Goal: Task Accomplishment & Management: Use online tool/utility

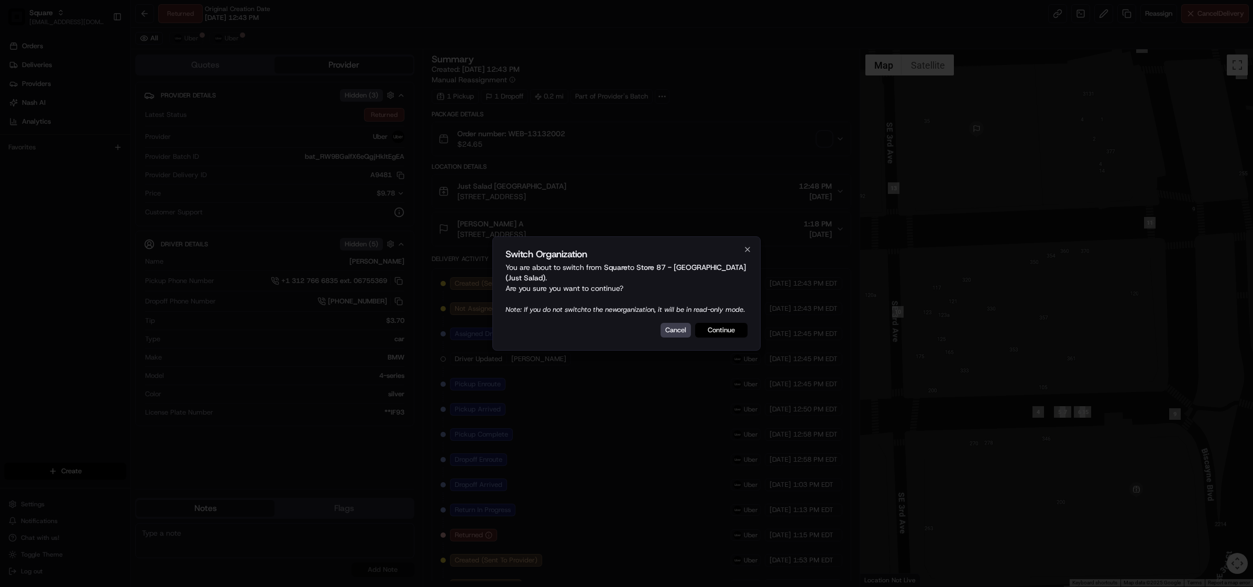
click at [719, 335] on button "Continue" at bounding box center [721, 330] width 52 height 15
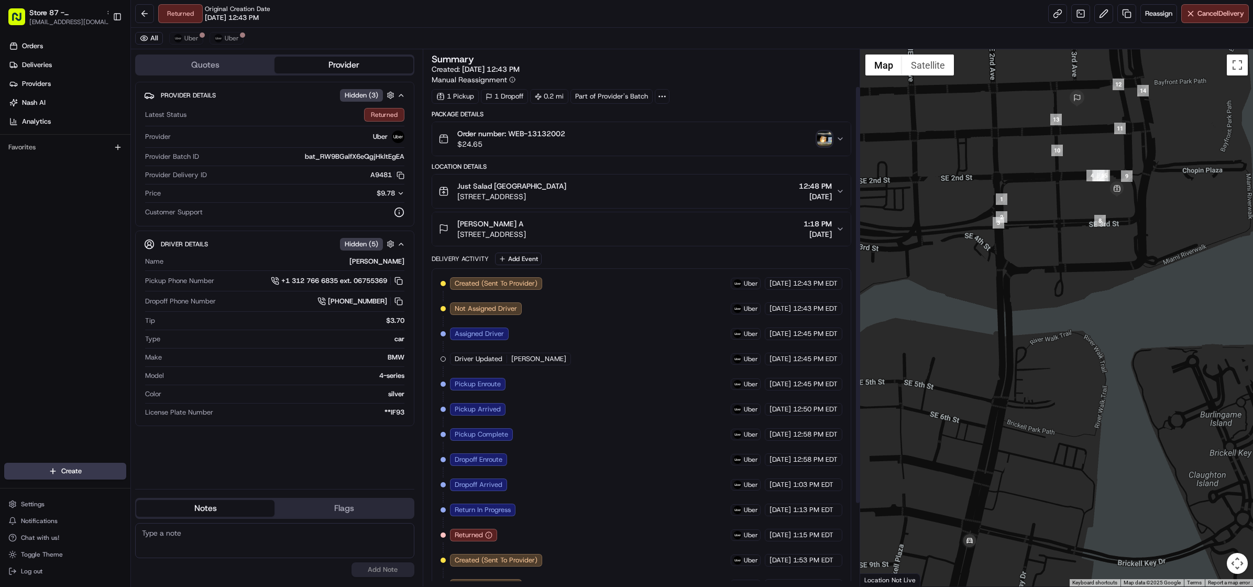
scroll to position [153, 0]
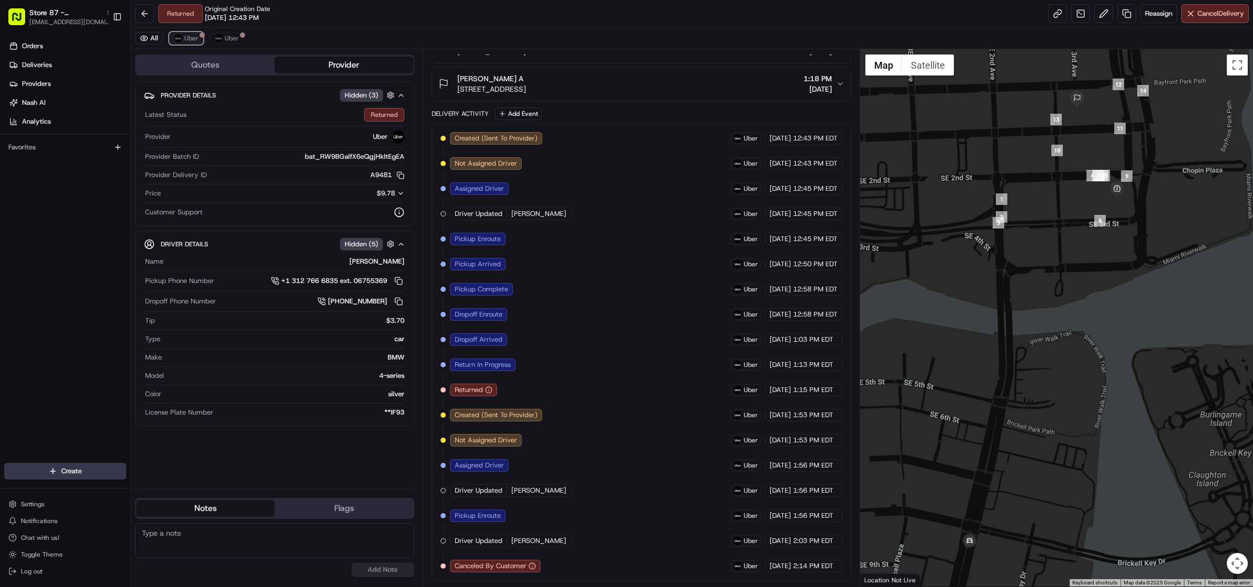
click at [186, 36] on span "Uber" at bounding box center [191, 38] width 14 height 8
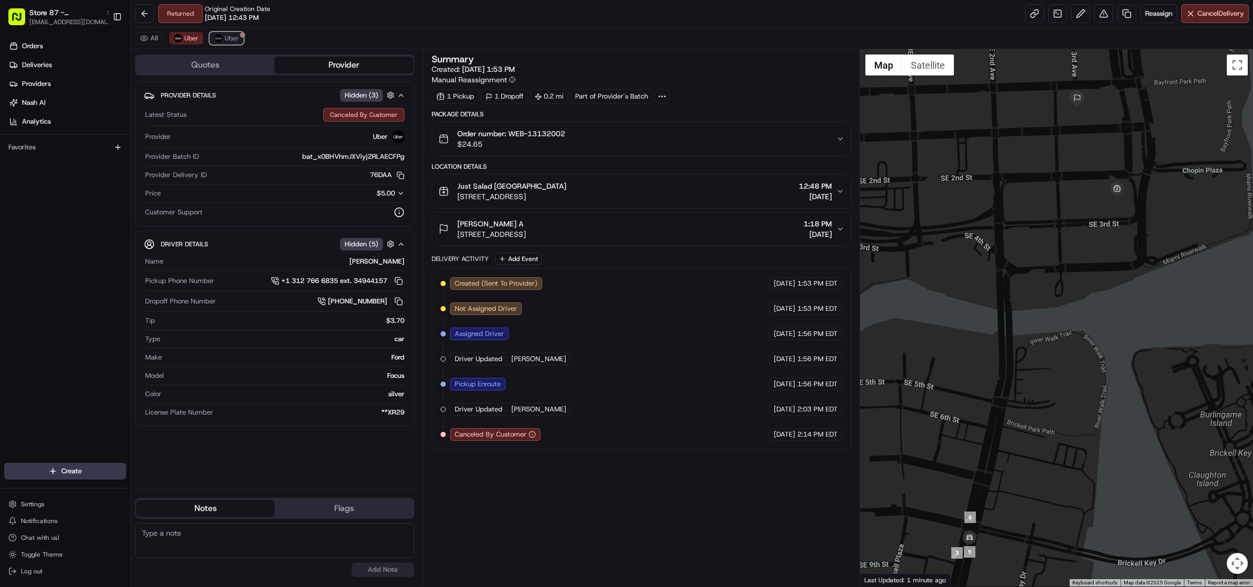
click at [230, 41] on span "Uber" at bounding box center [232, 38] width 14 height 8
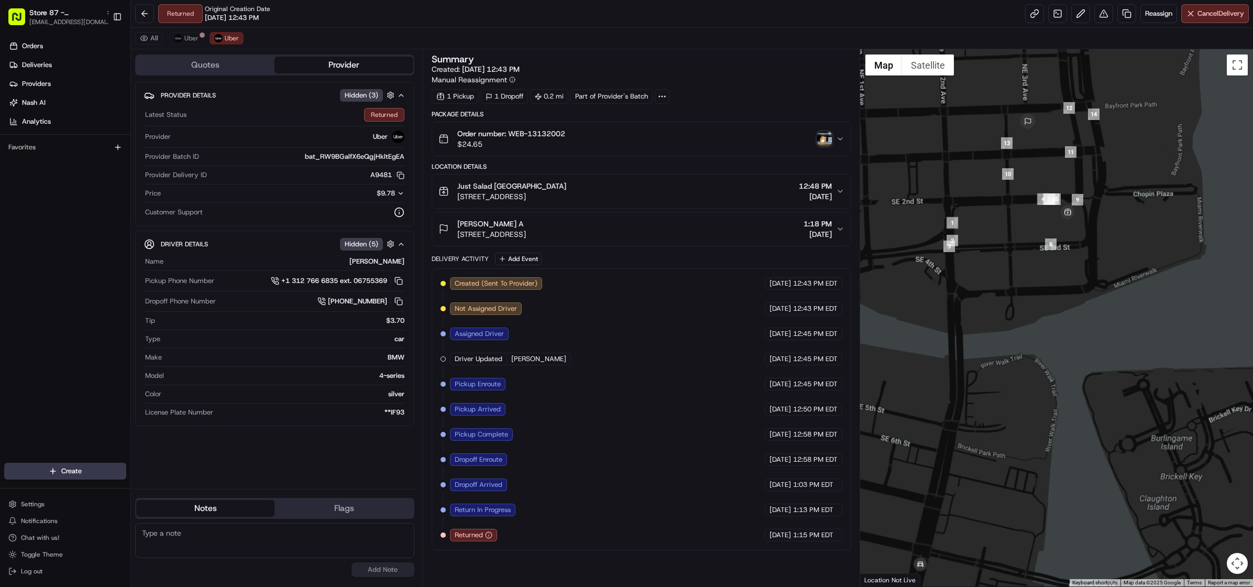
click at [824, 140] on img "button" at bounding box center [824, 138] width 15 height 15
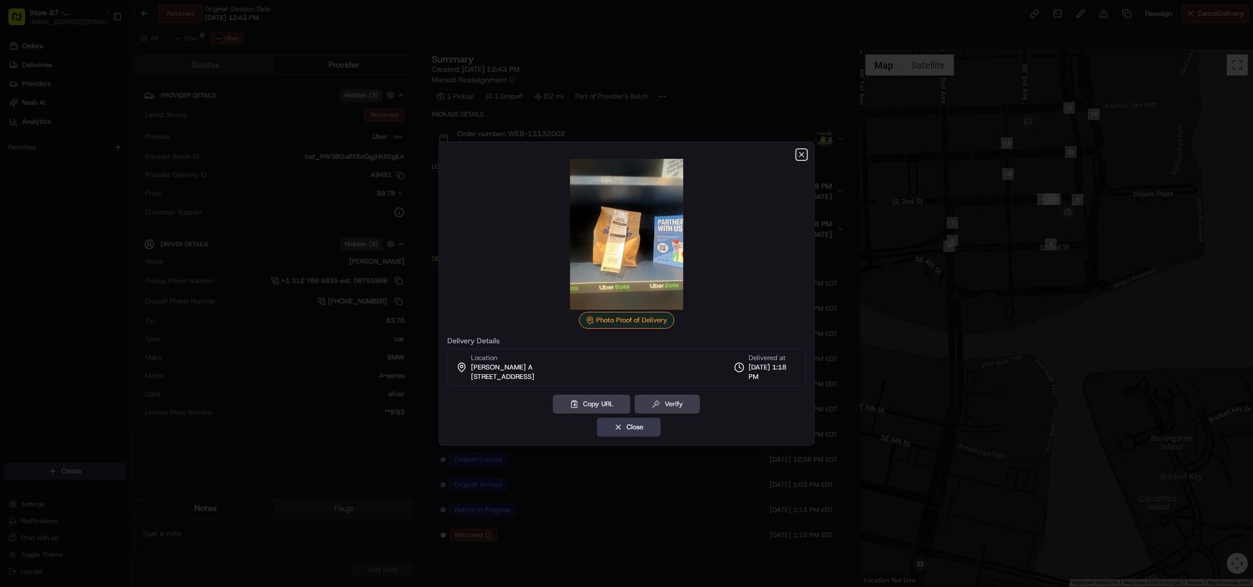
click at [801, 154] on icon "button" at bounding box center [801, 154] width 4 height 4
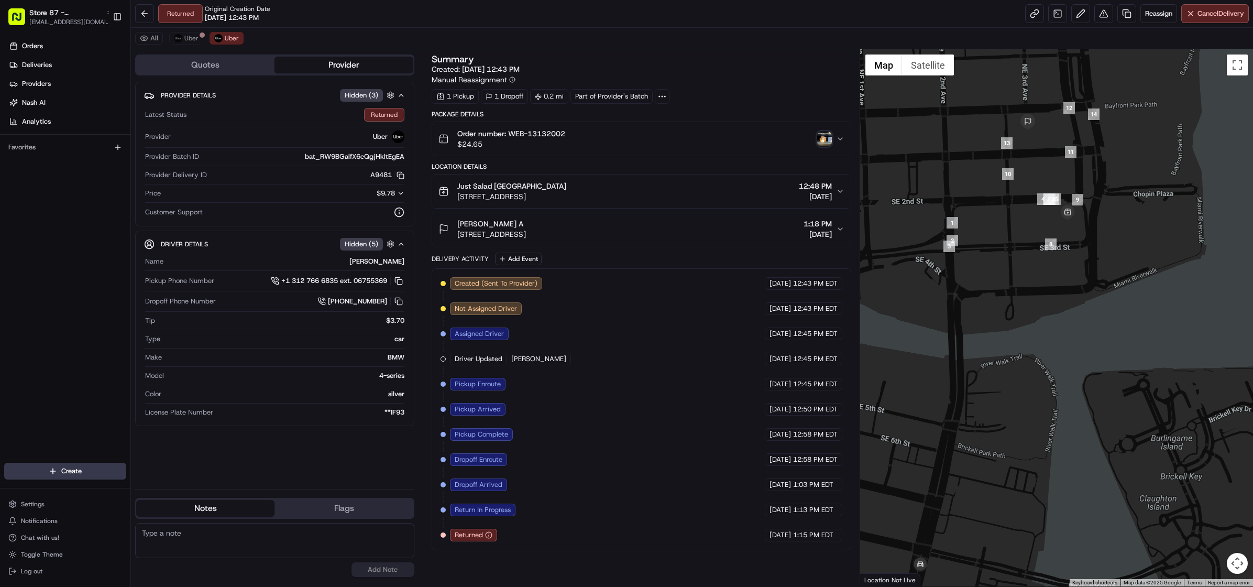
click at [633, 349] on div "Created (Sent To Provider) Uber 08/19/2025 12:43 PM EDT Not Assigned Driver Ube…" at bounding box center [641, 409] width 402 height 264
click at [193, 38] on span "Uber" at bounding box center [191, 38] width 14 height 8
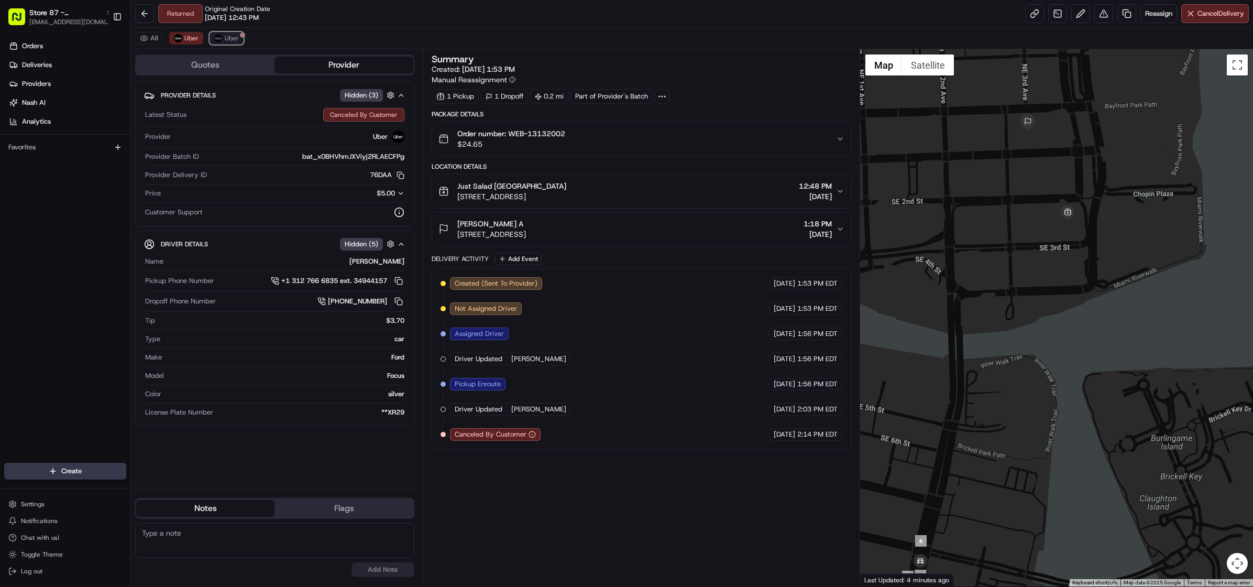
click at [229, 42] on span "Uber" at bounding box center [232, 38] width 14 height 8
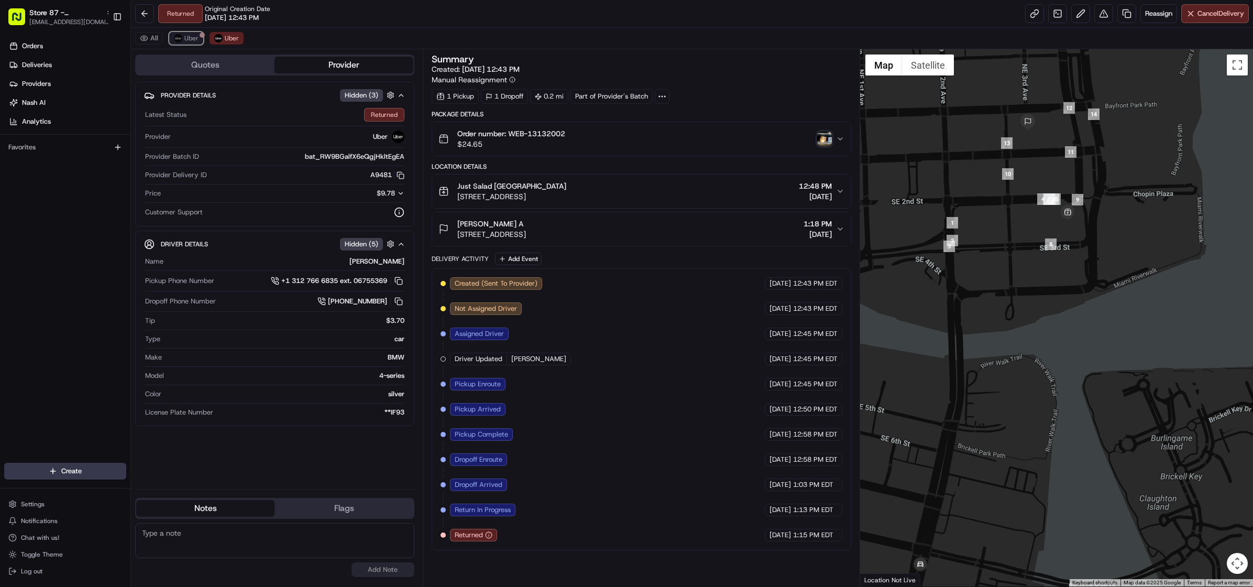
click at [195, 43] on button "Uber" at bounding box center [186, 38] width 34 height 13
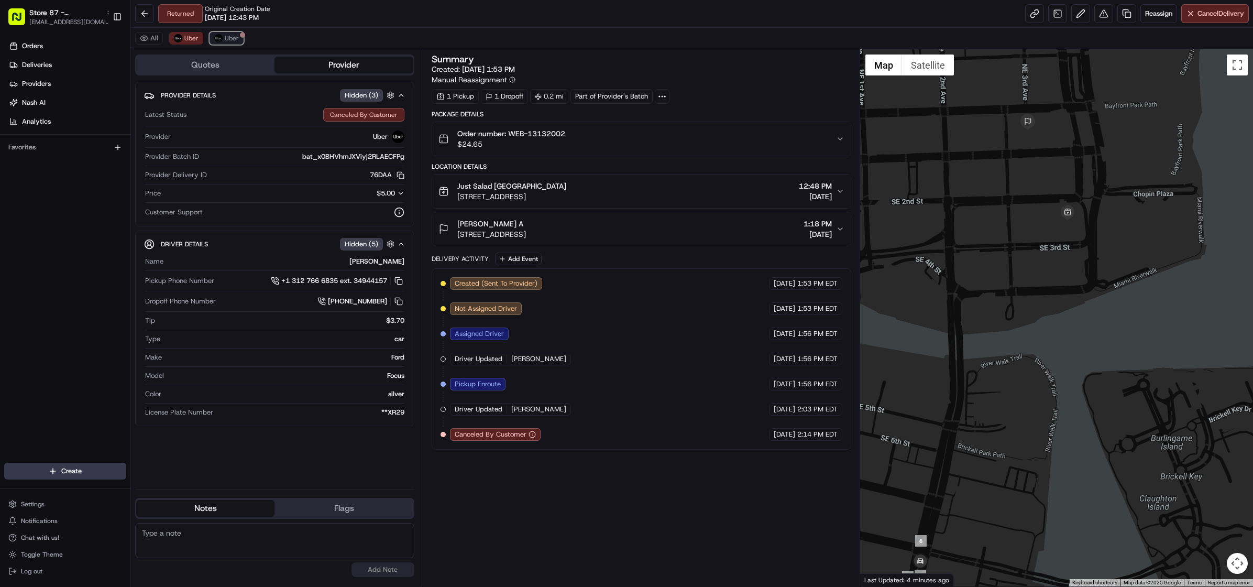
click at [229, 39] on span "Uber" at bounding box center [232, 38] width 14 height 8
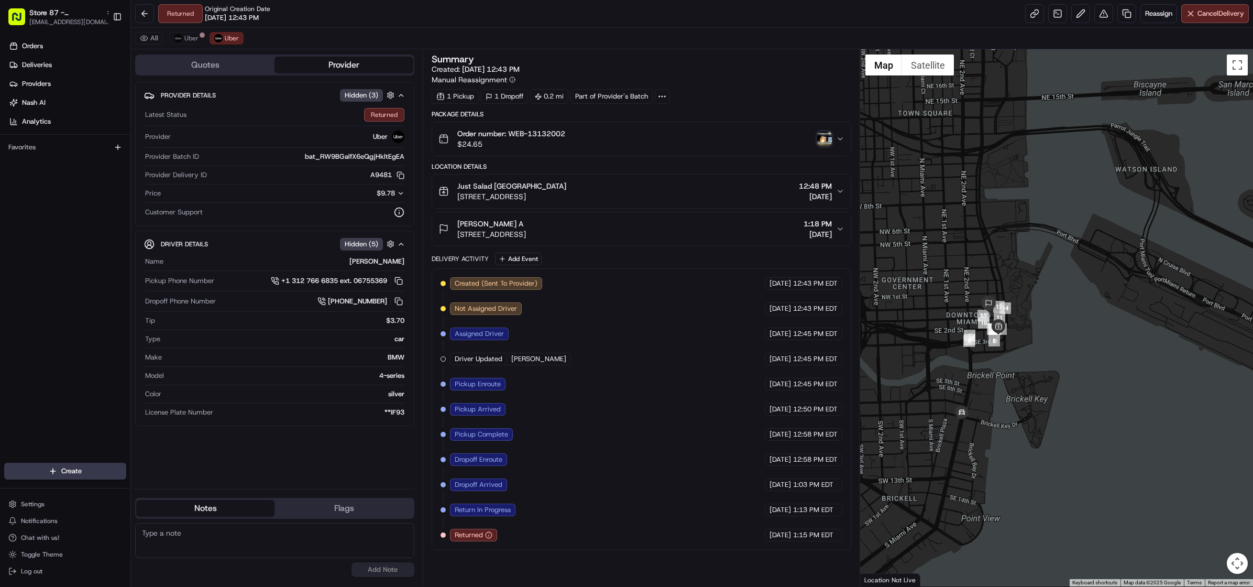
drag, startPoint x: 902, startPoint y: 308, endPoint x: 933, endPoint y: 329, distance: 37.8
click at [933, 329] on div at bounding box center [1056, 317] width 393 height 537
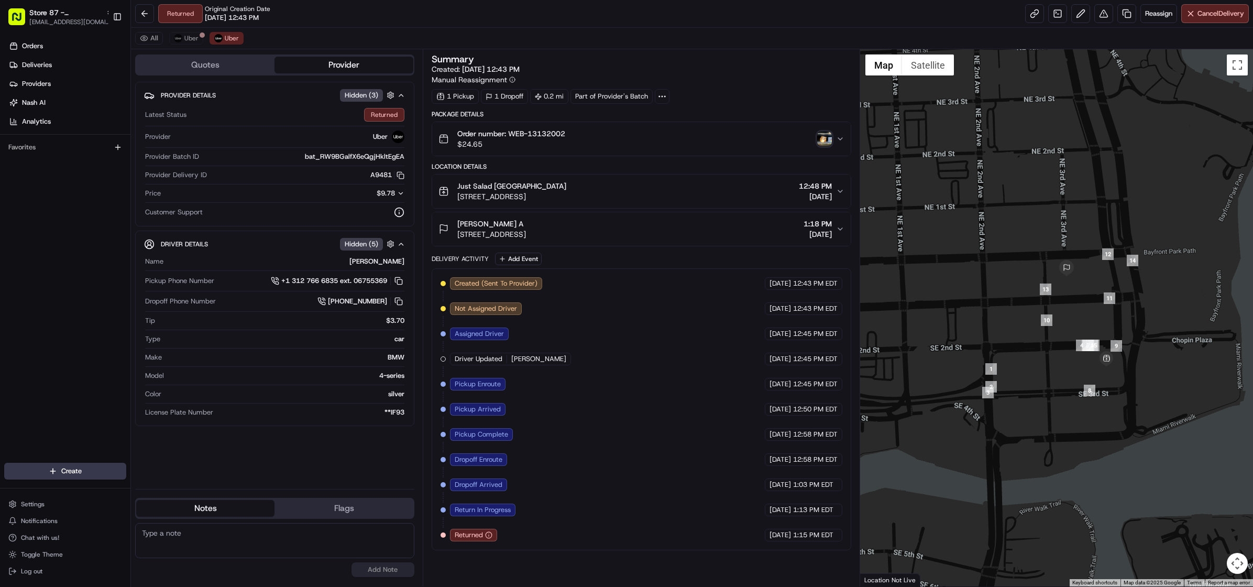
drag, startPoint x: 1012, startPoint y: 300, endPoint x: 994, endPoint y: 235, distance: 67.5
click at [994, 235] on div at bounding box center [1056, 317] width 393 height 537
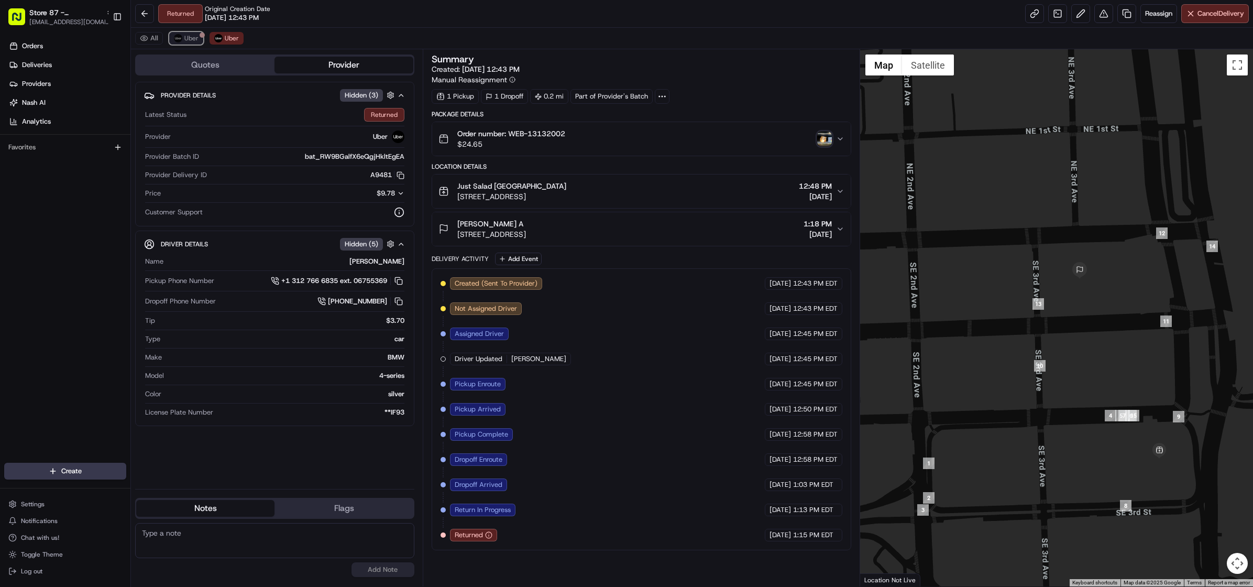
click at [185, 40] on span "Uber" at bounding box center [191, 38] width 14 height 8
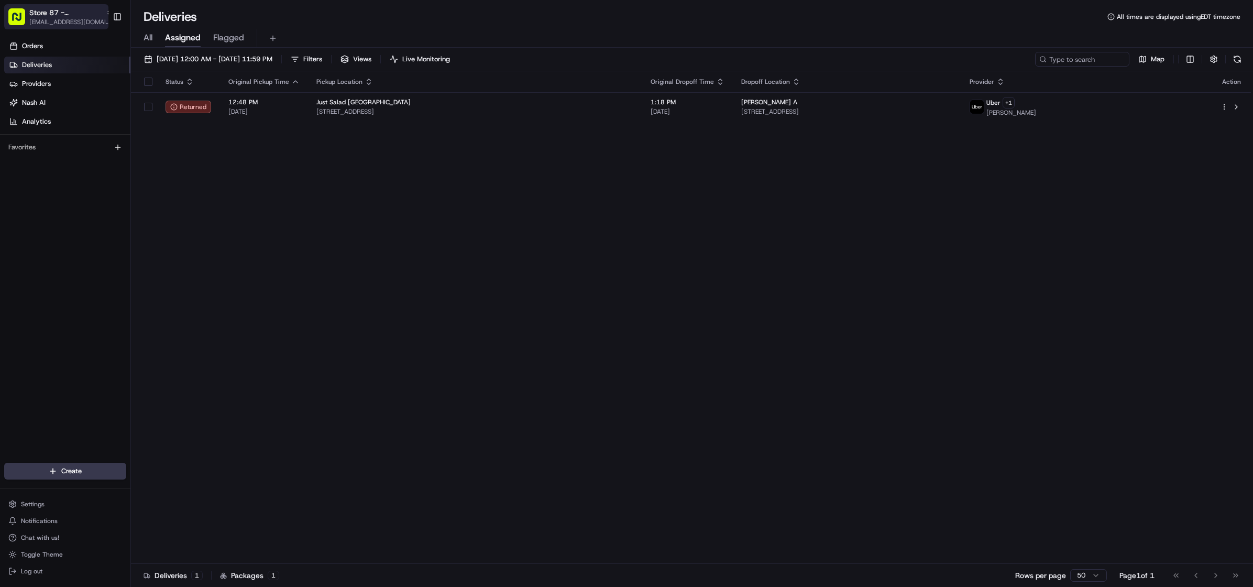
click at [34, 15] on span "Store 87 - [GEOGRAPHIC_DATA] (Just Salad)" at bounding box center [65, 12] width 72 height 10
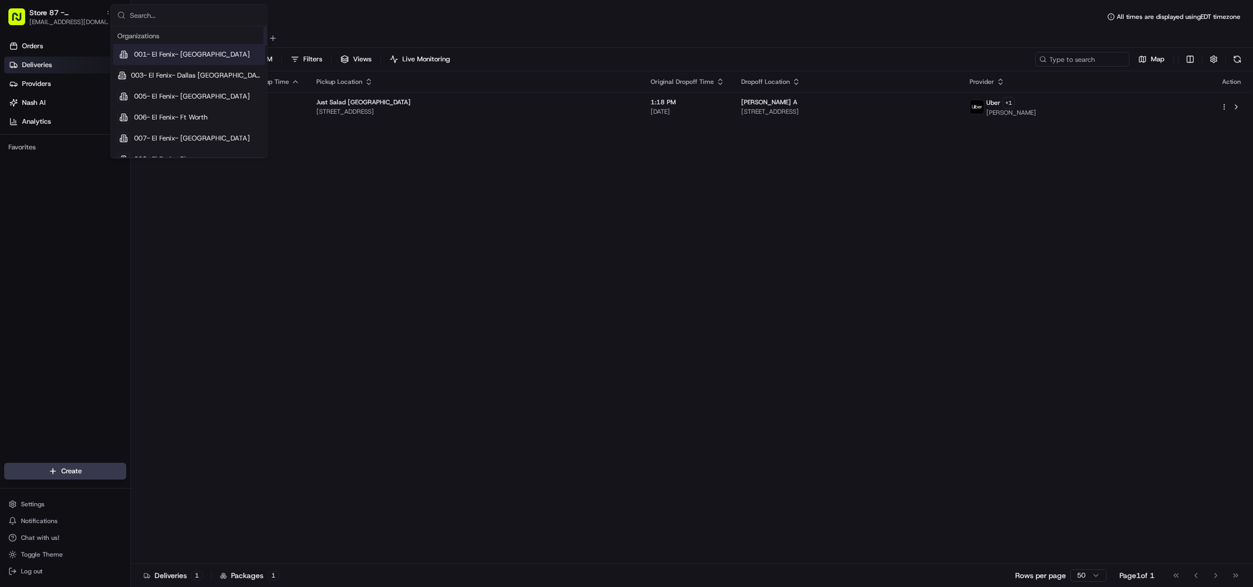
click at [224, 7] on input "text" at bounding box center [195, 15] width 131 height 21
type input "s"
type input "square"
click at [142, 36] on span "Square" at bounding box center [144, 33] width 21 height 9
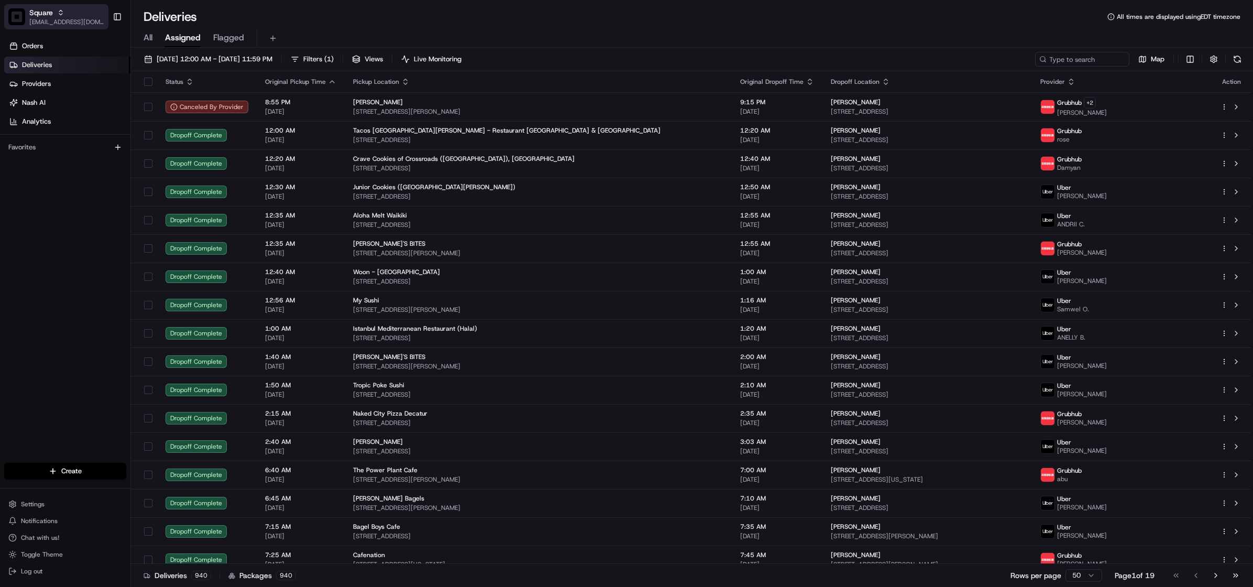
click at [31, 15] on span "Square" at bounding box center [41, 12] width 24 height 10
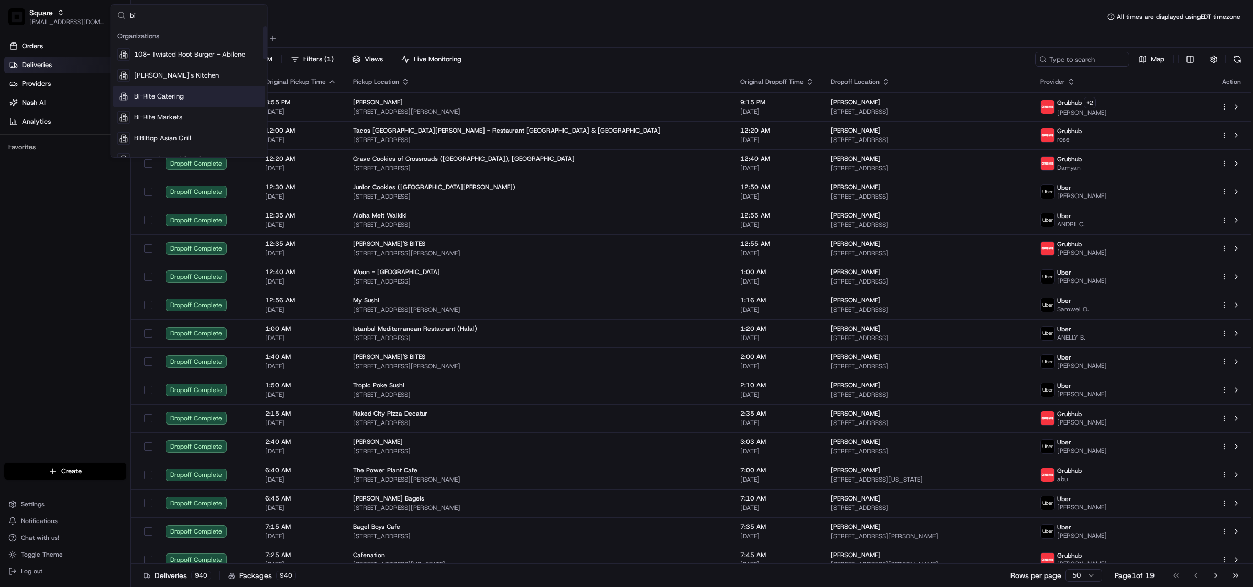
type input "bi"
click at [169, 95] on span "Bi-Rite Catering" at bounding box center [159, 96] width 50 height 9
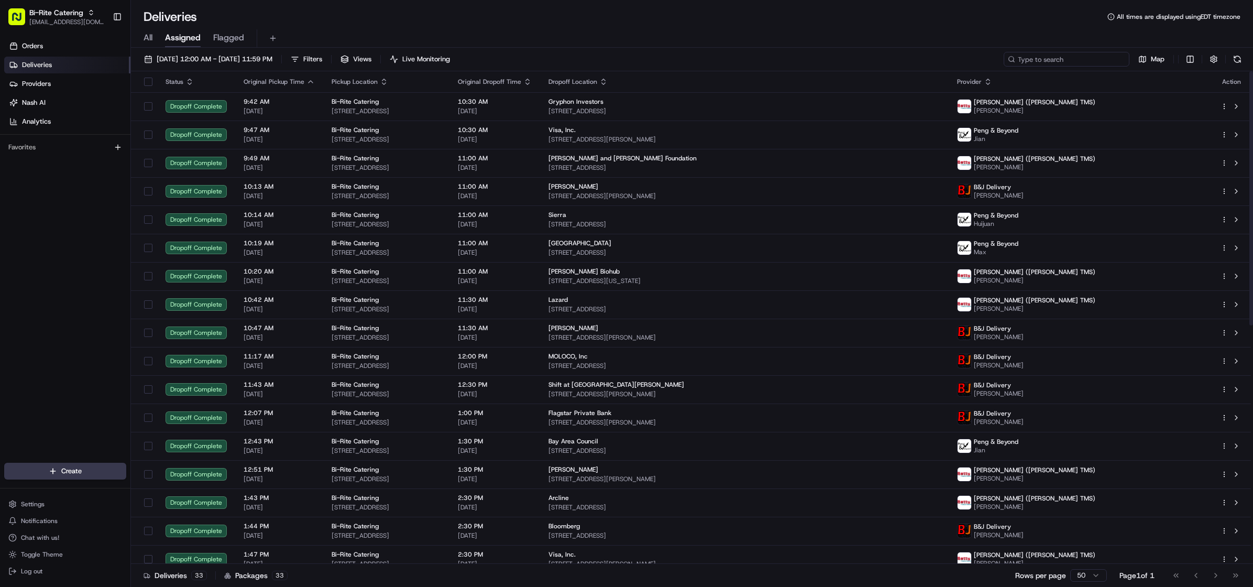
click at [1087, 59] on input at bounding box center [1066, 59] width 126 height 15
paste input "73035"
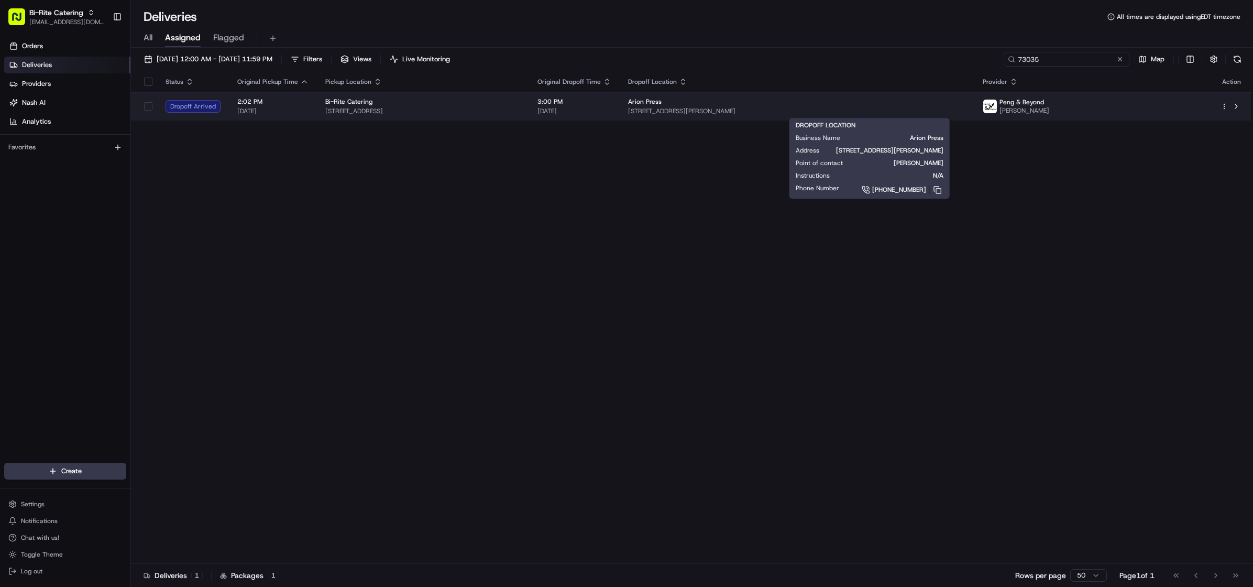
type input "73035"
click at [903, 105] on div "Arion Press" at bounding box center [797, 101] width 338 height 8
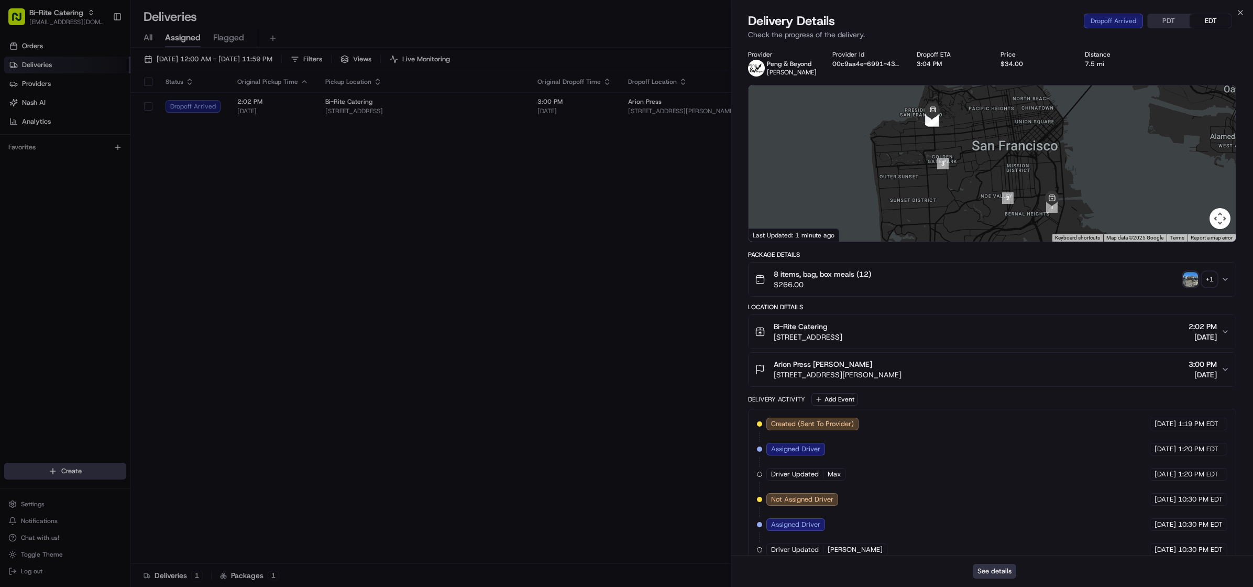
click at [987, 570] on button "See details" at bounding box center [994, 571] width 43 height 15
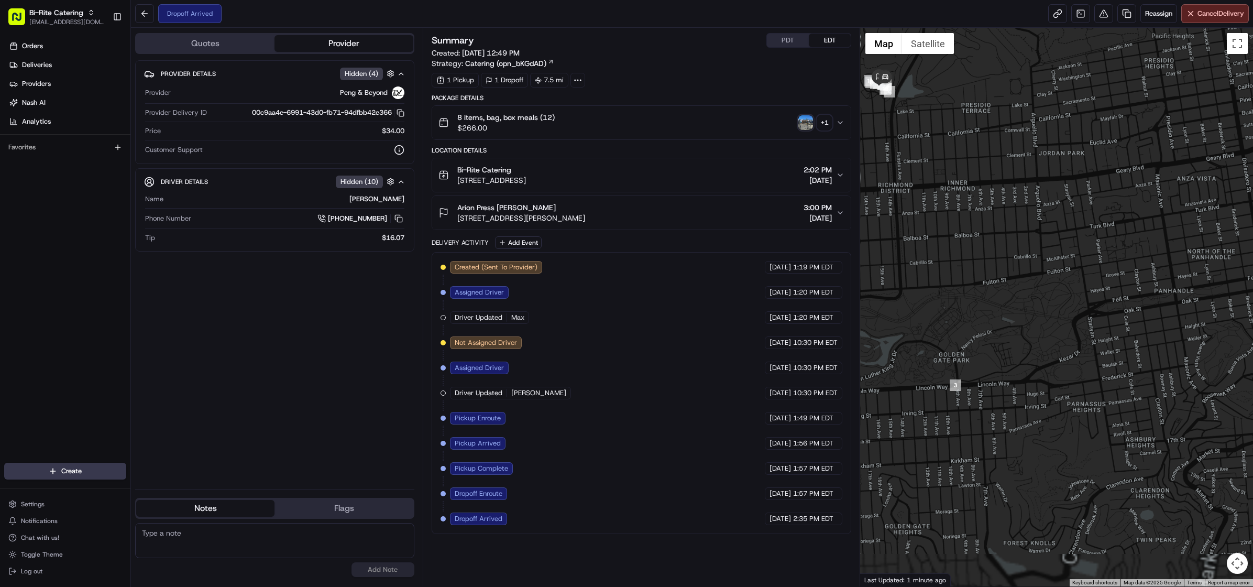
drag, startPoint x: 924, startPoint y: 246, endPoint x: 936, endPoint y: 316, distance: 71.8
click at [936, 316] on div at bounding box center [1056, 307] width 393 height 558
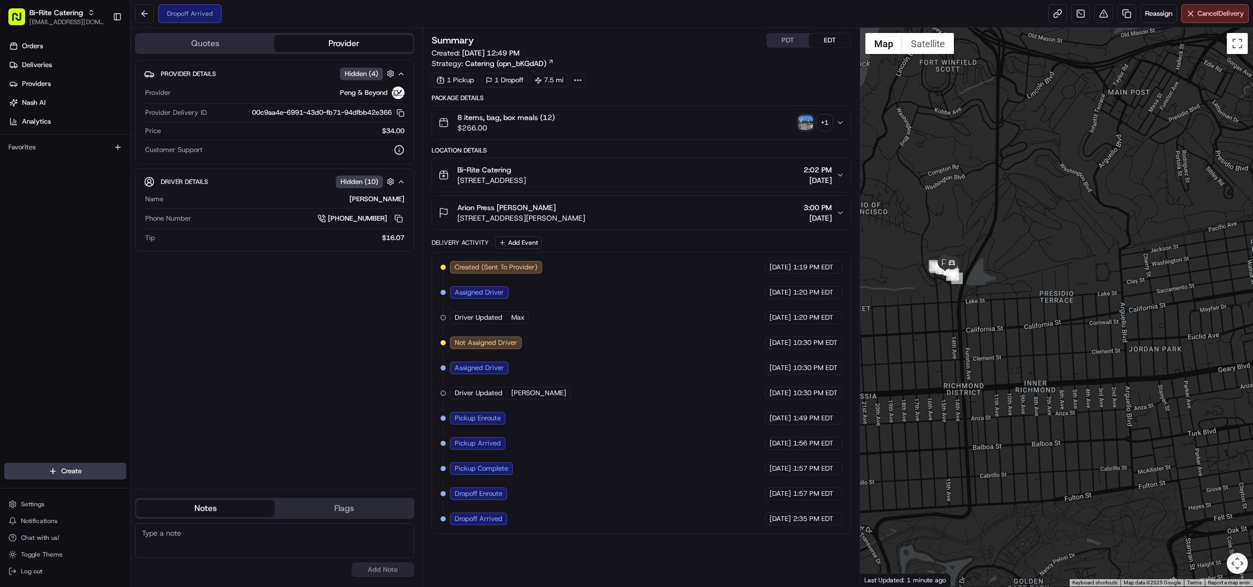
drag, startPoint x: 922, startPoint y: 226, endPoint x: 983, endPoint y: 325, distance: 116.4
click at [983, 325] on div at bounding box center [1056, 307] width 393 height 558
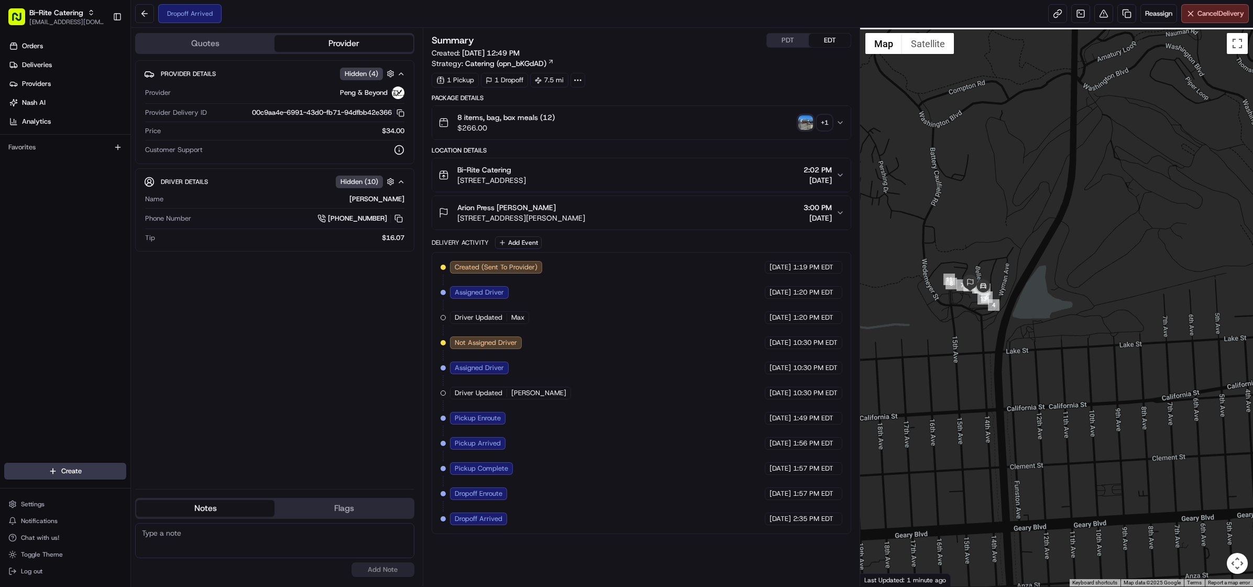
drag, startPoint x: 956, startPoint y: 310, endPoint x: 990, endPoint y: 362, distance: 62.2
click at [990, 362] on div at bounding box center [1056, 307] width 393 height 558
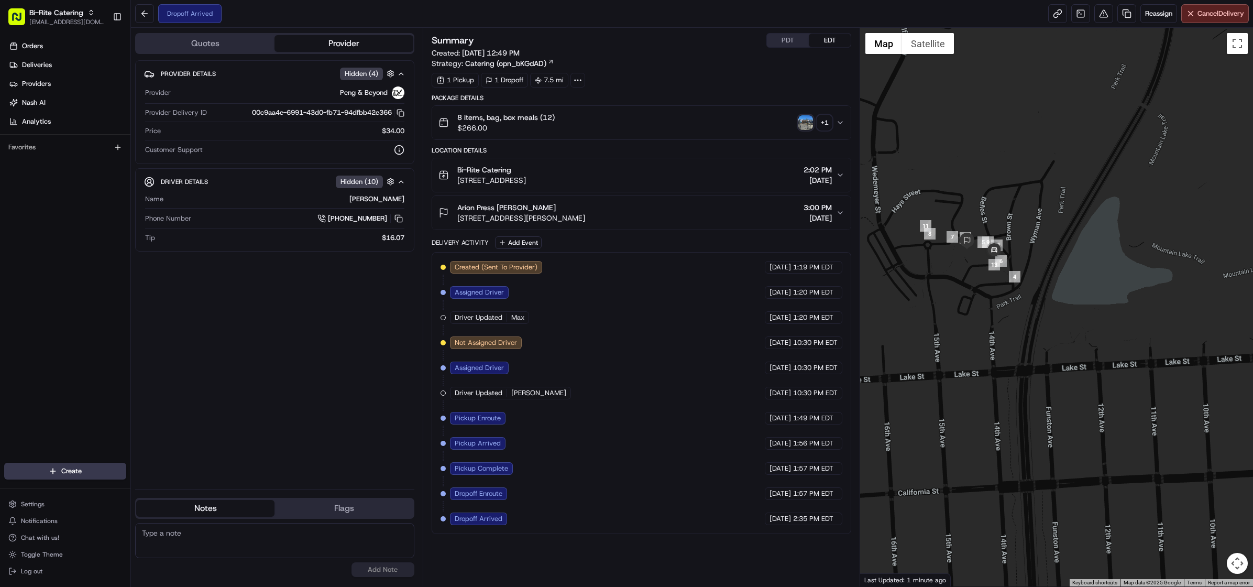
click at [803, 125] on img "button" at bounding box center [805, 122] width 15 height 15
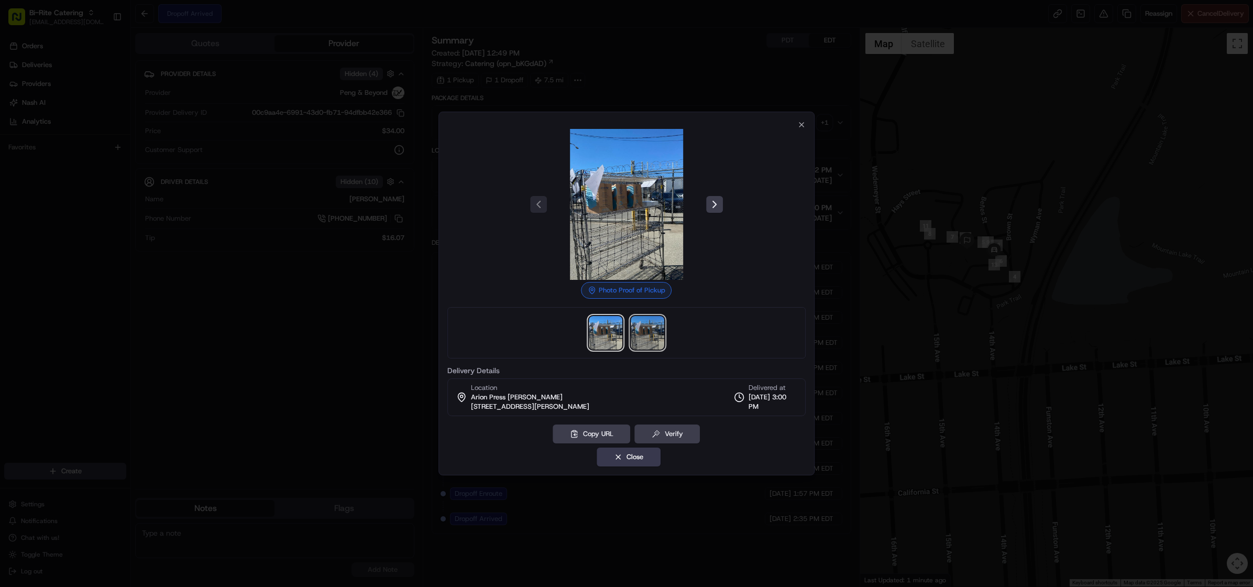
click at [650, 341] on img at bounding box center [648, 333] width 34 height 34
click at [620, 337] on img at bounding box center [606, 333] width 34 height 34
click at [799, 124] on icon "button" at bounding box center [801, 124] width 8 height 8
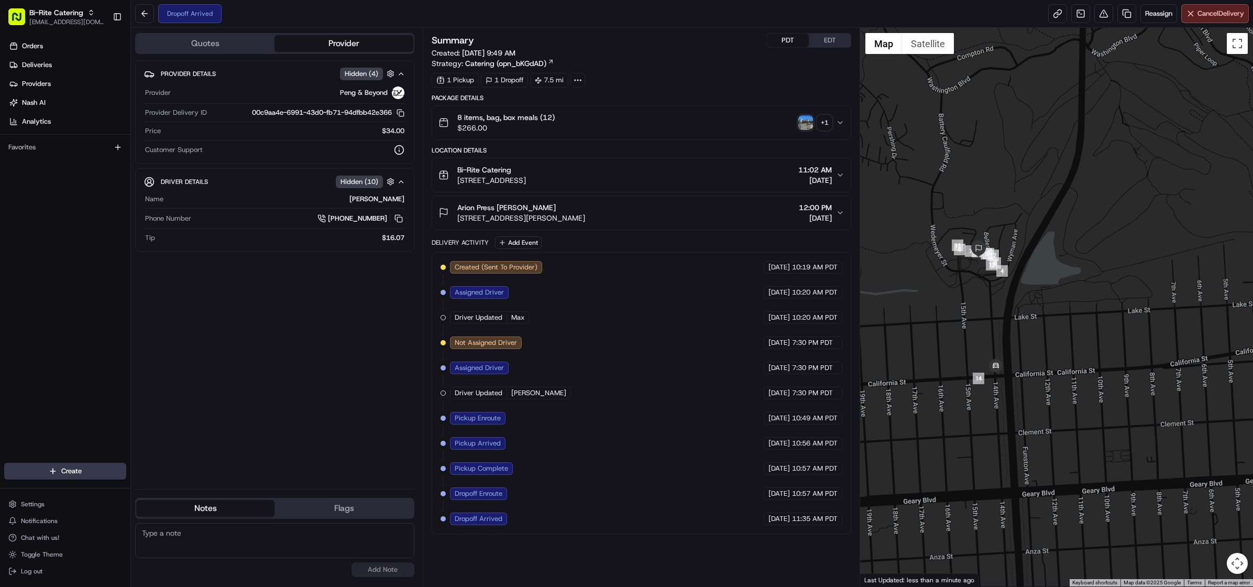
click at [786, 42] on button "PDT" at bounding box center [788, 41] width 42 height 14
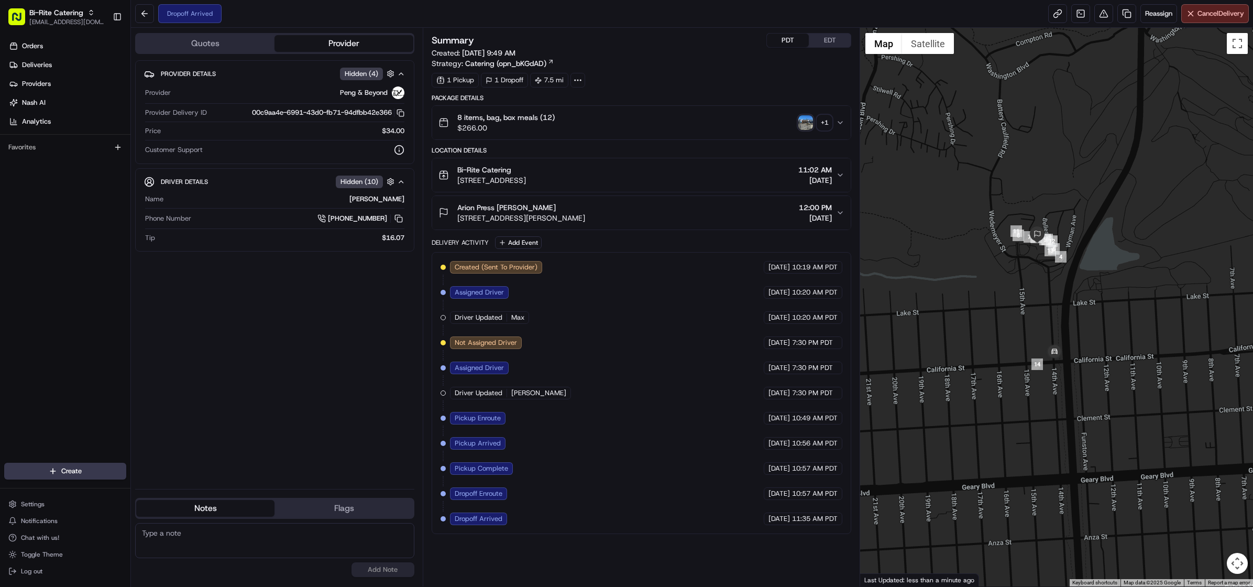
drag, startPoint x: 1023, startPoint y: 450, endPoint x: 1095, endPoint y: 434, distance: 73.6
click at [1095, 434] on div at bounding box center [1056, 307] width 393 height 558
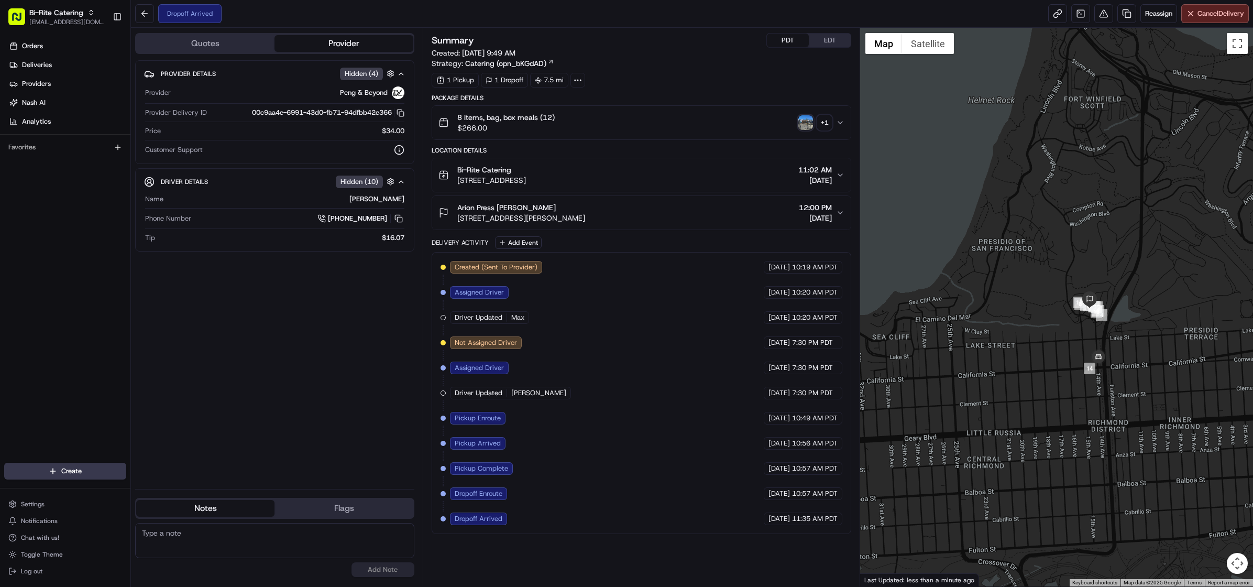
drag, startPoint x: 967, startPoint y: 413, endPoint x: 1049, endPoint y: 401, distance: 82.6
click at [1049, 401] on div at bounding box center [1056, 307] width 393 height 558
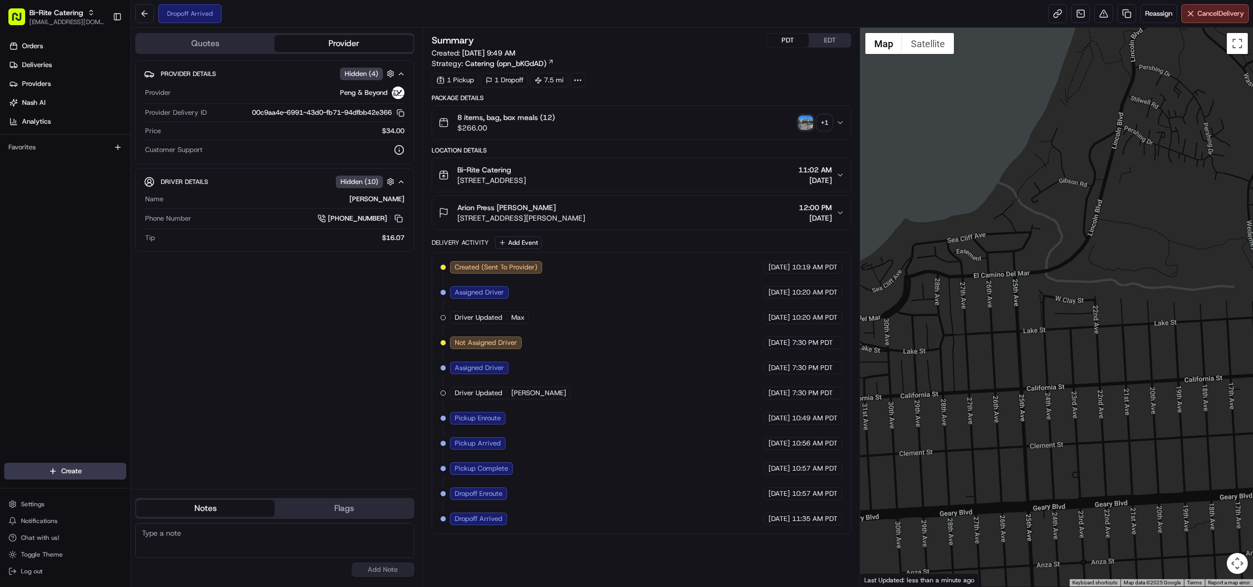
drag, startPoint x: 973, startPoint y: 311, endPoint x: 1130, endPoint y: 315, distance: 157.7
click at [1130, 315] on div at bounding box center [1056, 307] width 393 height 558
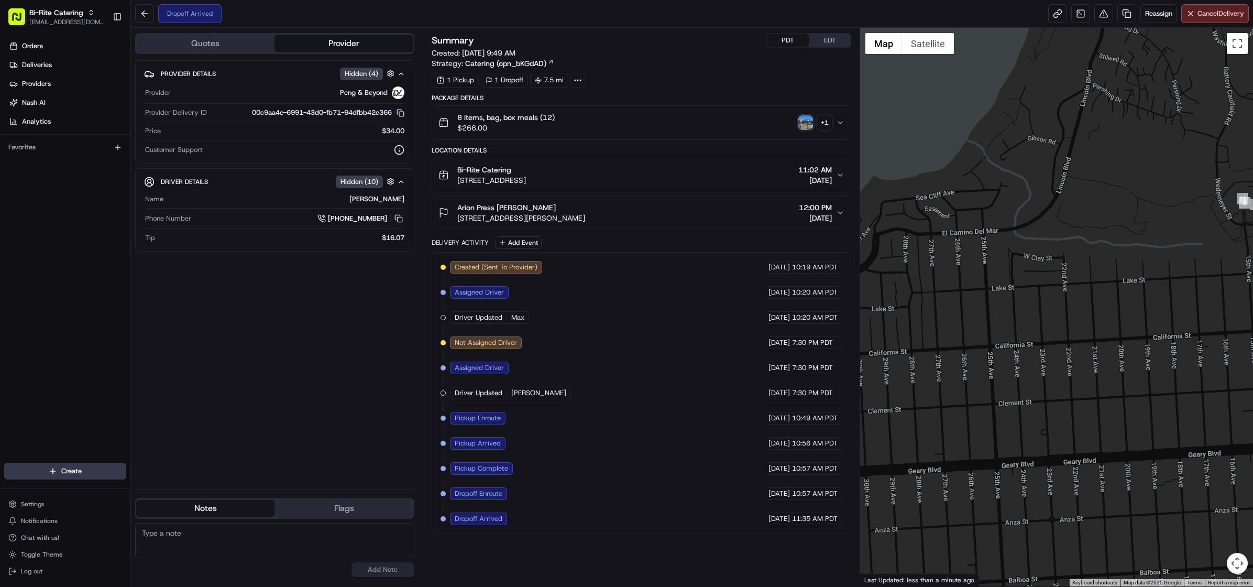
drag, startPoint x: 936, startPoint y: 357, endPoint x: 906, endPoint y: 314, distance: 52.2
click at [906, 314] on div at bounding box center [1056, 307] width 393 height 558
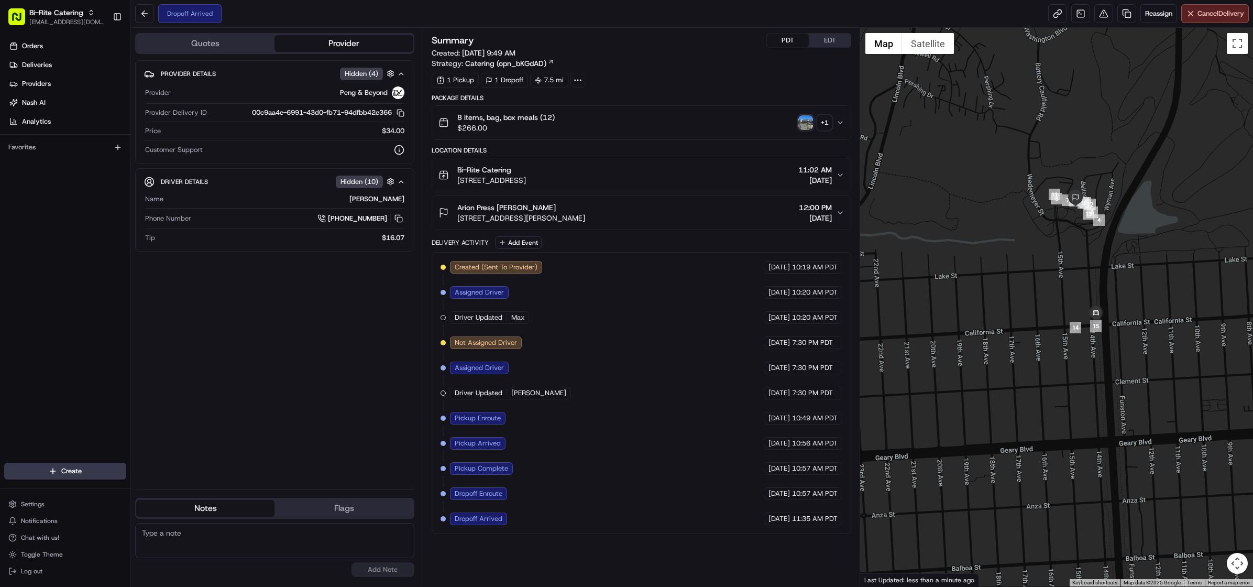
drag, startPoint x: 1197, startPoint y: 309, endPoint x: 964, endPoint y: 310, distance: 233.1
click at [964, 310] on div at bounding box center [1056, 307] width 393 height 558
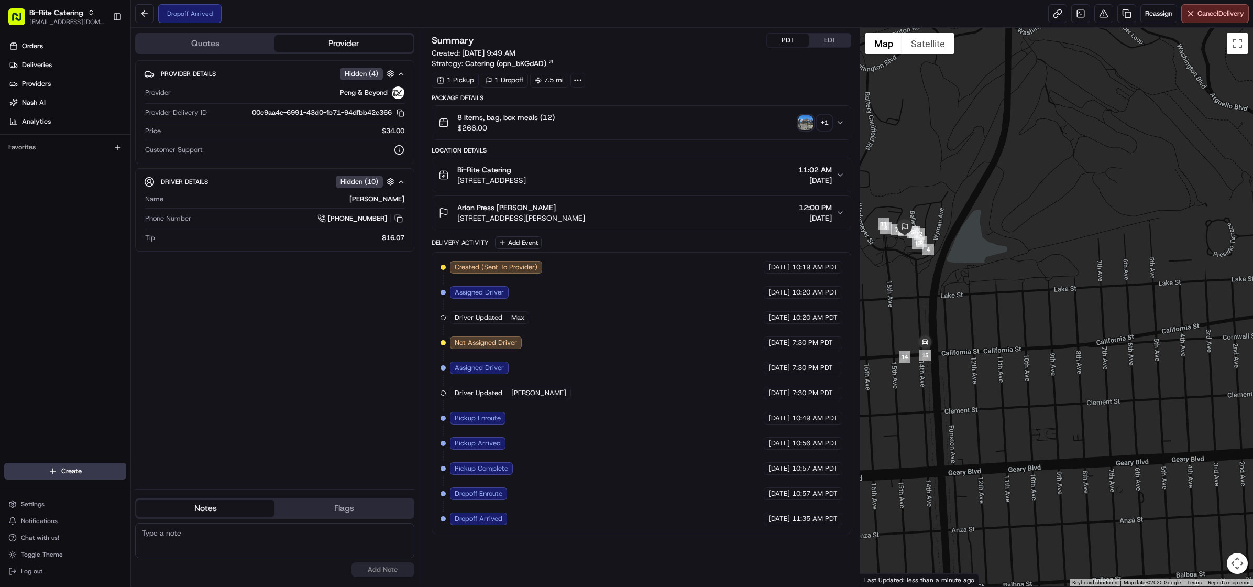
drag, startPoint x: 1143, startPoint y: 295, endPoint x: 1151, endPoint y: 327, distance: 32.9
click at [1151, 327] on div at bounding box center [1056, 307] width 393 height 558
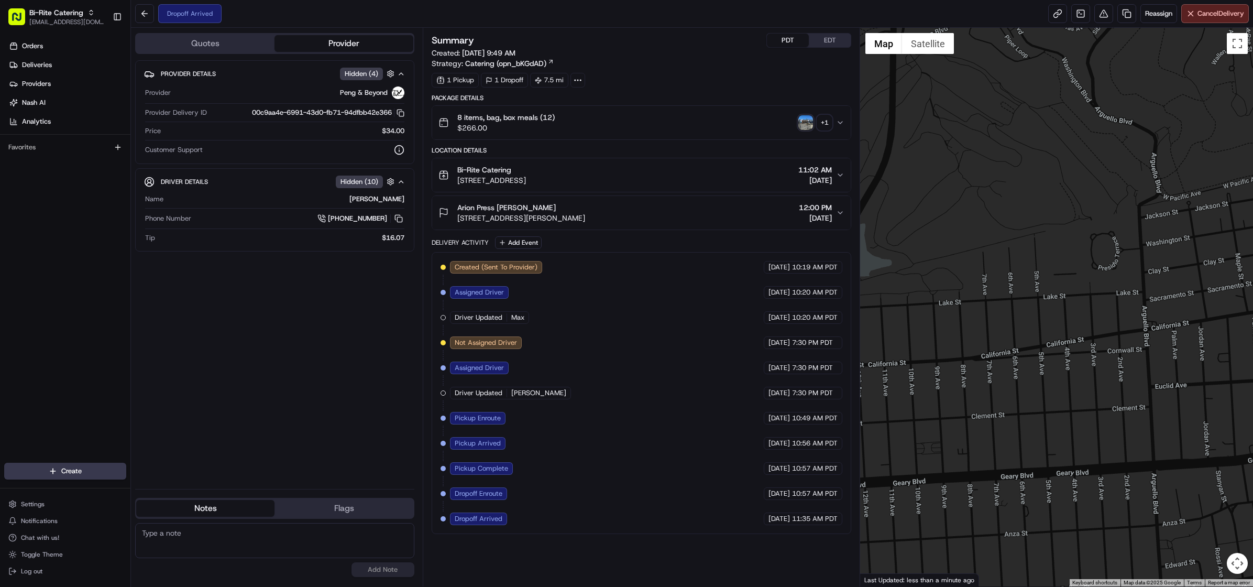
drag, startPoint x: 1122, startPoint y: 317, endPoint x: 934, endPoint y: 315, distance: 187.5
click at [934, 315] on div at bounding box center [1056, 307] width 393 height 558
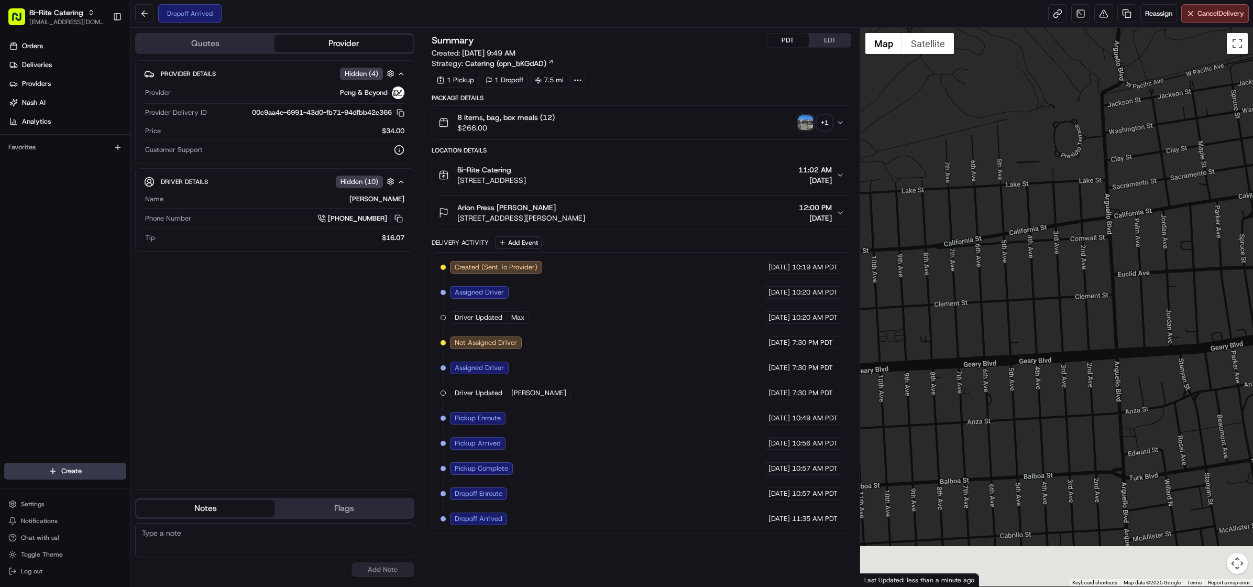
drag, startPoint x: 1075, startPoint y: 315, endPoint x: 1038, endPoint y: 190, distance: 130.7
click at [1038, 190] on div at bounding box center [1056, 307] width 393 height 558
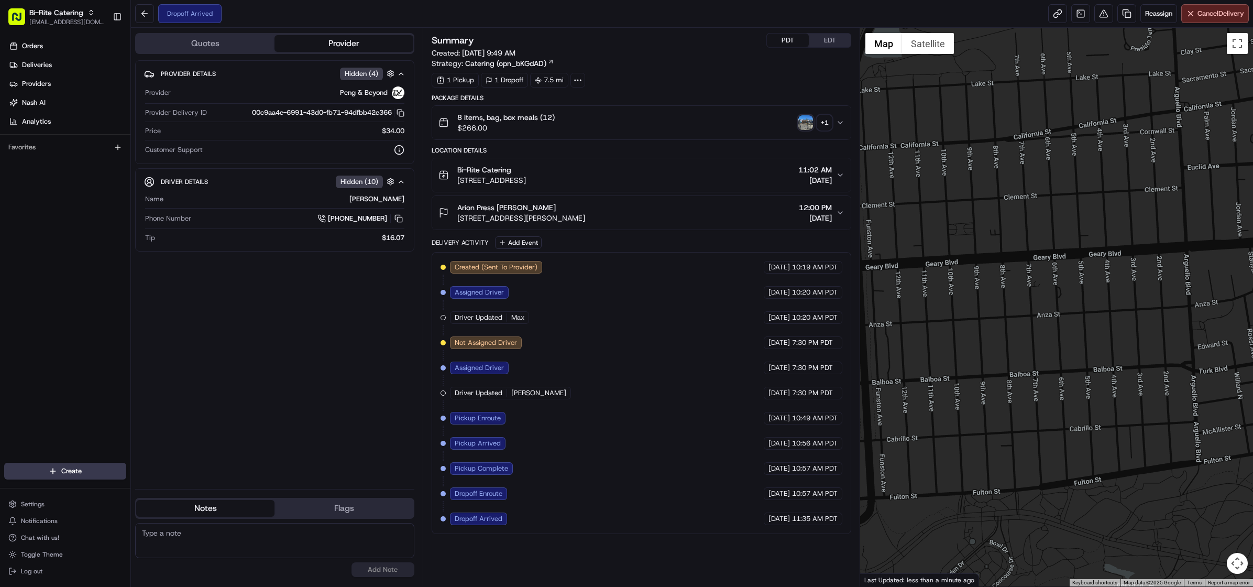
drag, startPoint x: 1017, startPoint y: 336, endPoint x: 1093, endPoint y: 227, distance: 132.4
click at [1093, 227] on div at bounding box center [1056, 307] width 393 height 558
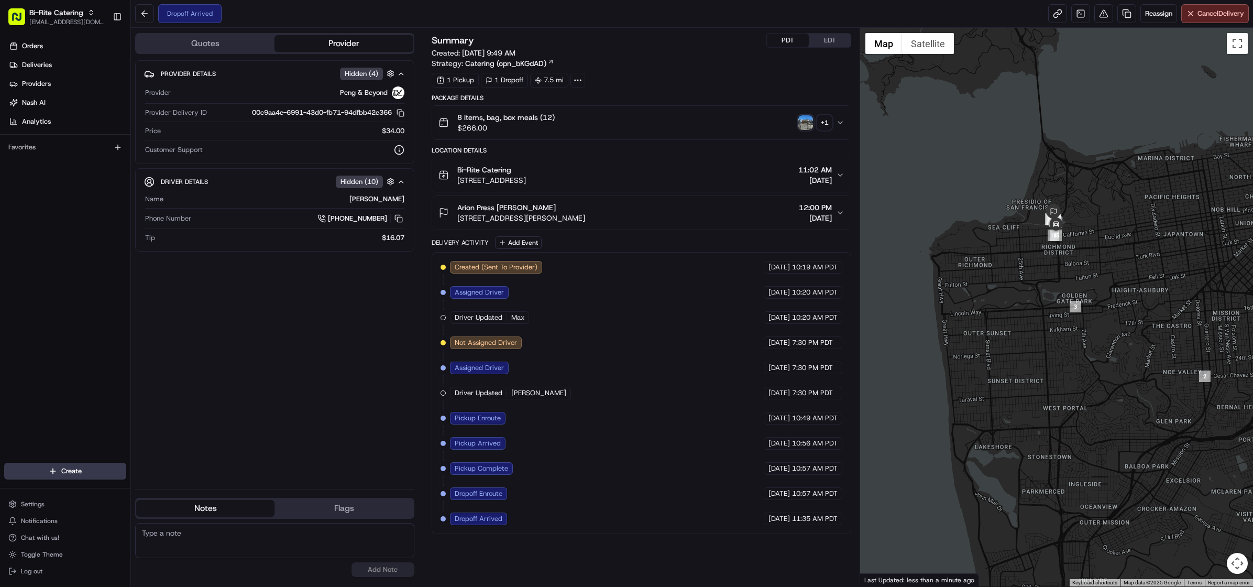
drag, startPoint x: 936, startPoint y: 351, endPoint x: 1027, endPoint y: 344, distance: 90.9
click at [1027, 344] on div at bounding box center [1056, 307] width 393 height 558
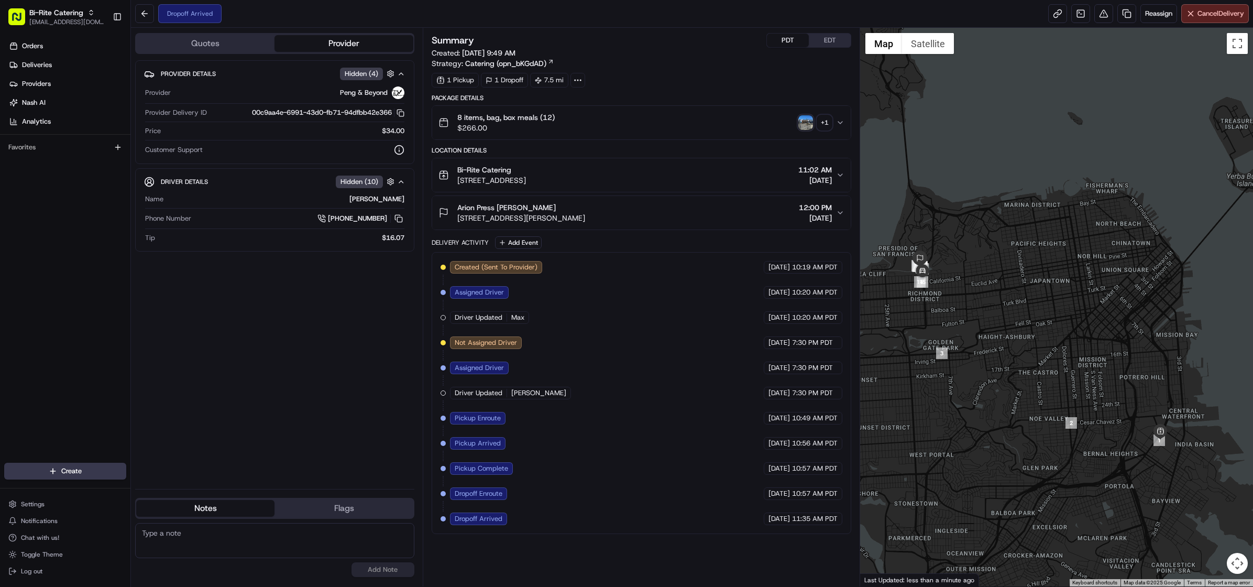
drag, startPoint x: 1207, startPoint y: 226, endPoint x: 1067, endPoint y: 275, distance: 147.6
click at [1067, 275] on div at bounding box center [1056, 307] width 393 height 558
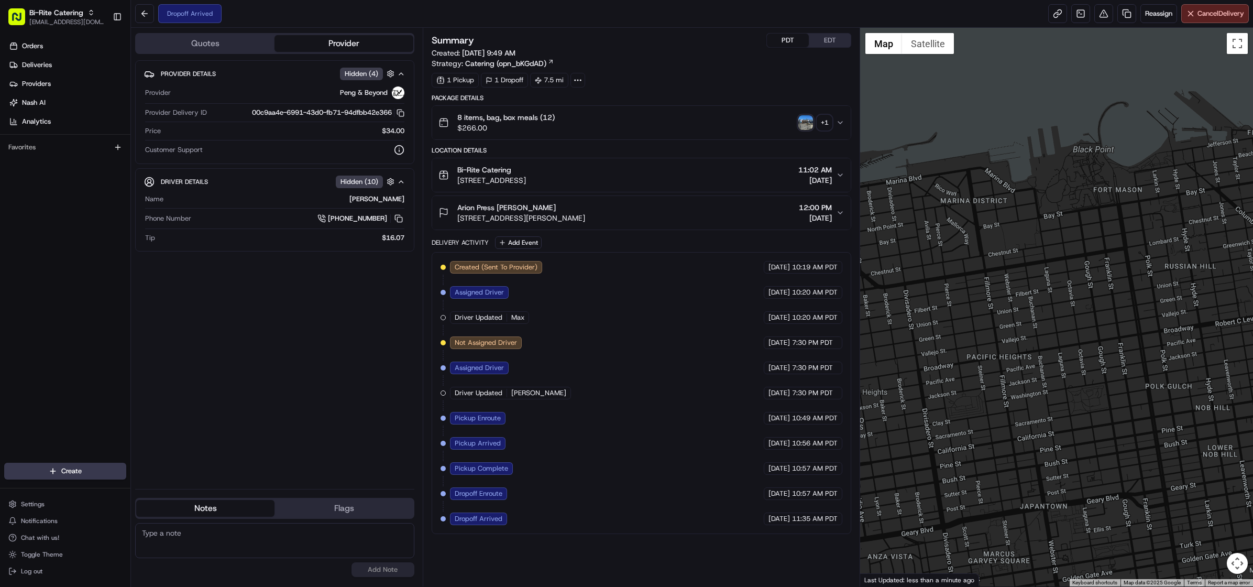
drag, startPoint x: 991, startPoint y: 228, endPoint x: 1074, endPoint y: 244, distance: 83.7
click at [1074, 244] on div at bounding box center [1056, 307] width 393 height 558
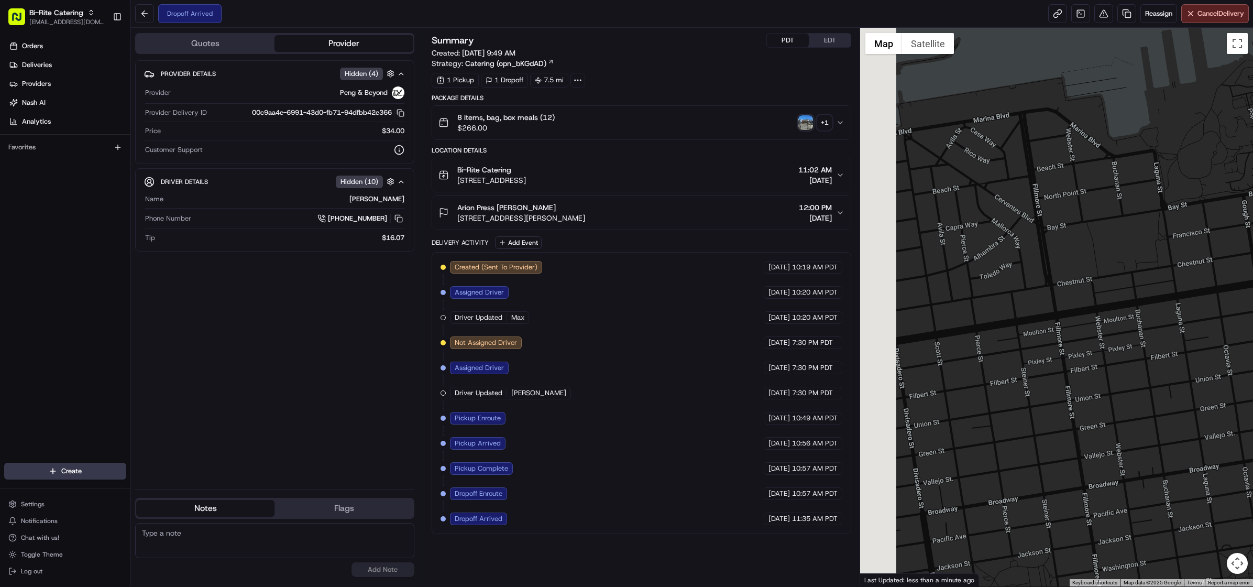
drag, startPoint x: 961, startPoint y: 220, endPoint x: 1041, endPoint y: 233, distance: 81.6
click at [1041, 233] on div at bounding box center [1056, 307] width 393 height 558
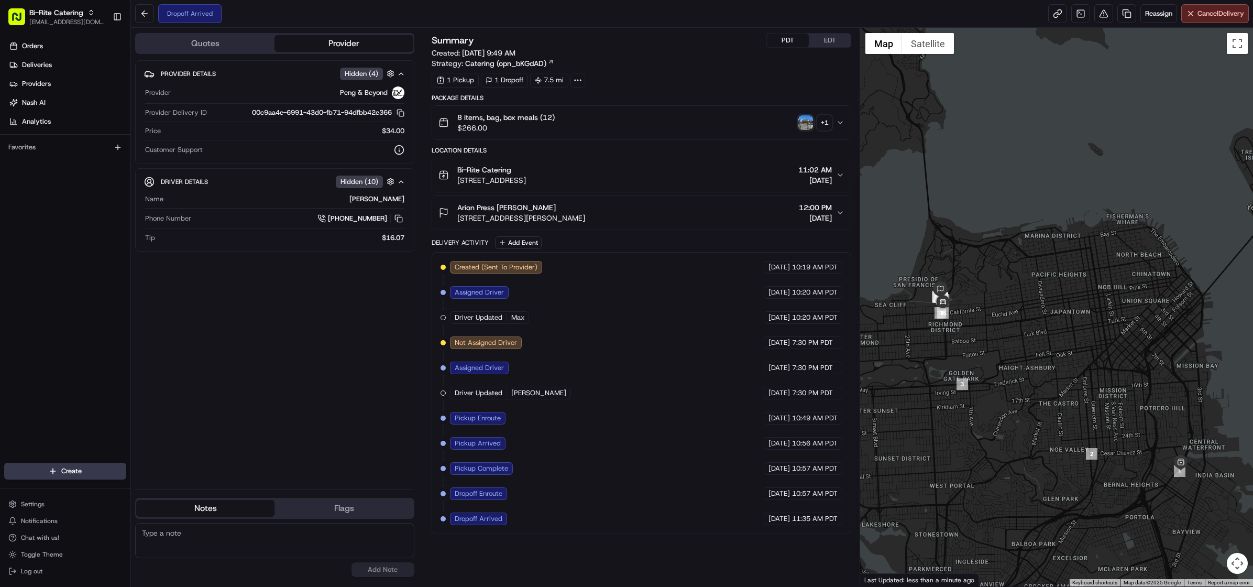
drag, startPoint x: 954, startPoint y: 315, endPoint x: 1021, endPoint y: 279, distance: 76.4
click at [1021, 279] on div at bounding box center [1056, 307] width 393 height 558
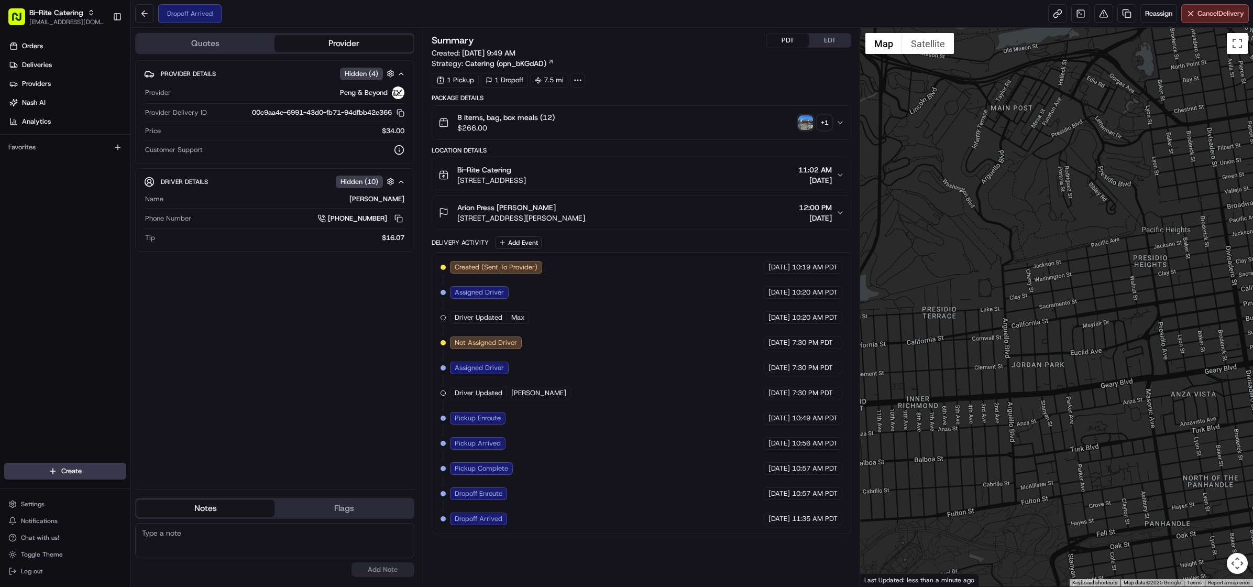
drag, startPoint x: 977, startPoint y: 302, endPoint x: 1078, endPoint y: 275, distance: 104.0
click at [1078, 275] on div at bounding box center [1056, 307] width 393 height 558
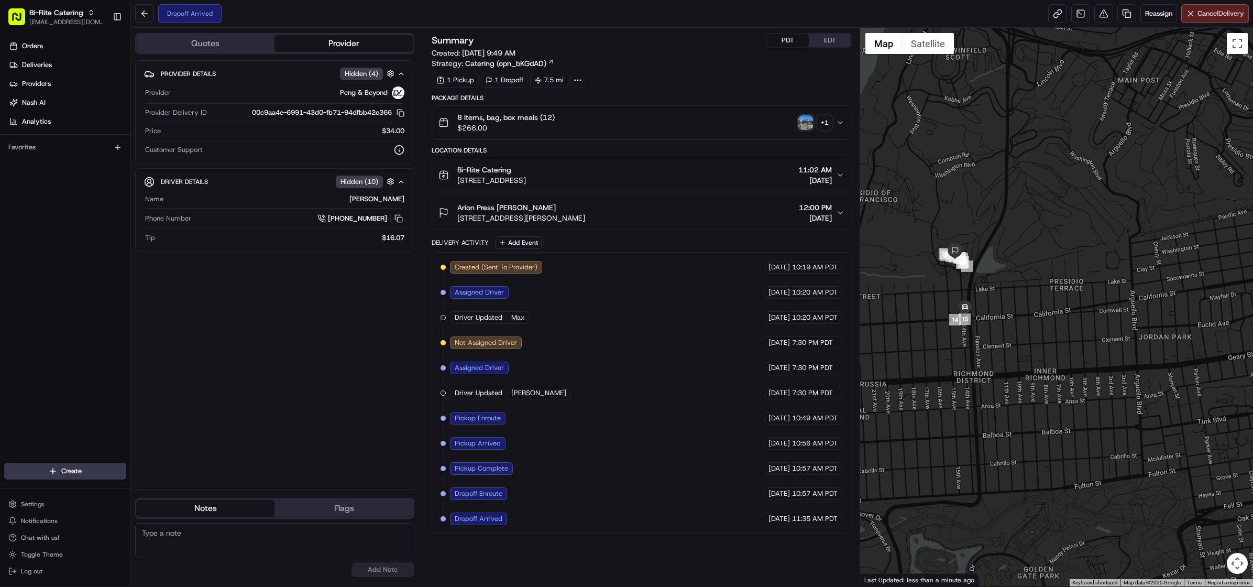
drag, startPoint x: 931, startPoint y: 304, endPoint x: 1061, endPoint y: 260, distance: 137.5
click at [1061, 260] on div at bounding box center [1056, 307] width 393 height 558
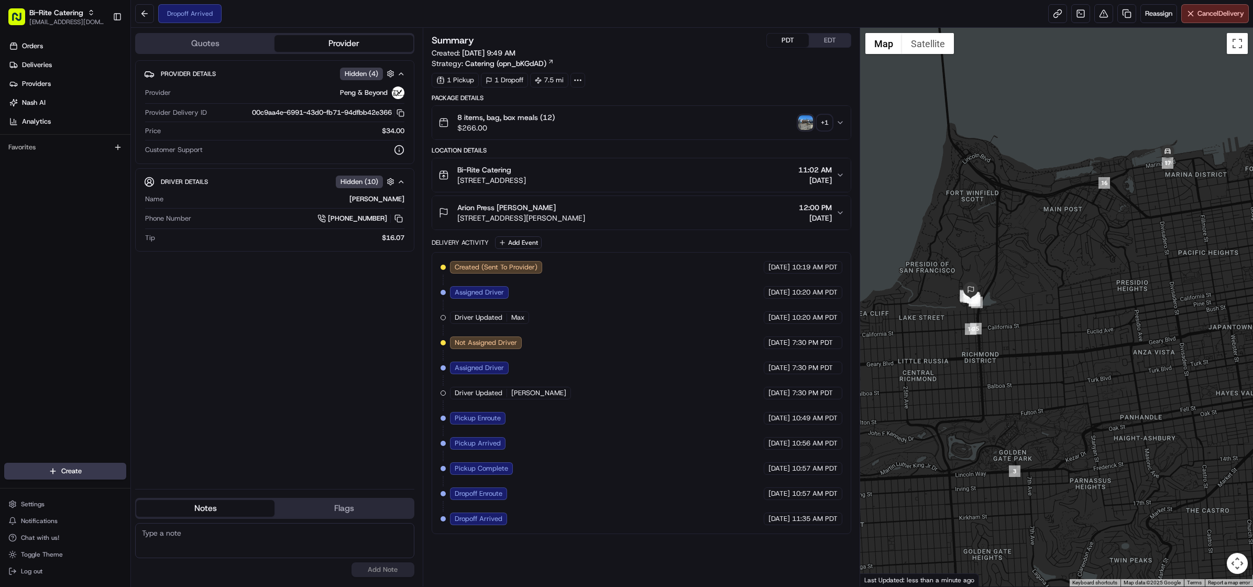
drag, startPoint x: 1159, startPoint y: 332, endPoint x: 1083, endPoint y: 335, distance: 75.5
click at [1083, 335] on div at bounding box center [1056, 307] width 393 height 558
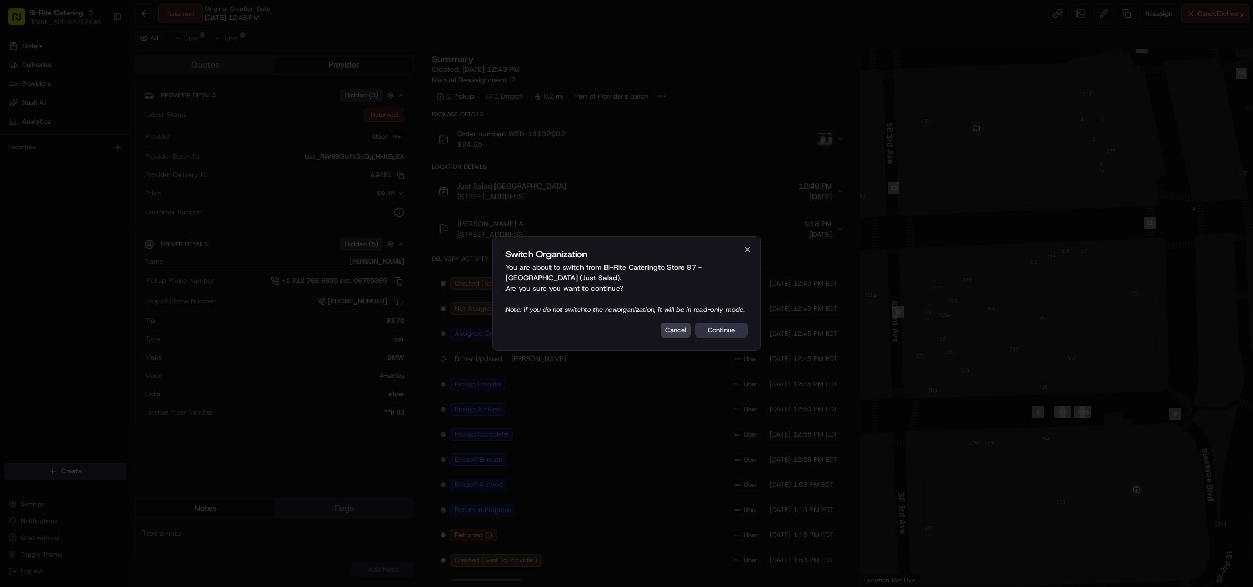
click at [717, 337] on button "Continue" at bounding box center [721, 330] width 52 height 15
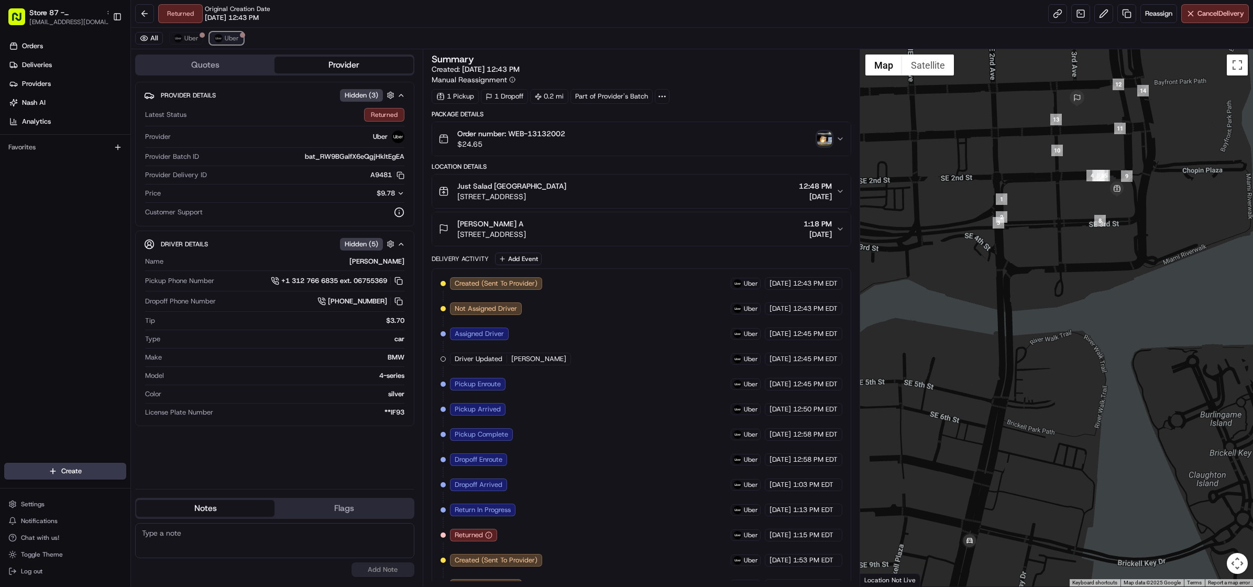
click at [227, 34] on span "Uber" at bounding box center [232, 38] width 14 height 8
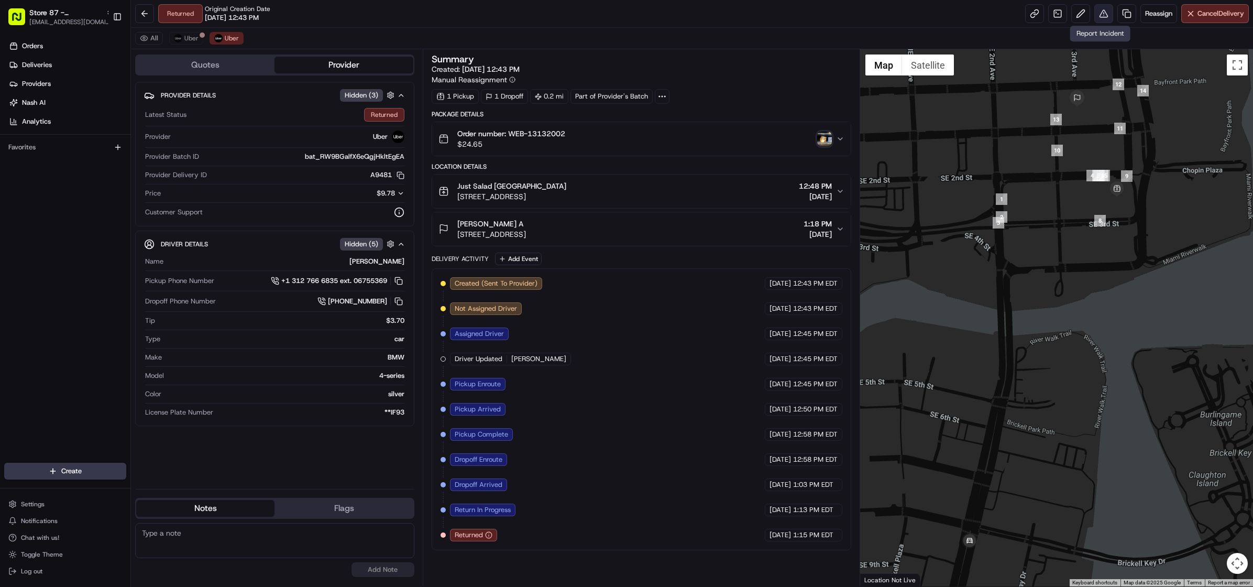
click at [1104, 16] on button at bounding box center [1103, 13] width 19 height 19
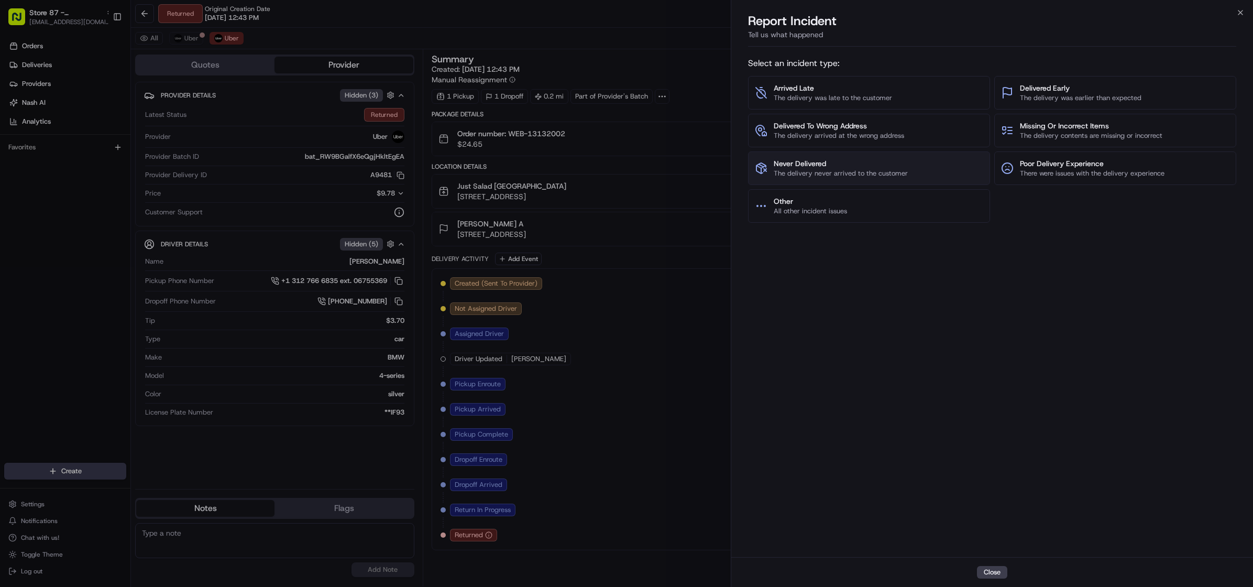
click at [841, 168] on span "Never Delivered" at bounding box center [841, 163] width 134 height 10
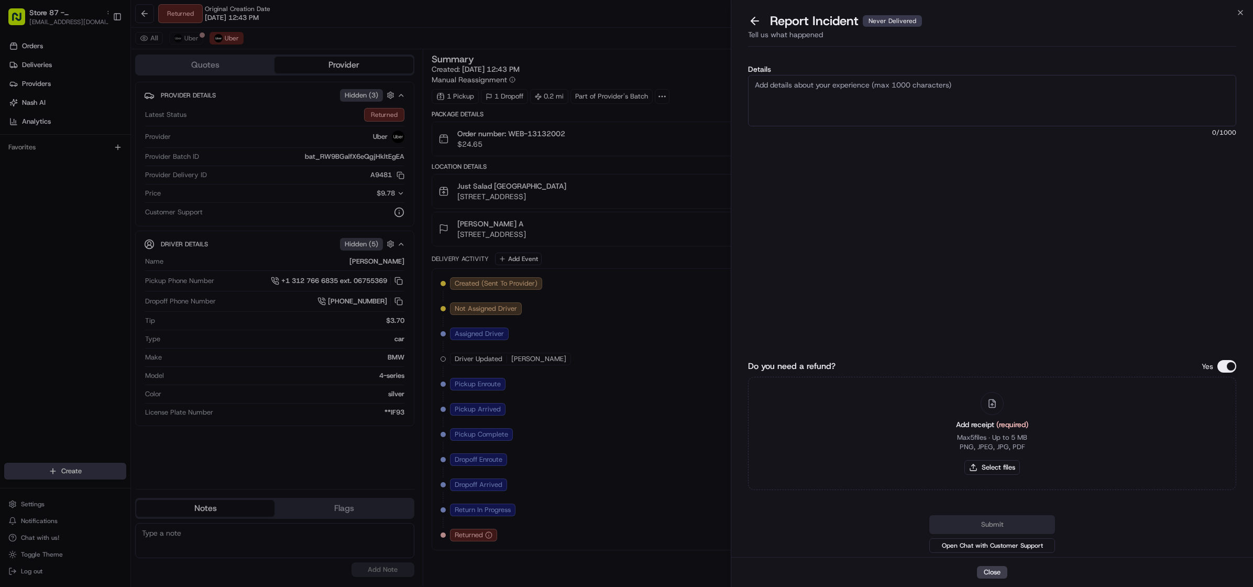
click at [813, 109] on textarea "Details" at bounding box center [992, 100] width 488 height 51
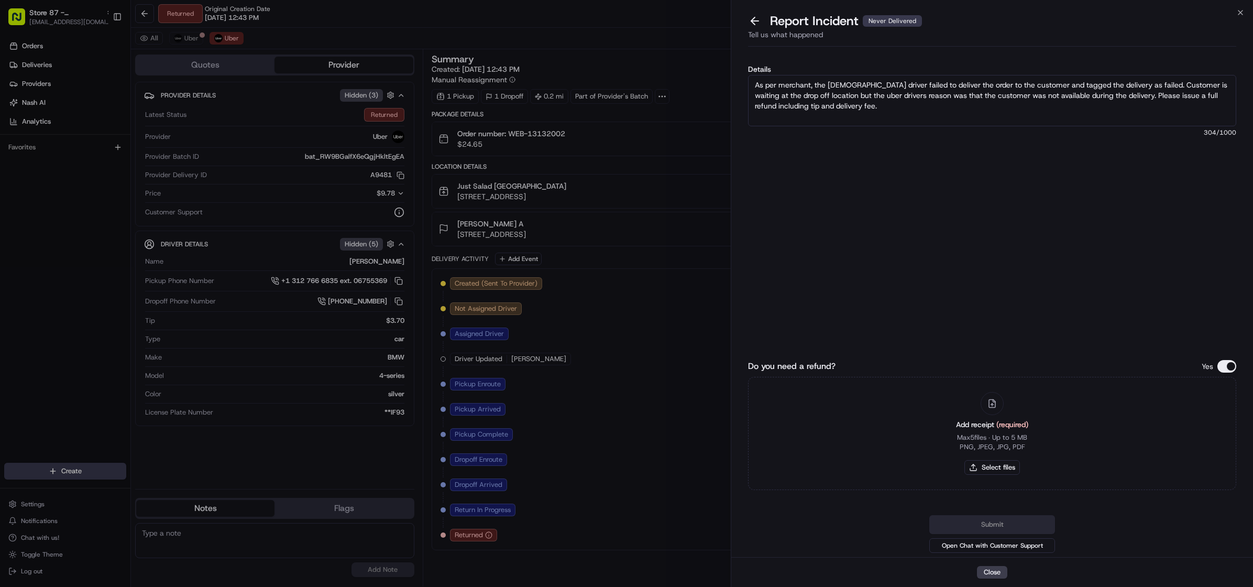
paste textarea "the merchant, the Uber driver failed to deliver the order to the customer and i…"
type textarea "As per the merchant, the Uber driver failed to deliver the order to the custome…"
click at [1230, 361] on button "Do you need a refund?" at bounding box center [1226, 366] width 19 height 13
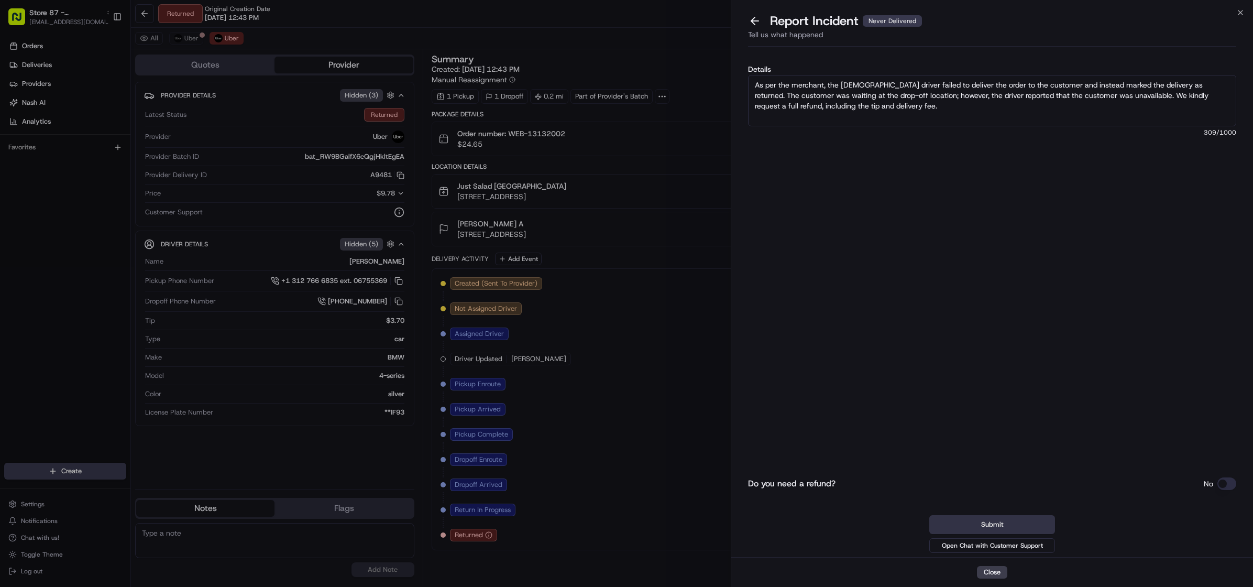
click at [992, 518] on button "Submit" at bounding box center [992, 524] width 126 height 19
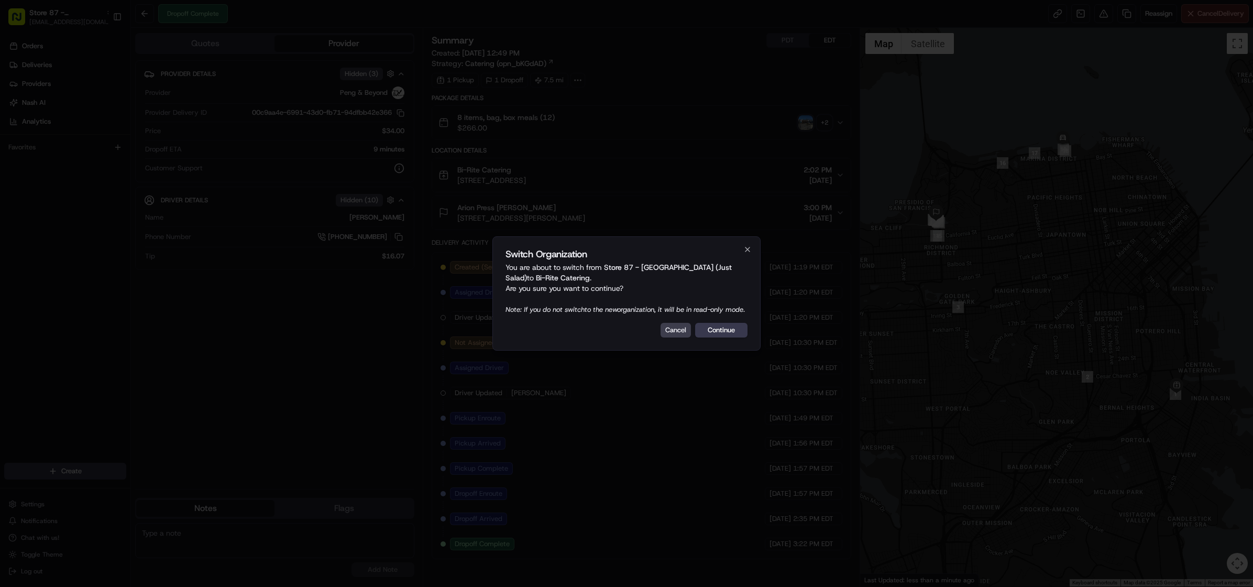
click at [714, 332] on button "Continue" at bounding box center [721, 330] width 52 height 15
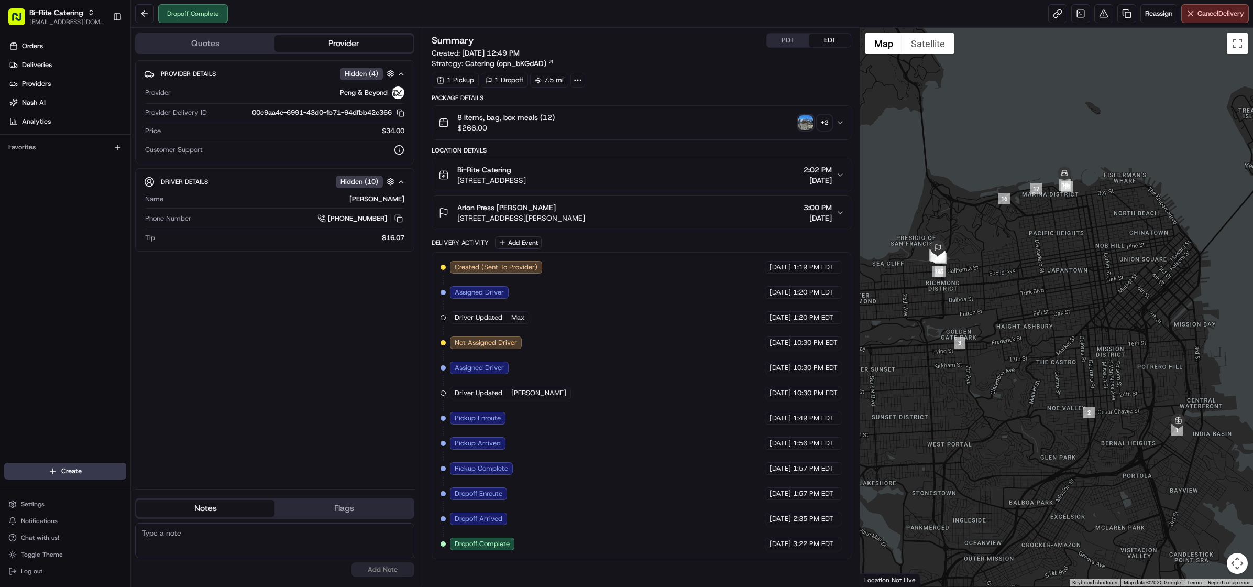
click at [836, 119] on icon "button" at bounding box center [840, 122] width 8 height 8
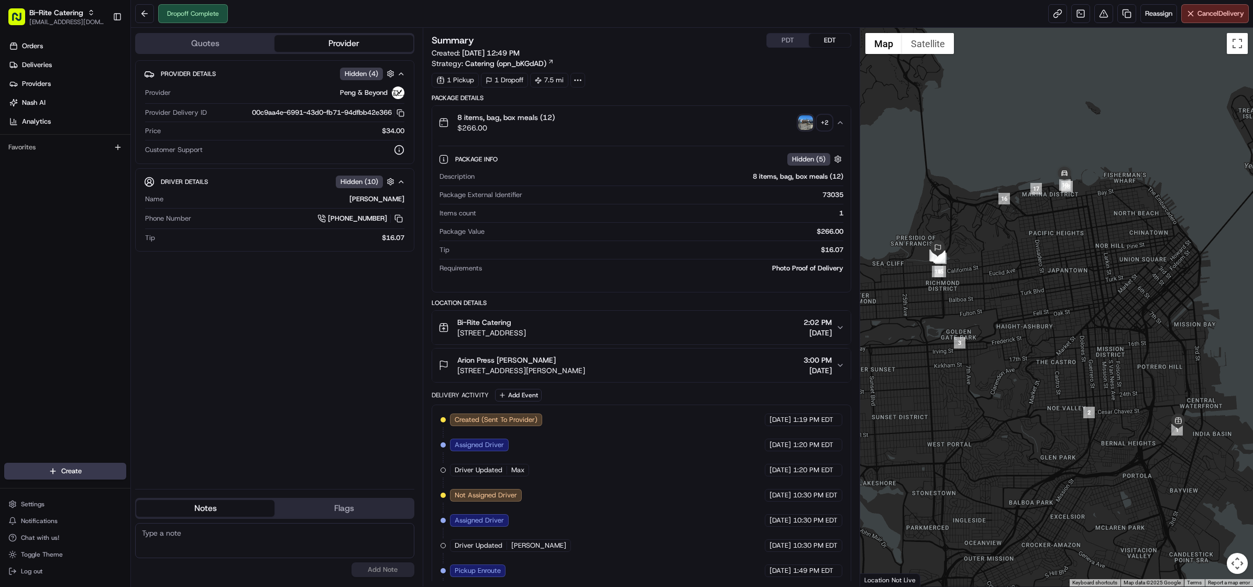
click at [806, 120] on img "button" at bounding box center [805, 122] width 15 height 15
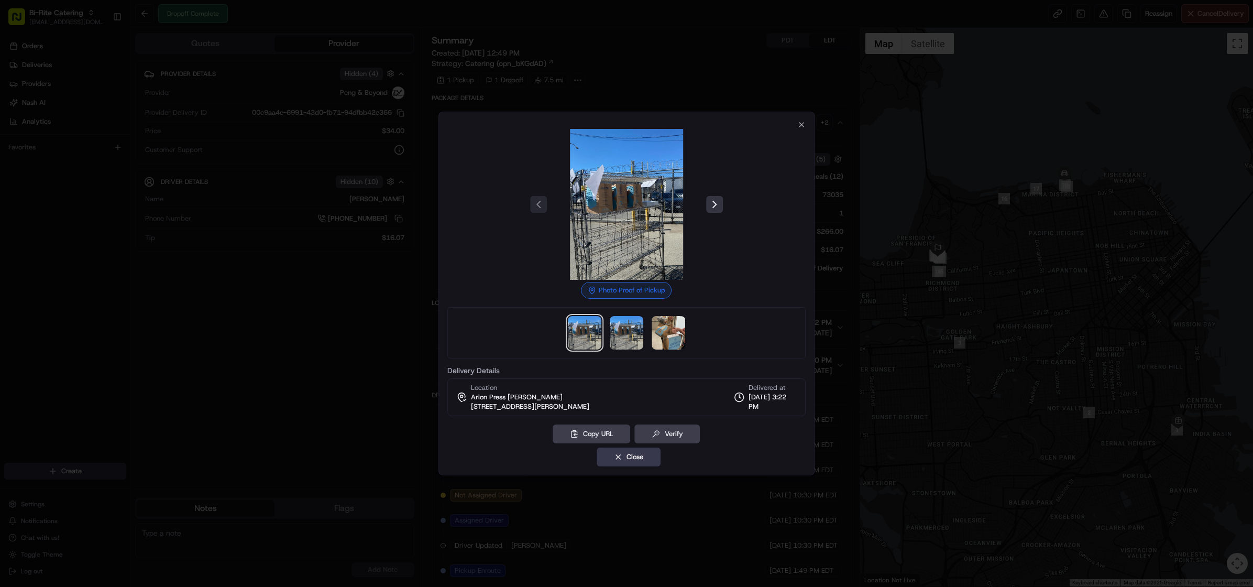
click at [711, 205] on button at bounding box center [714, 204] width 17 height 17
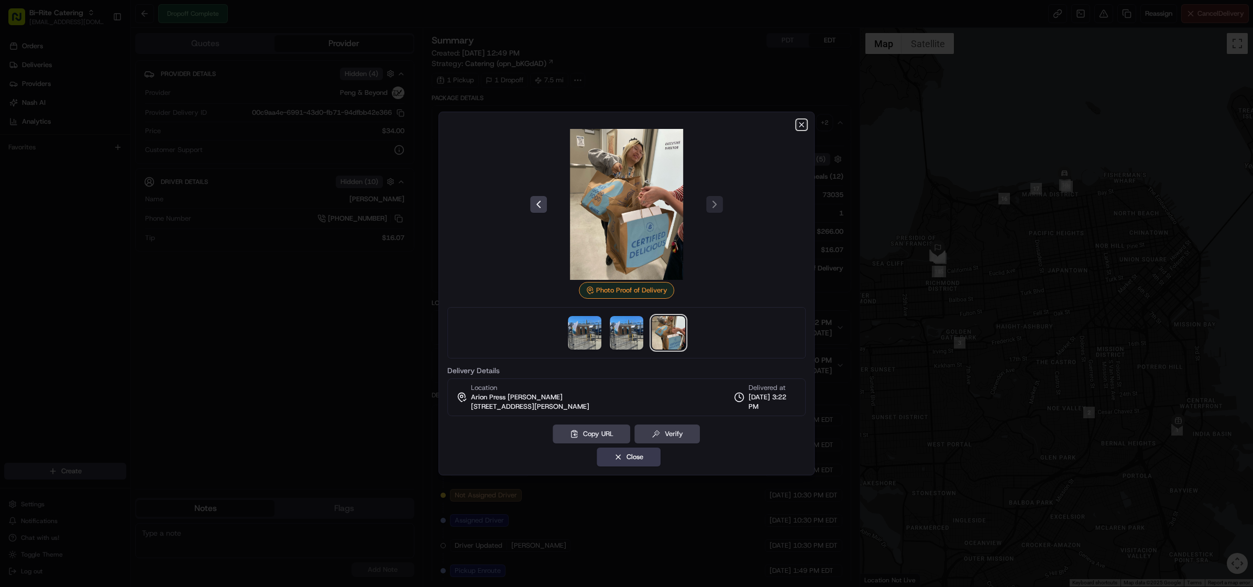
click at [798, 127] on icon "button" at bounding box center [801, 124] width 8 height 8
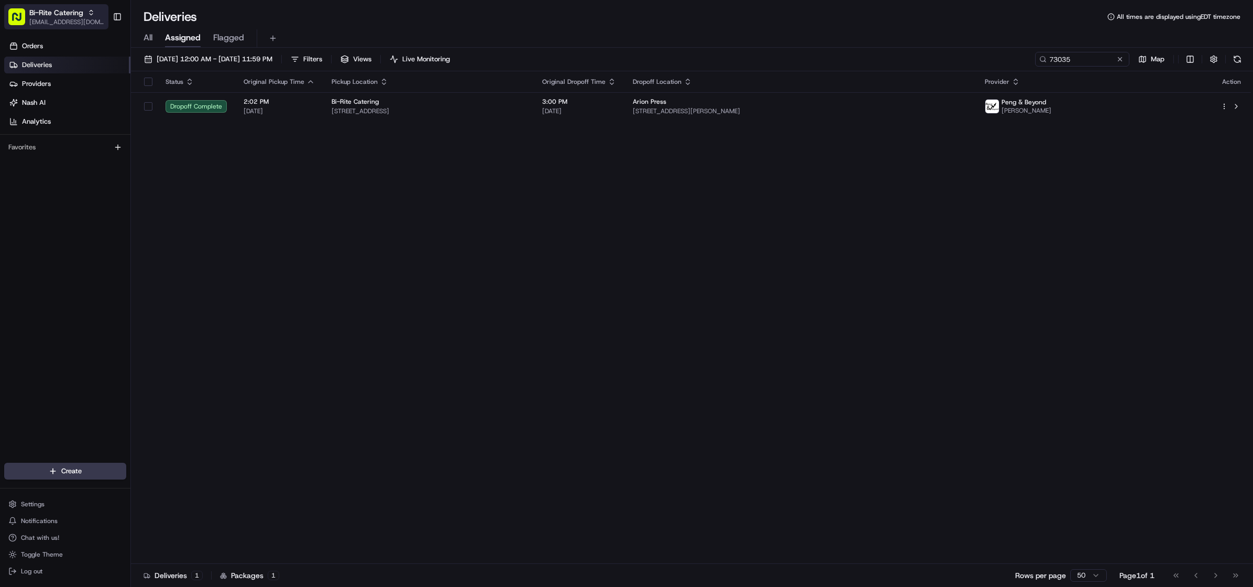
click at [43, 15] on span "Bi-Rite Catering" at bounding box center [56, 12] width 54 height 10
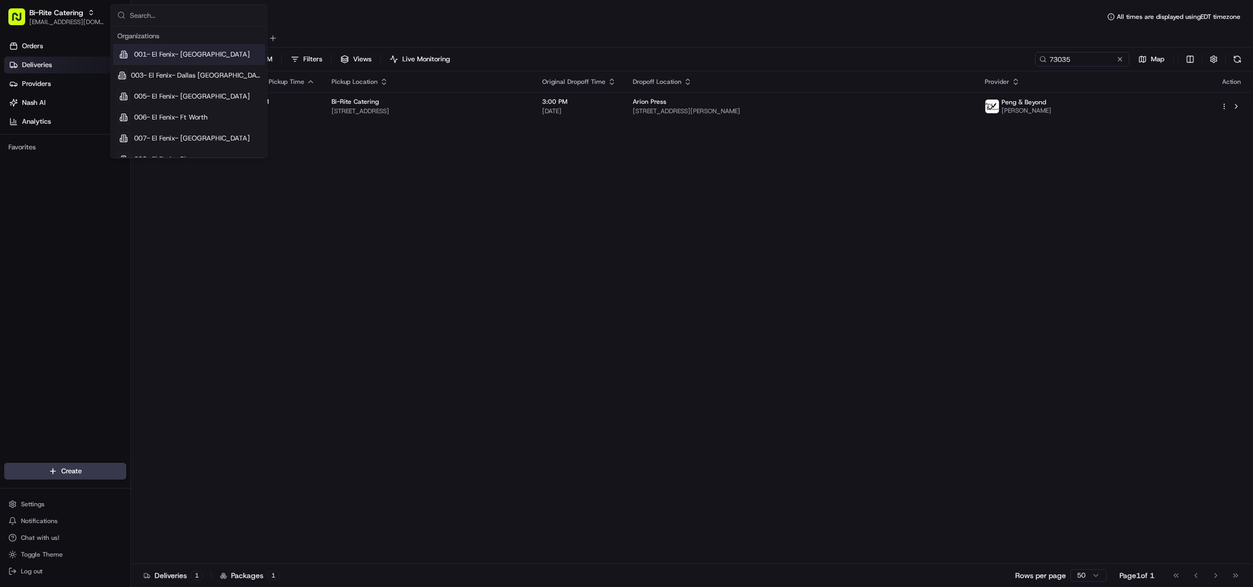
click at [189, 14] on input "text" at bounding box center [195, 15] width 131 height 21
type input "s"
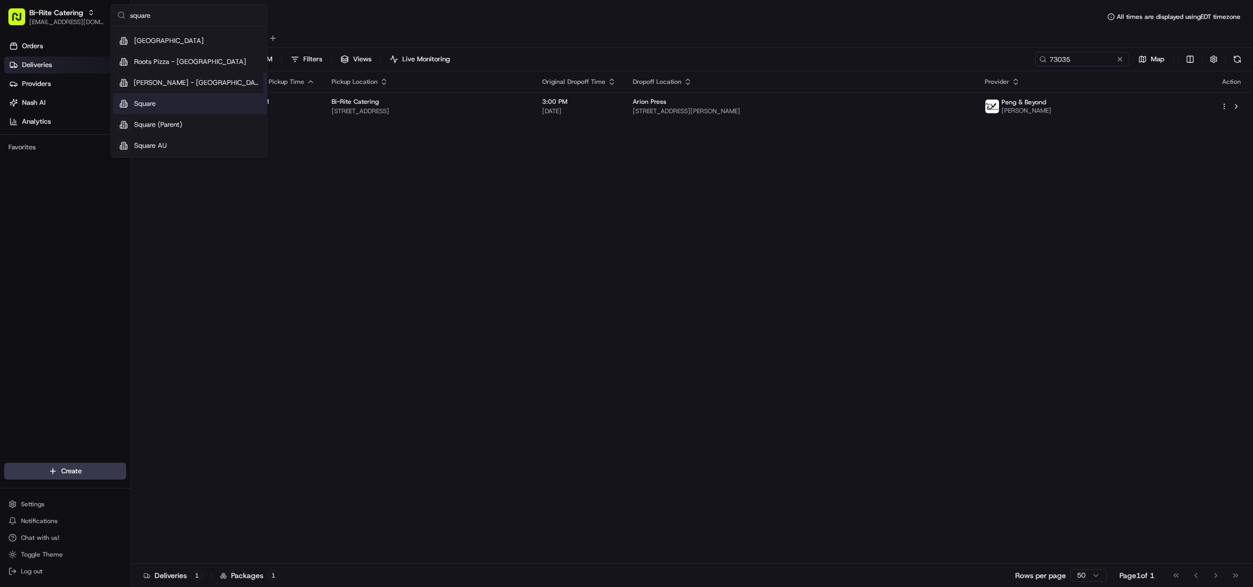
type input "square"
click at [172, 97] on div "Square" at bounding box center [189, 103] width 152 height 21
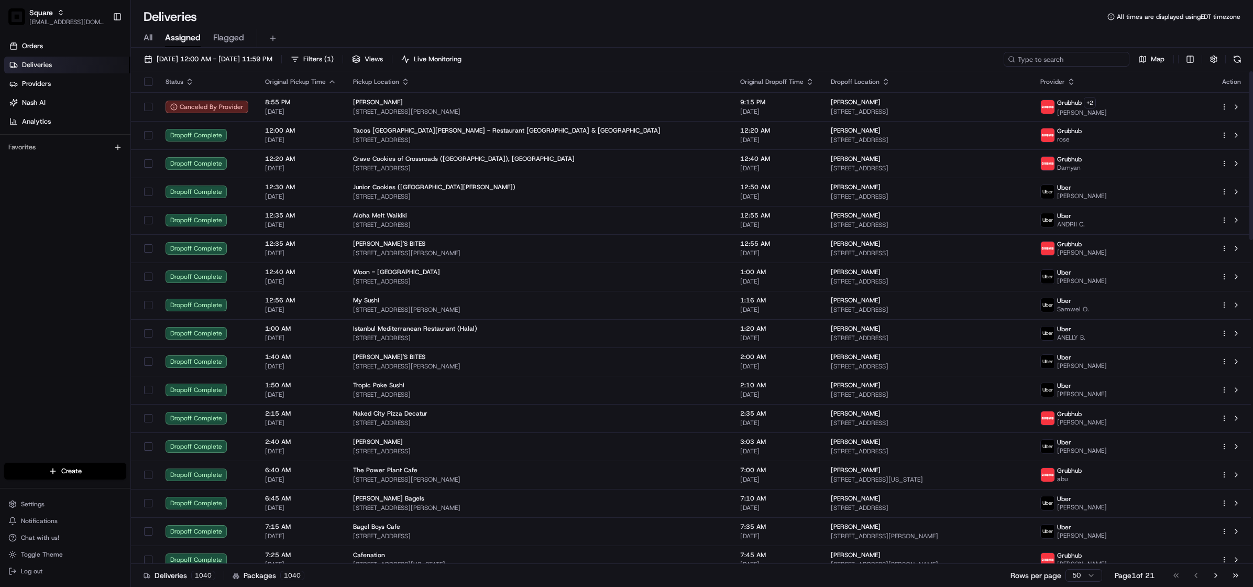
click at [1051, 65] on input at bounding box center [1066, 59] width 126 height 15
paste input "5738380"
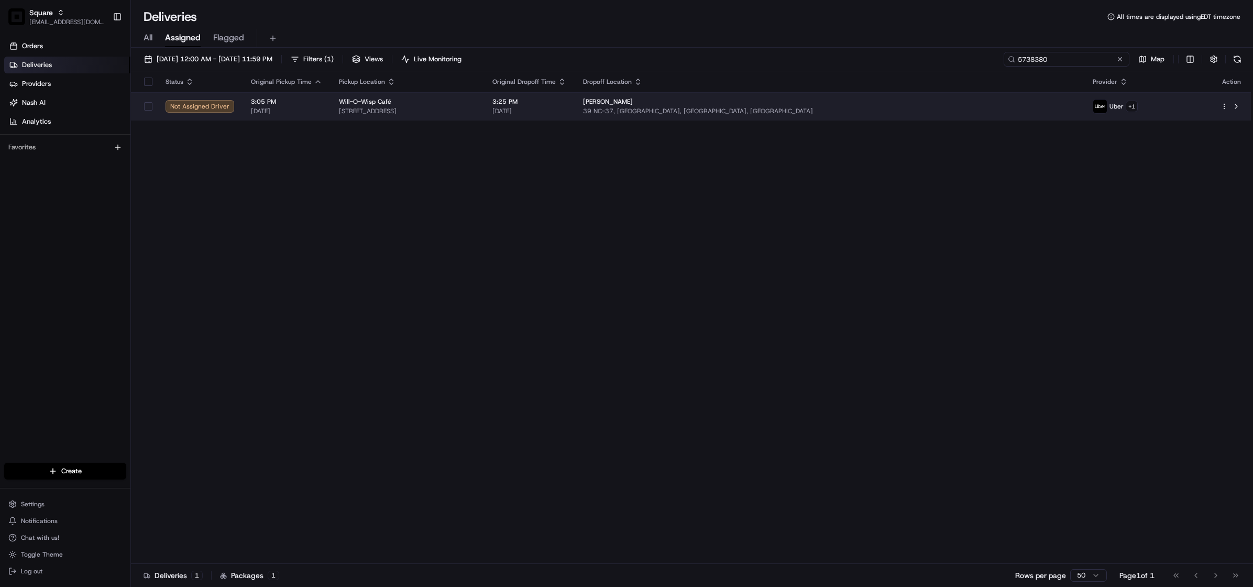
type input "5738380"
click at [476, 109] on span "504 Main St, Gatesville, NC 27938, USA" at bounding box center [407, 111] width 137 height 8
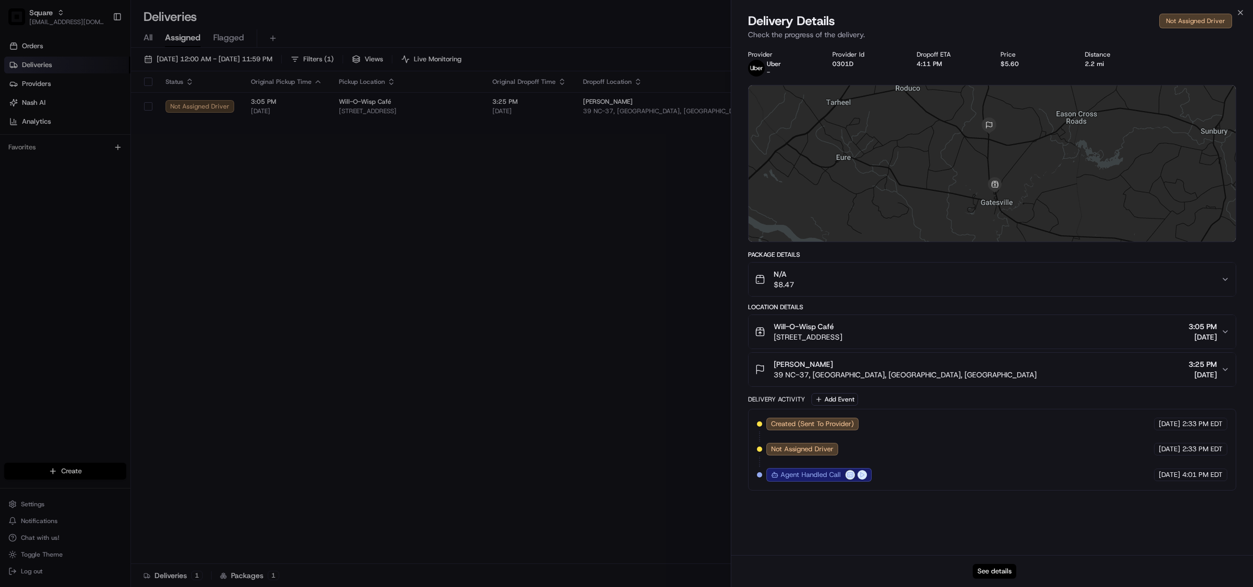
click at [999, 575] on button "See details" at bounding box center [994, 571] width 43 height 15
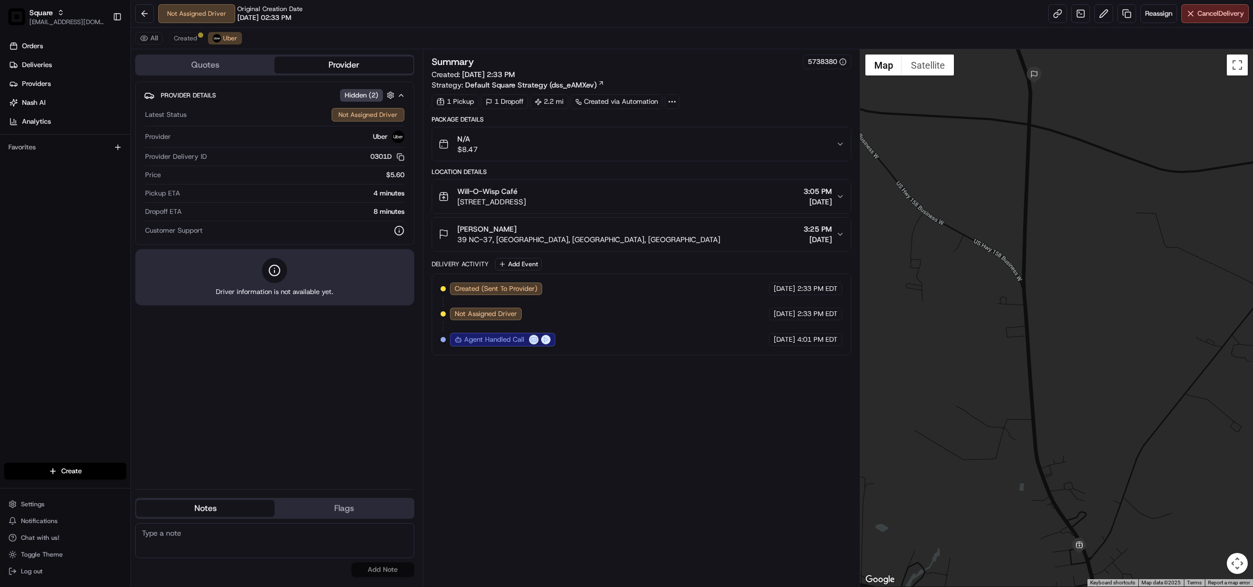
click at [841, 198] on icon "button" at bounding box center [840, 196] width 8 height 8
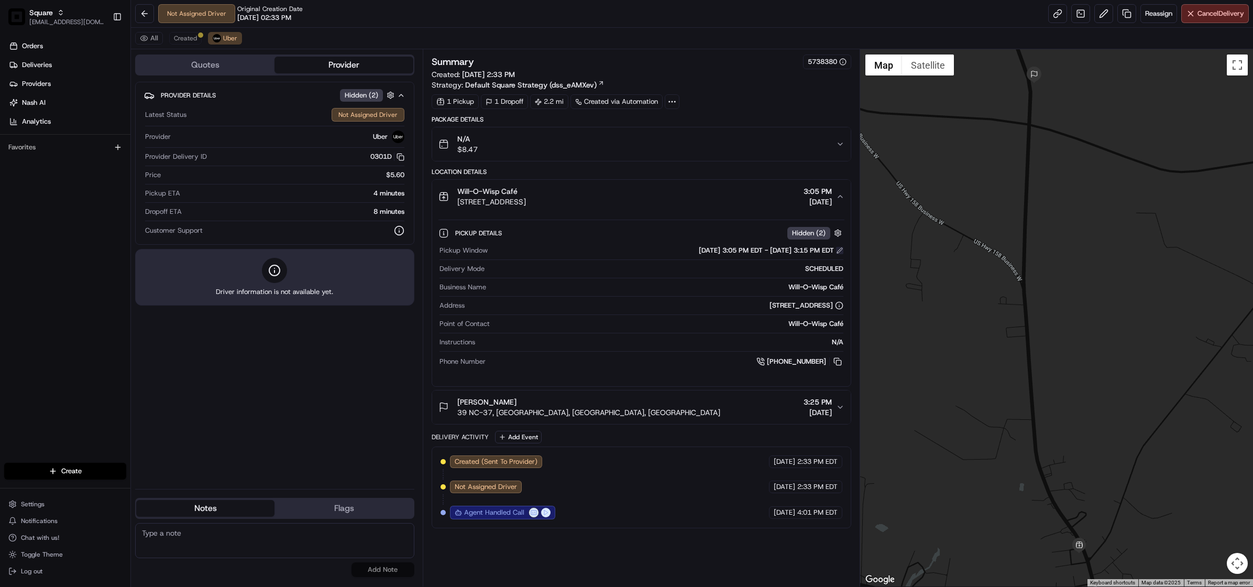
click at [839, 251] on button at bounding box center [839, 250] width 7 height 7
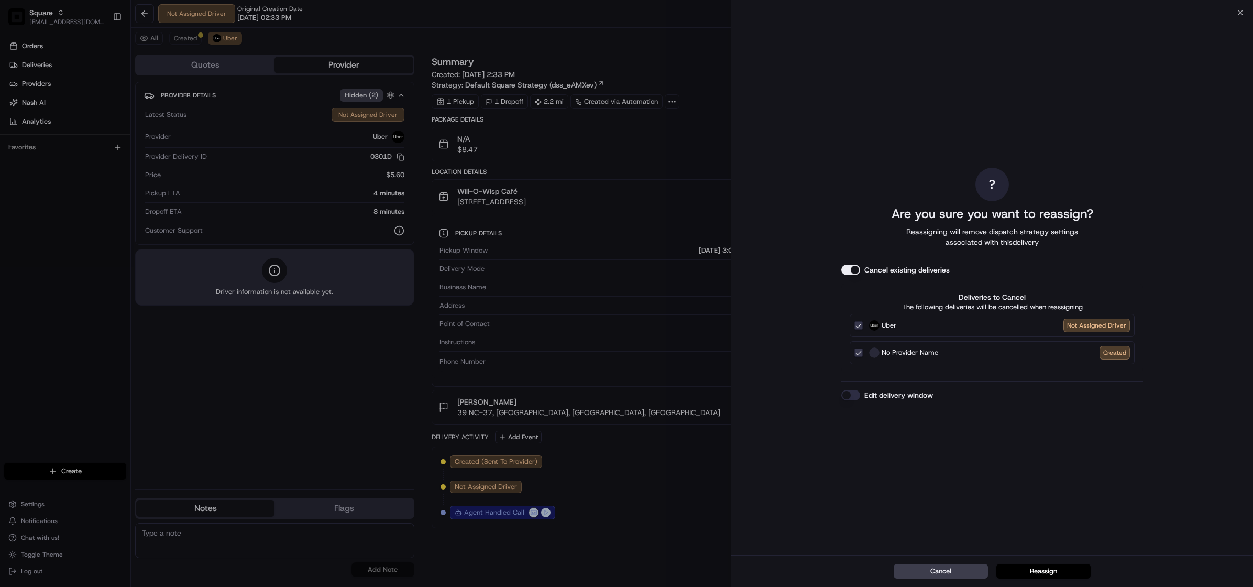
click at [852, 269] on button "Cancel existing deliveries" at bounding box center [850, 269] width 19 height 10
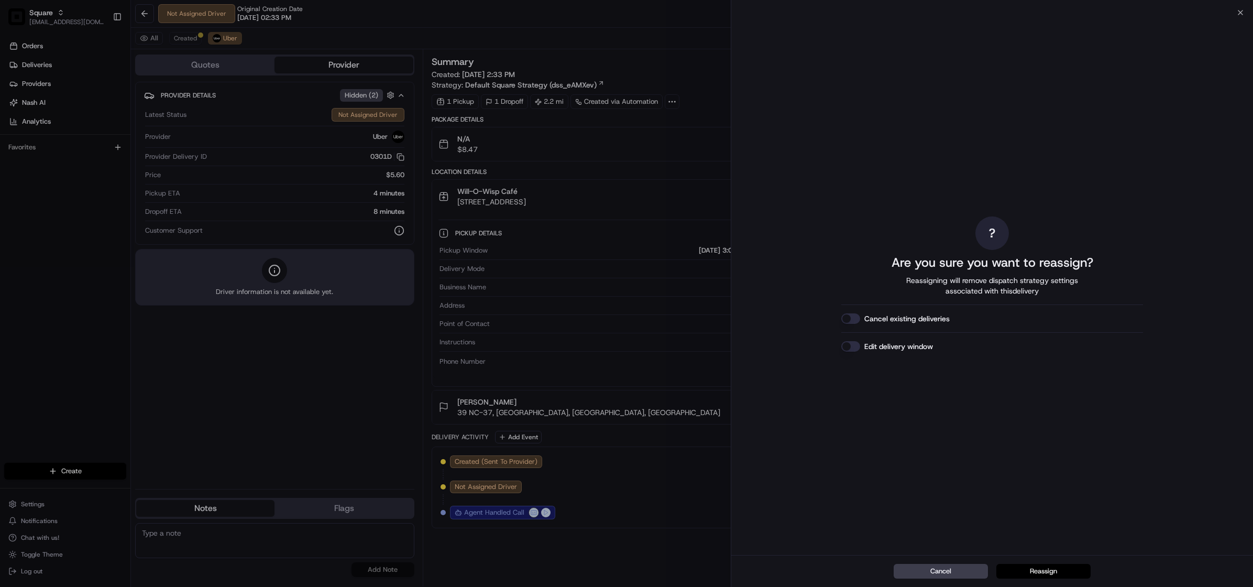
click at [1057, 575] on button "Reassign" at bounding box center [1043, 571] width 94 height 15
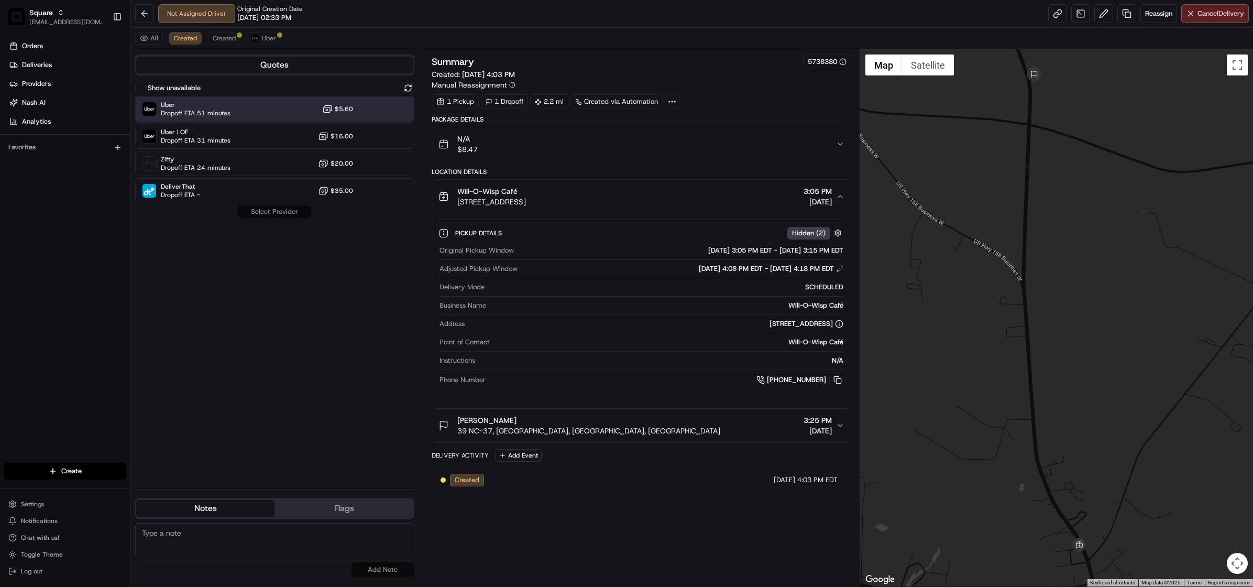
click at [258, 110] on div "Uber Dropoff ETA 51 minutes $5.60" at bounding box center [274, 108] width 279 height 25
click at [277, 213] on button "Assign Provider" at bounding box center [274, 211] width 74 height 13
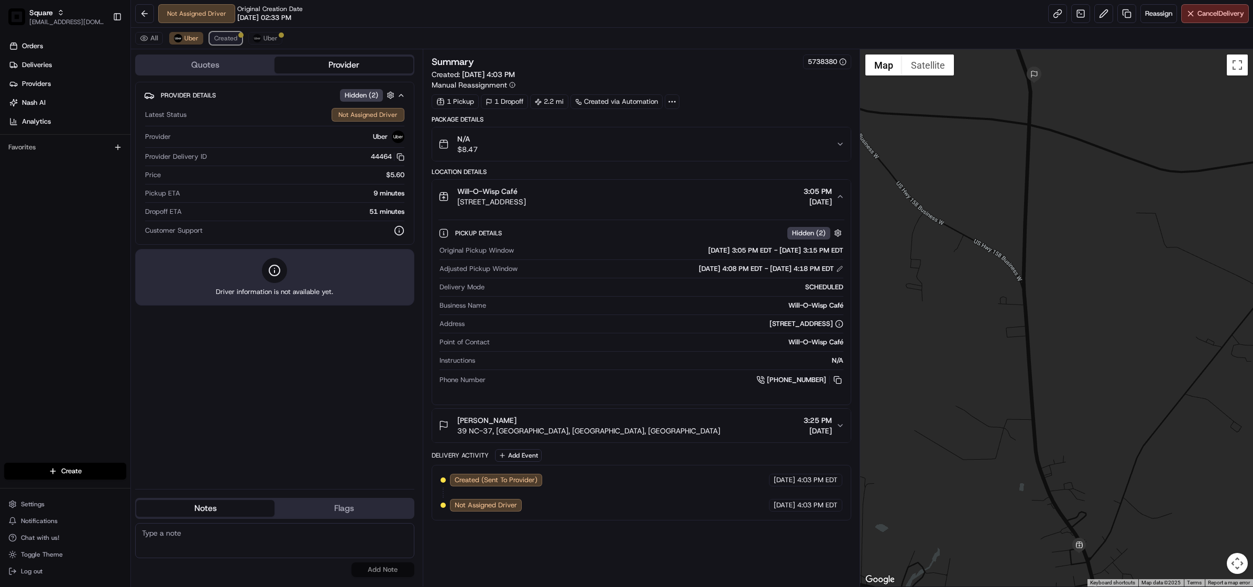
click at [225, 41] on span "Created" at bounding box center [225, 38] width 23 height 8
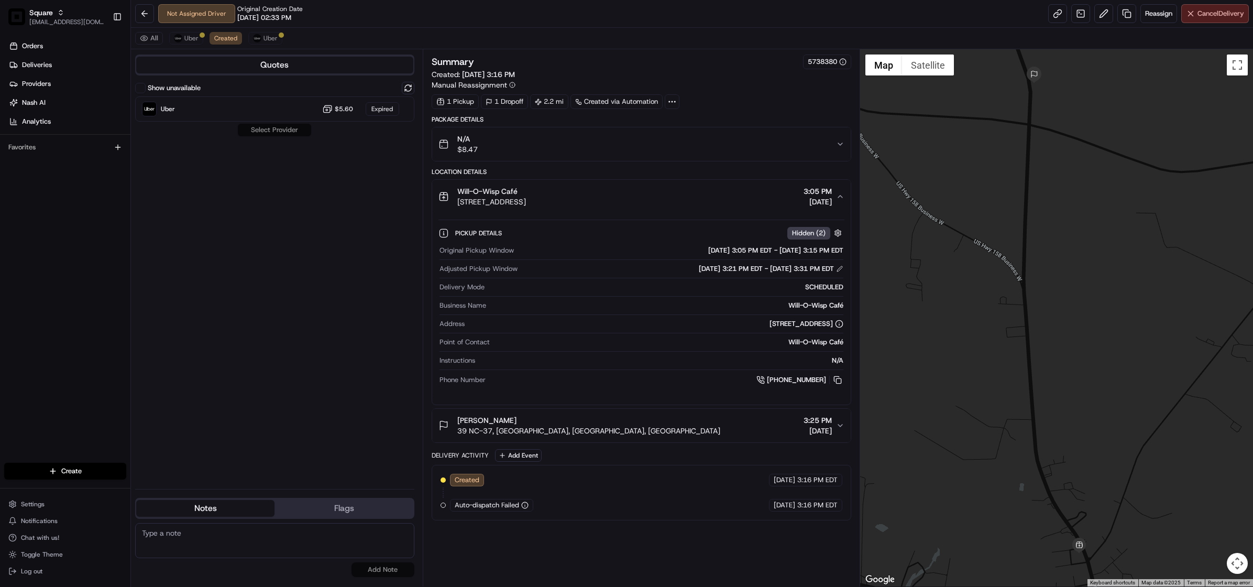
click at [1204, 17] on span "Cancel Delivery" at bounding box center [1220, 13] width 47 height 9
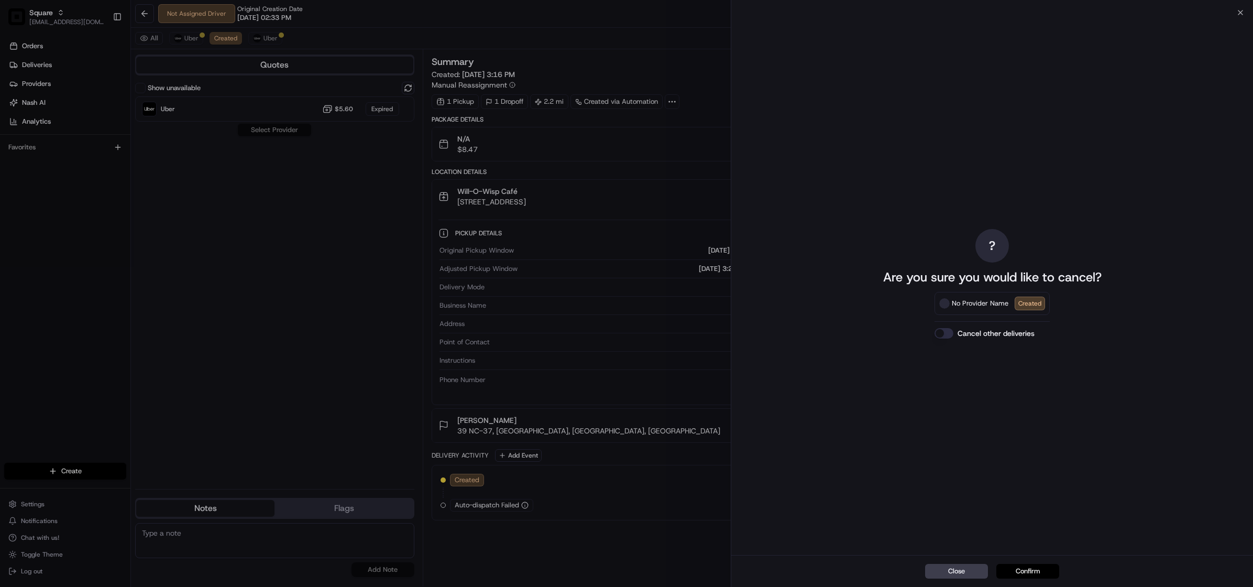
click at [1037, 572] on button "Confirm" at bounding box center [1027, 571] width 63 height 15
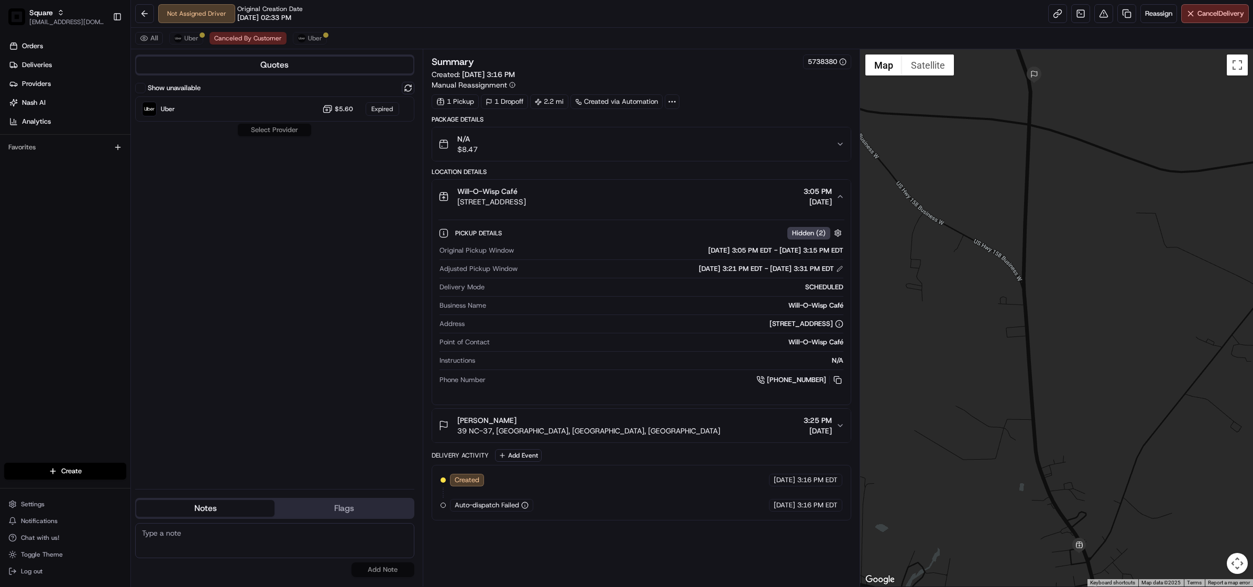
click at [265, 228] on div "Show unavailable Uber $5.60 Expired Select Provider" at bounding box center [274, 281] width 279 height 399
click at [231, 544] on textarea at bounding box center [274, 540] width 279 height 35
paste textarea "Chat/Caller Information: Merchant Reason for Call:"
click at [837, 145] on icon "button" at bounding box center [840, 144] width 8 height 8
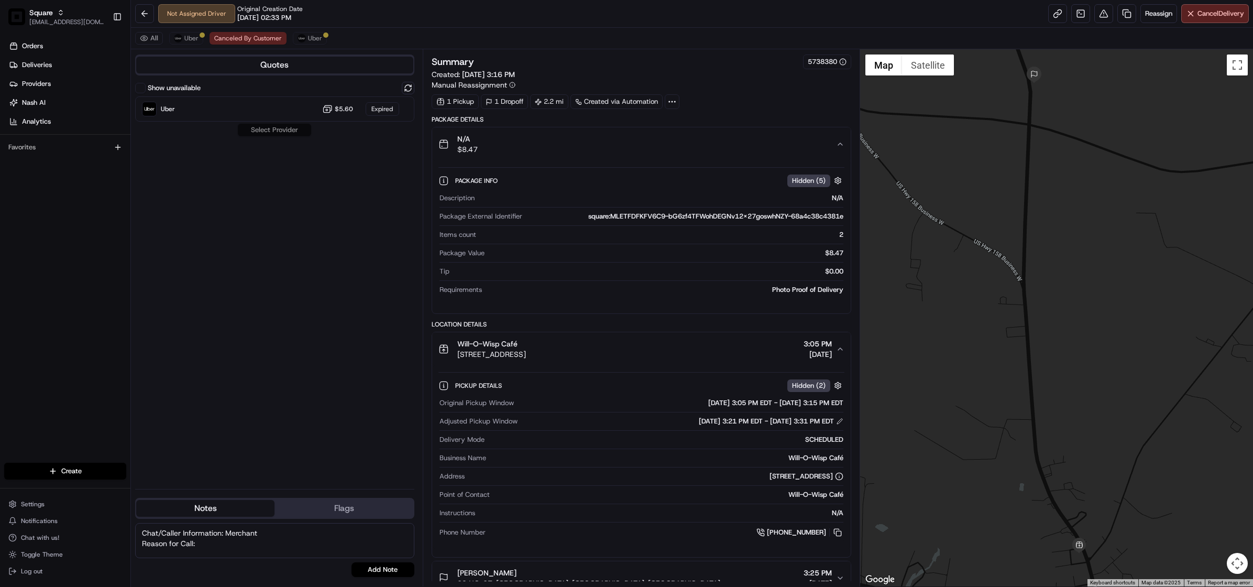
click at [206, 543] on textarea "Chat/Caller Information: Merchant Reason for Call:" at bounding box center [274, 540] width 279 height 35
type textarea "Chat/Caller Information: Merchant Reason for Call: pick up ETA status. Tried to…"
click at [394, 562] on button "Add Note" at bounding box center [382, 569] width 63 height 15
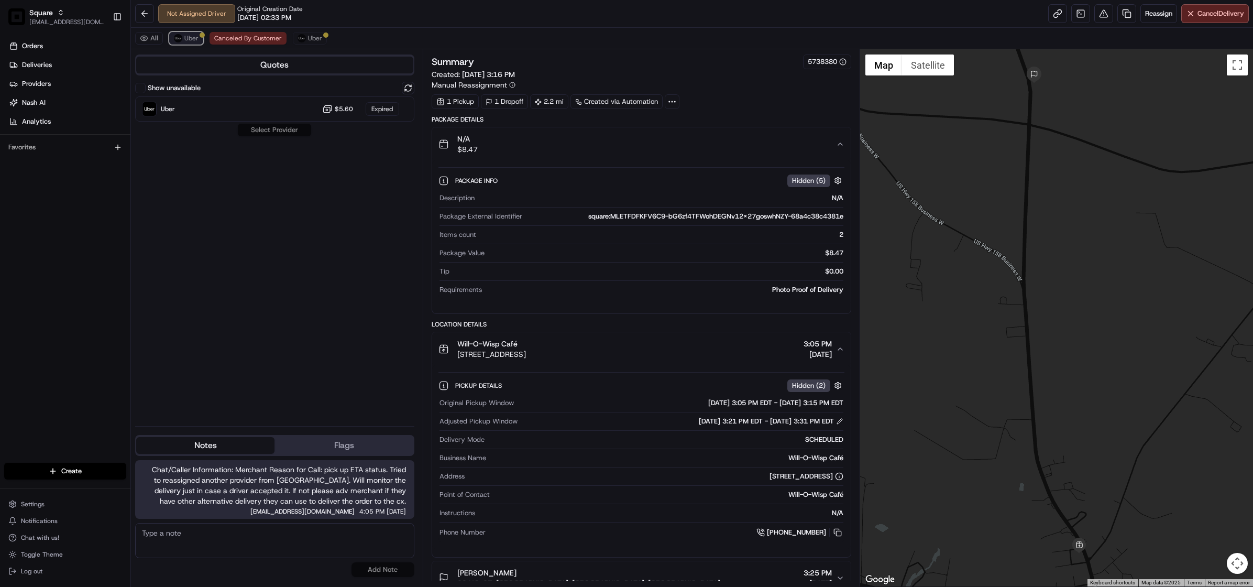
click at [183, 36] on button "Uber" at bounding box center [186, 38] width 34 height 13
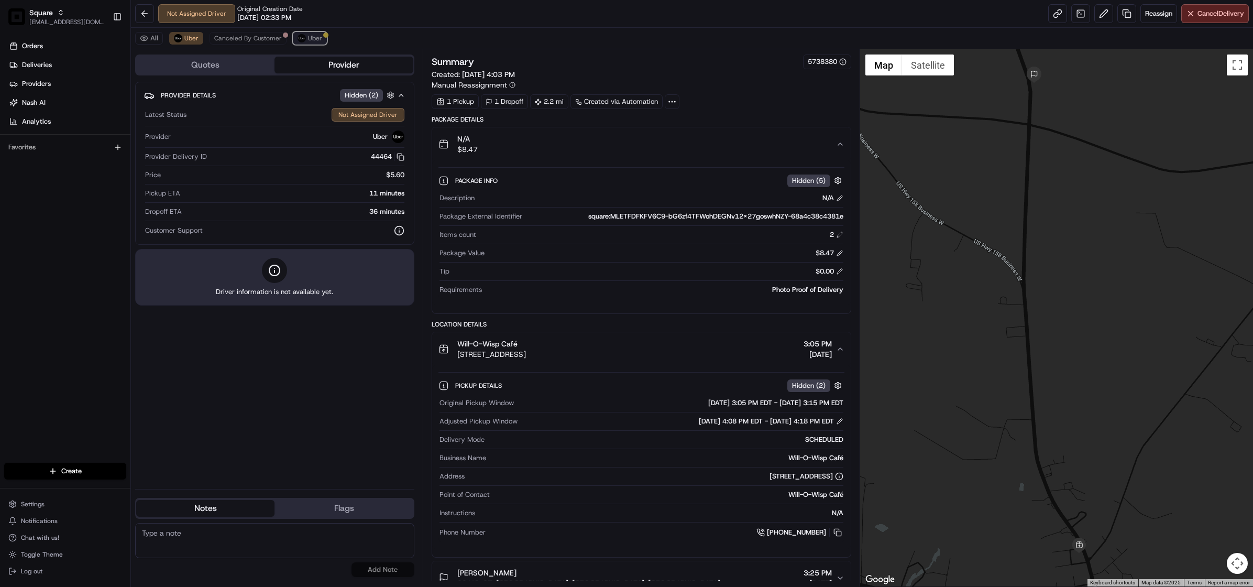
click at [309, 38] on span "Uber" at bounding box center [315, 38] width 14 height 8
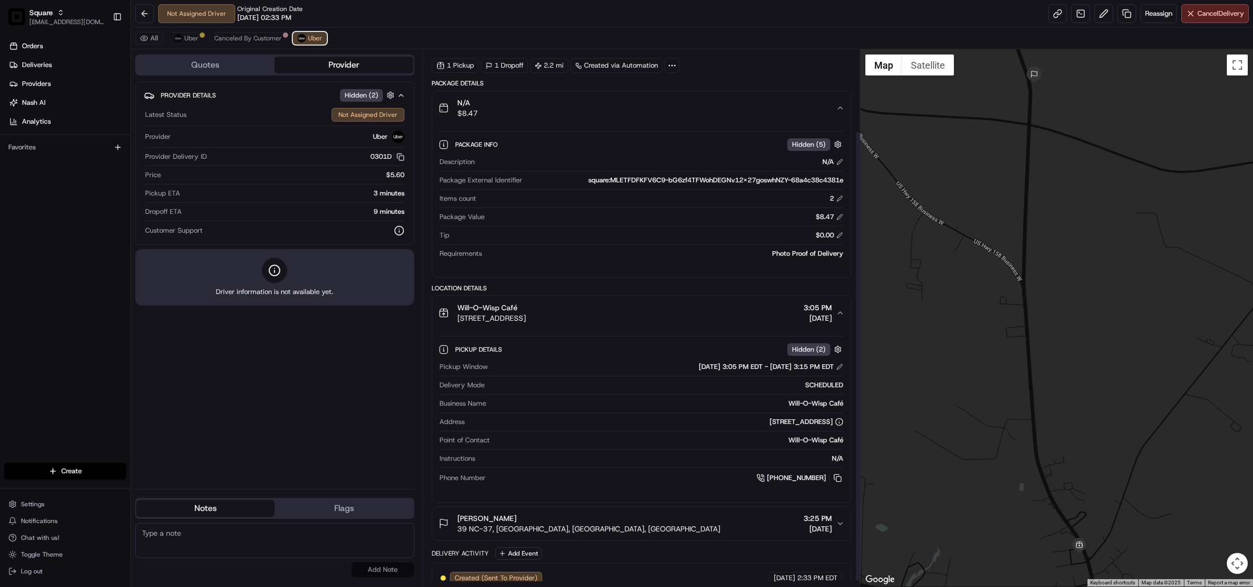
scroll to position [104, 0]
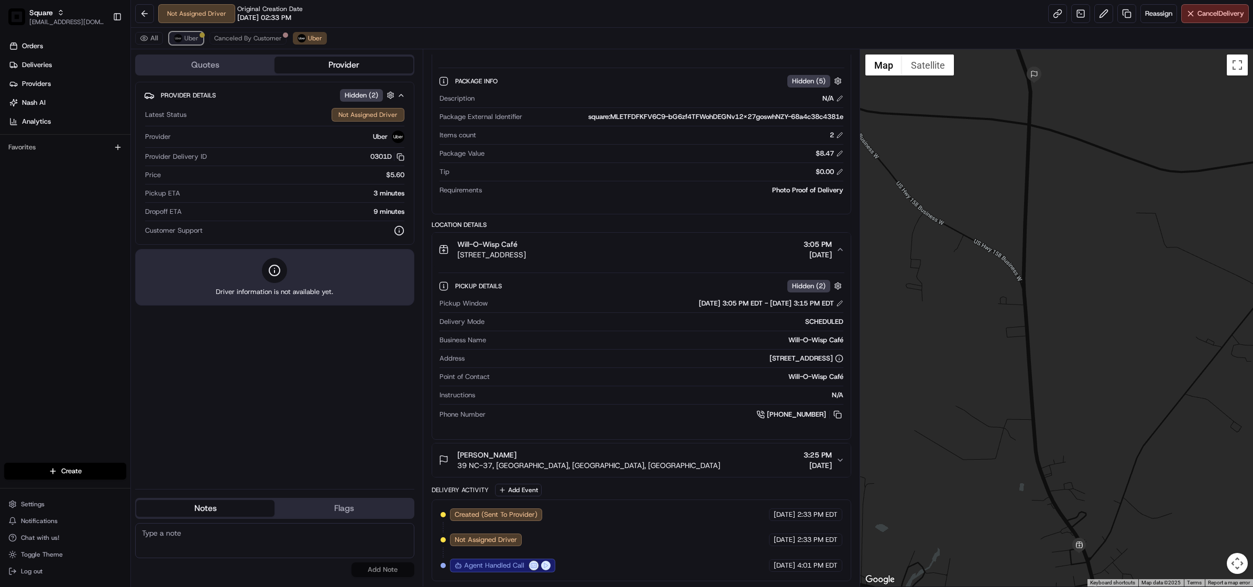
click at [187, 38] on span "Uber" at bounding box center [191, 38] width 14 height 8
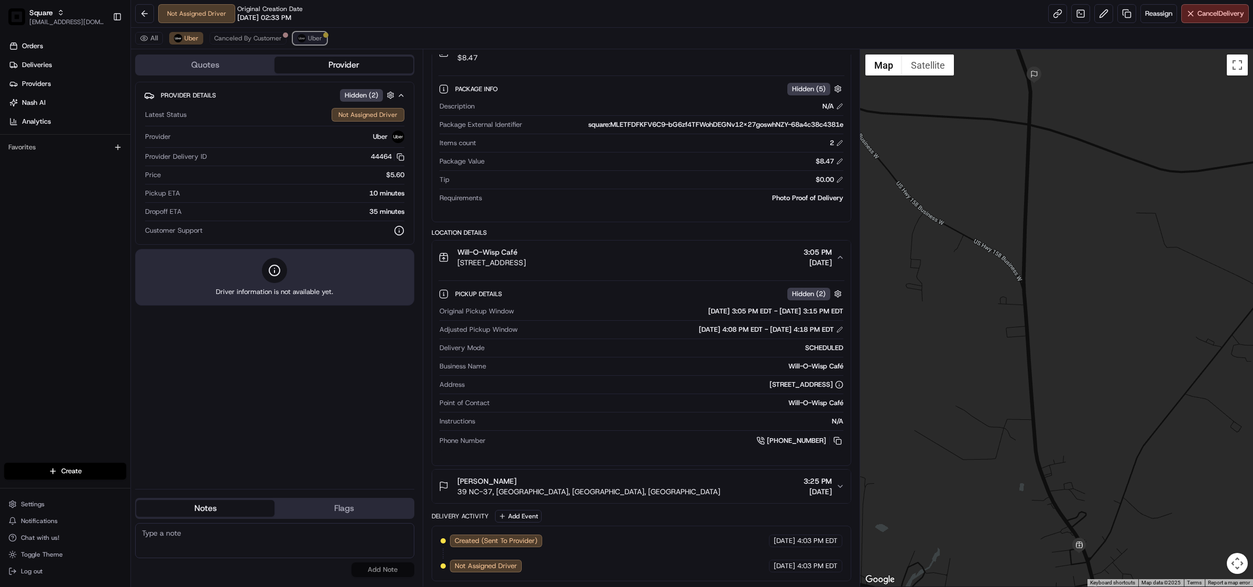
click at [311, 32] on button "Uber" at bounding box center [310, 38] width 34 height 13
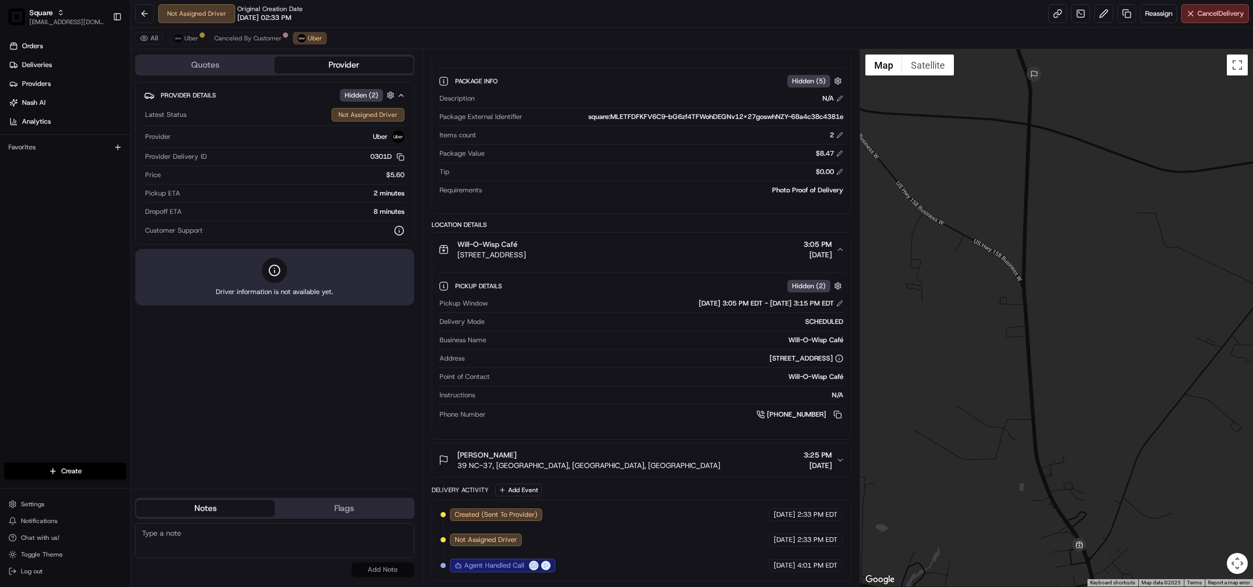
click at [202, 62] on button "Quotes" at bounding box center [205, 65] width 138 height 17
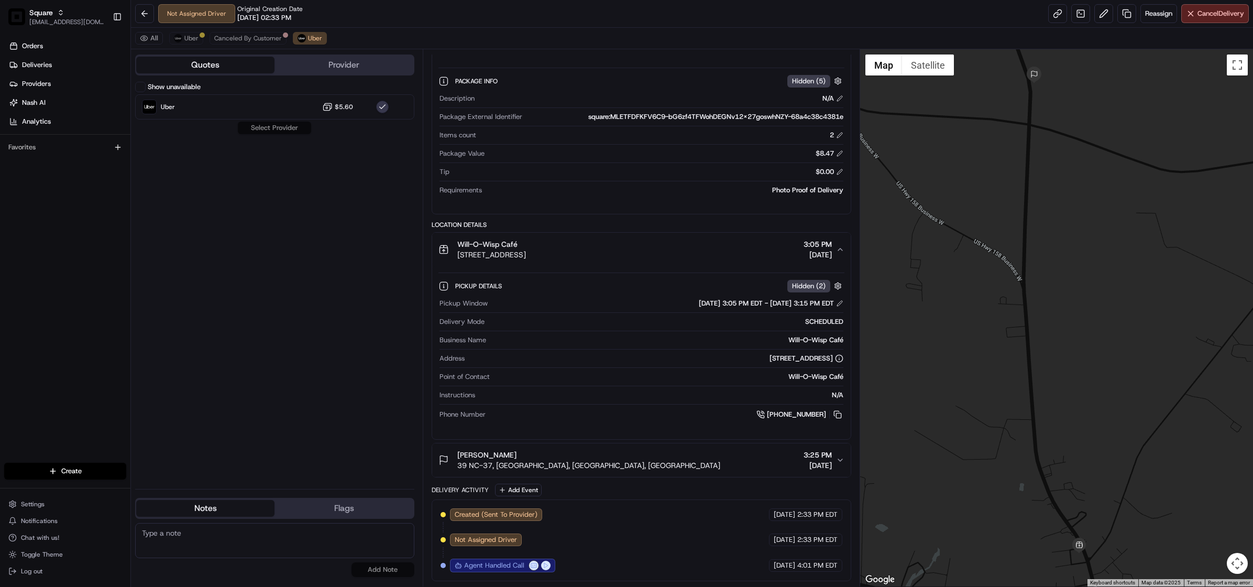
click at [146, 86] on div "Show unavailable" at bounding box center [167, 87] width 65 height 10
click at [139, 87] on button "Show unavailable" at bounding box center [140, 87] width 10 height 10
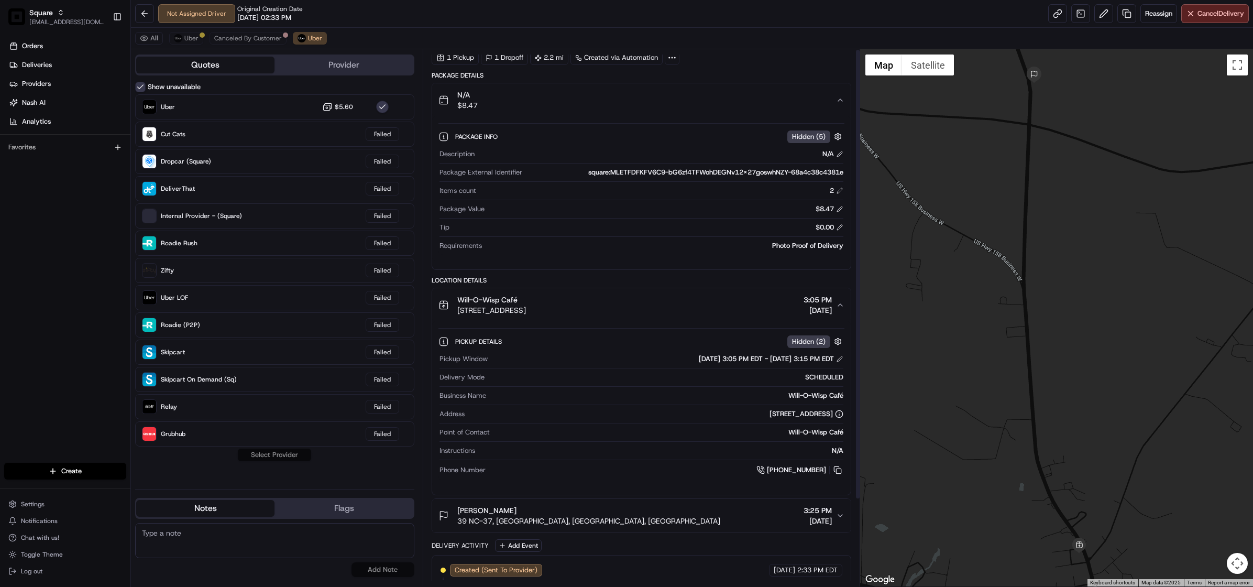
scroll to position [0, 0]
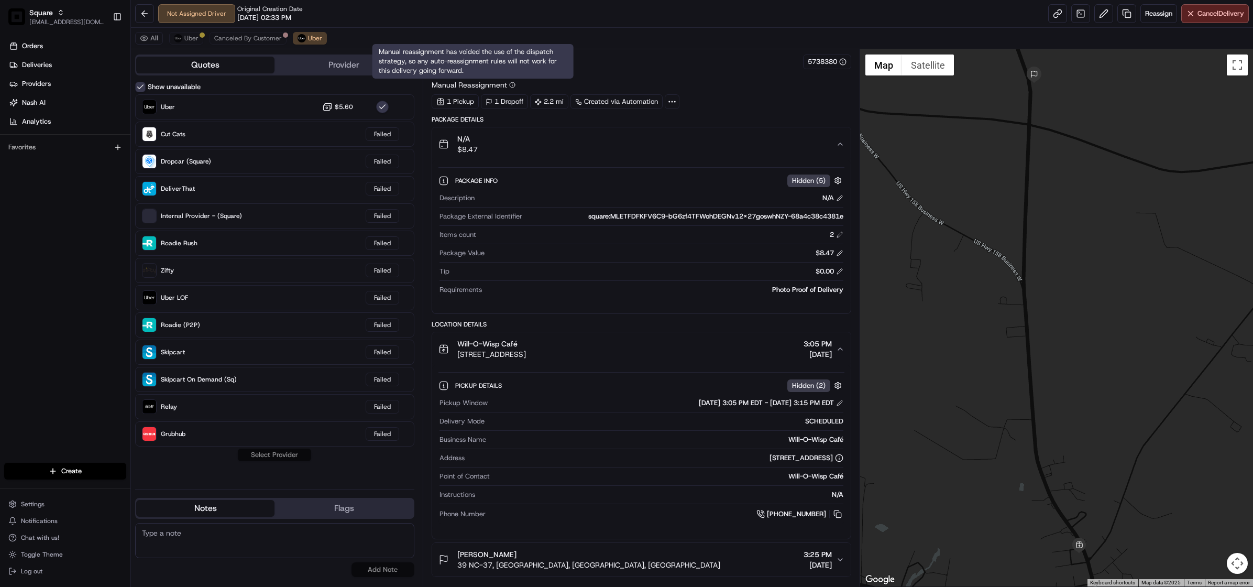
click at [512, 85] on icon at bounding box center [512, 85] width 6 height 6
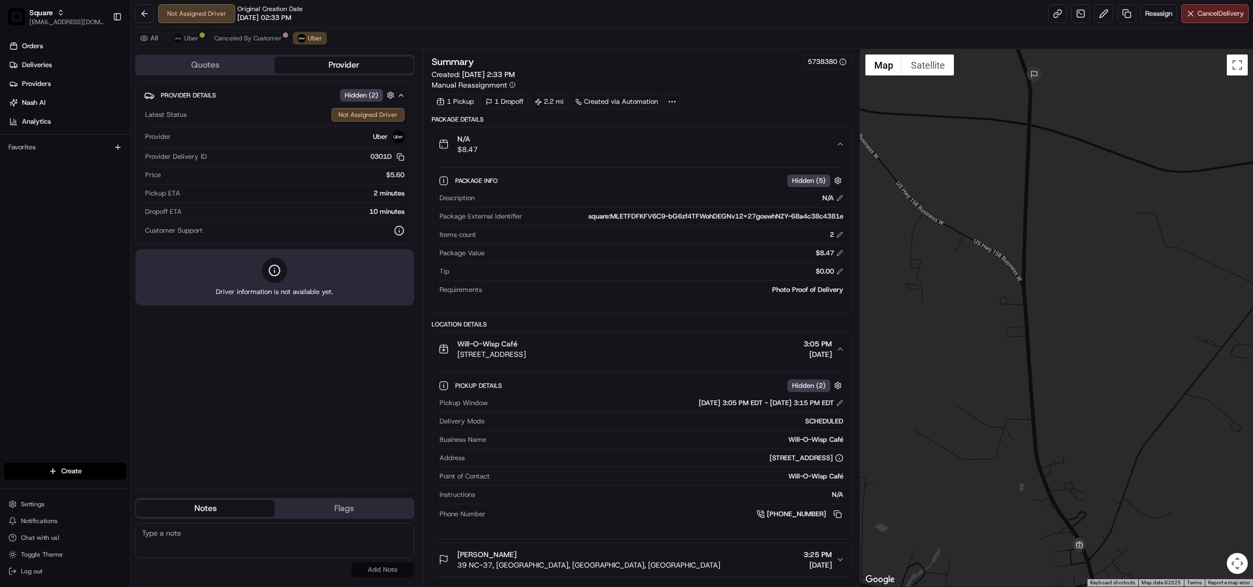
click at [340, 61] on button "Provider" at bounding box center [343, 65] width 138 height 17
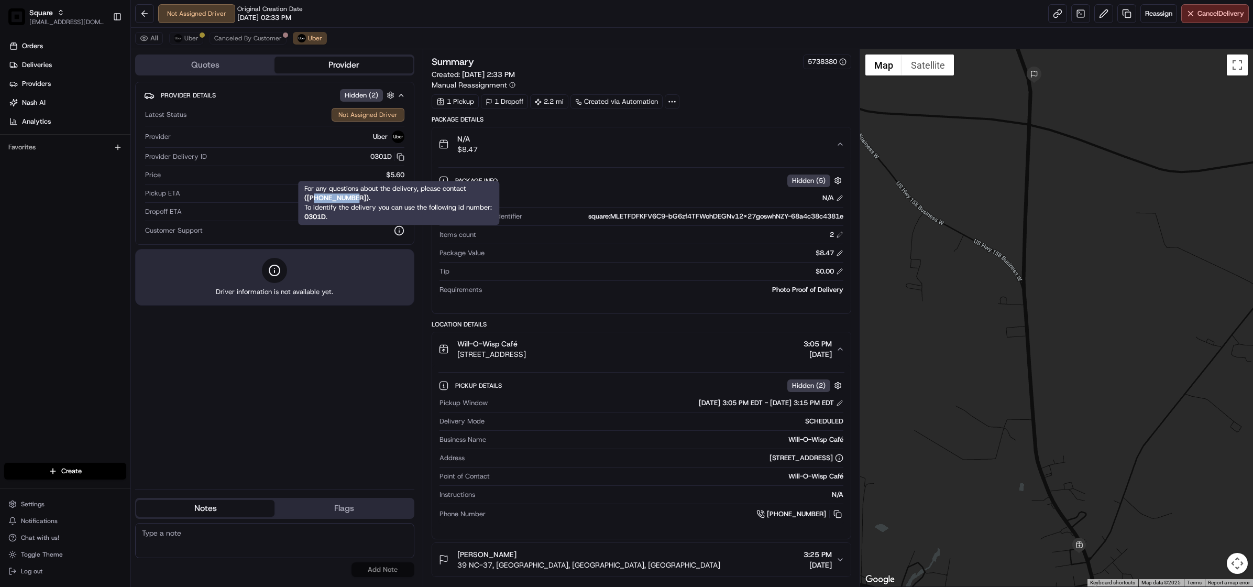
drag, startPoint x: 359, startPoint y: 199, endPoint x: 315, endPoint y: 199, distance: 44.0
click at [315, 199] on strong "( +18669873750 )." at bounding box center [337, 197] width 66 height 9
drag, startPoint x: 359, startPoint y: 200, endPoint x: 313, endPoint y: 195, distance: 45.8
click at [313, 195] on strong "( +18669873750 )." at bounding box center [337, 197] width 66 height 9
copy strong "8669873750"
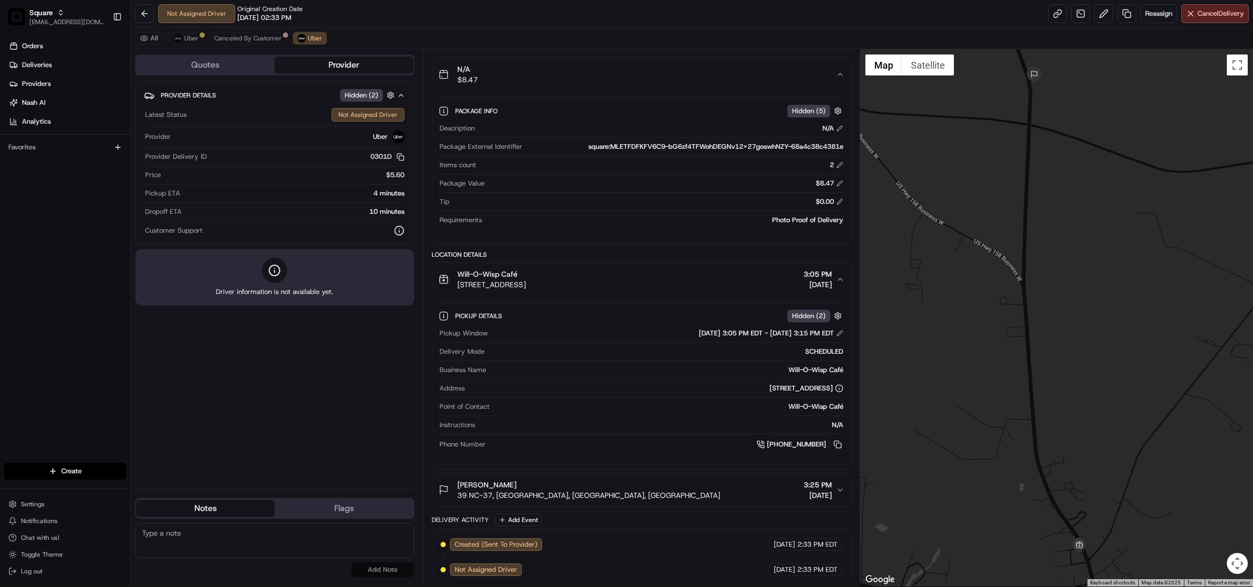
scroll to position [104, 0]
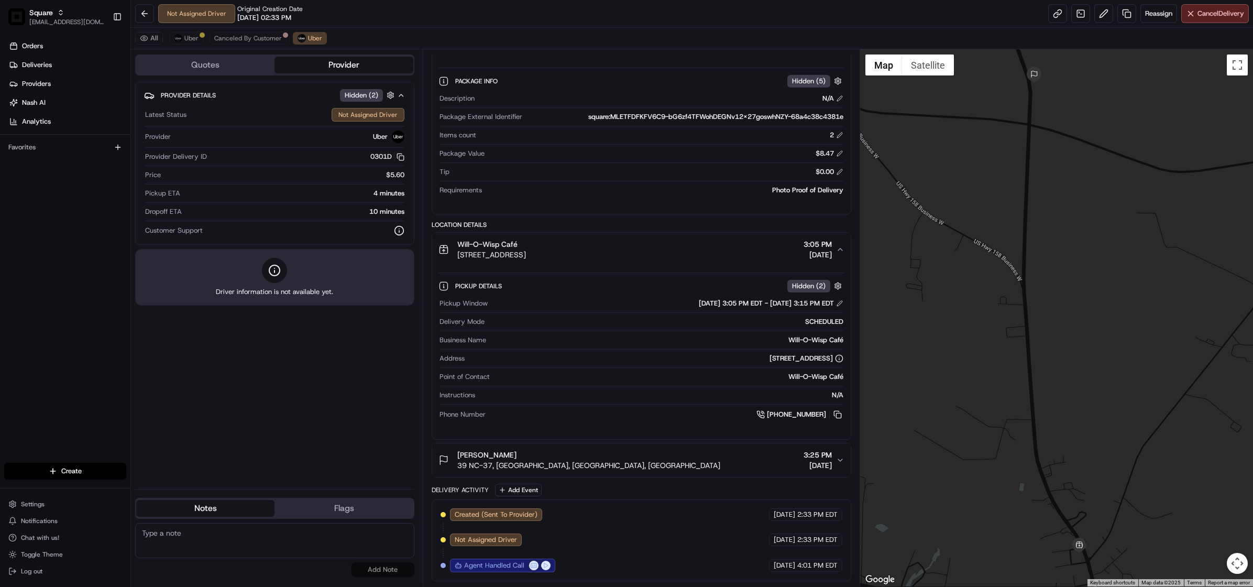
click at [319, 549] on textarea at bounding box center [274, 540] width 279 height 35
click at [314, 37] on span "Uber" at bounding box center [315, 38] width 14 height 8
click at [189, 37] on span "Uber" at bounding box center [191, 38] width 14 height 8
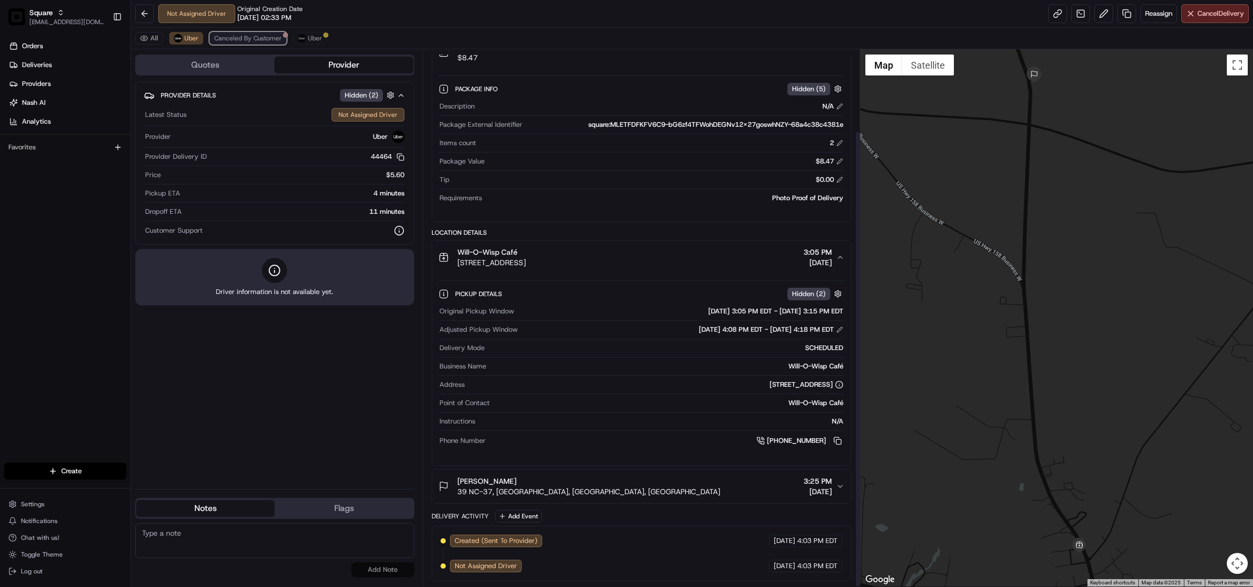
click at [256, 40] on span "Canceled By Customer" at bounding box center [248, 38] width 68 height 8
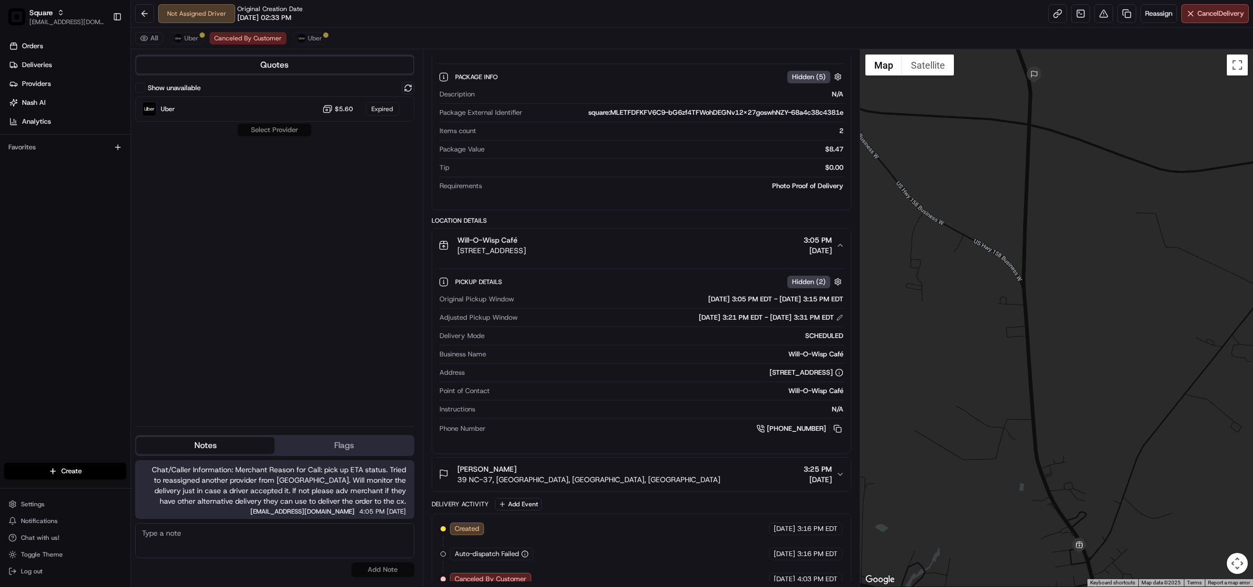
click at [300, 545] on textarea at bounding box center [274, 540] width 279 height 35
click at [161, 543] on textarea "Additional note: called the merchant and left a message to see if they can use …" at bounding box center [274, 540] width 279 height 35
click at [237, 545] on textarea "Additional note: called the merchant and left a message to see if they can use …" at bounding box center [274, 540] width 279 height 35
click at [172, 543] on textarea "Additional note: called the merchant and left a message to see if they can use …" at bounding box center [274, 540] width 279 height 35
click at [244, 547] on textarea "Additional note: called the merchant and left a message to see if they can use …" at bounding box center [274, 540] width 279 height 35
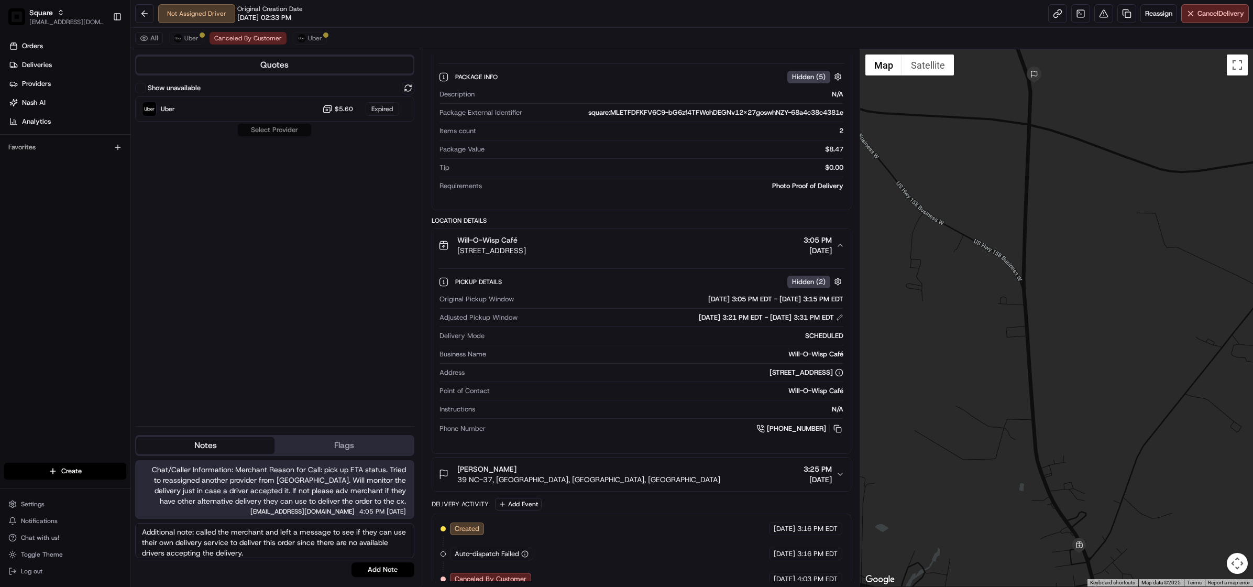
scroll to position [0, 0]
drag, startPoint x: 257, startPoint y: 545, endPoint x: 196, endPoint y: 531, distance: 62.4
click at [196, 531] on textarea "Additional note: called the merchant and left a message to see if they can use …" at bounding box center [274, 540] width 279 height 35
paste textarea "I called the merchant and left a message to check if they can use their own del…"
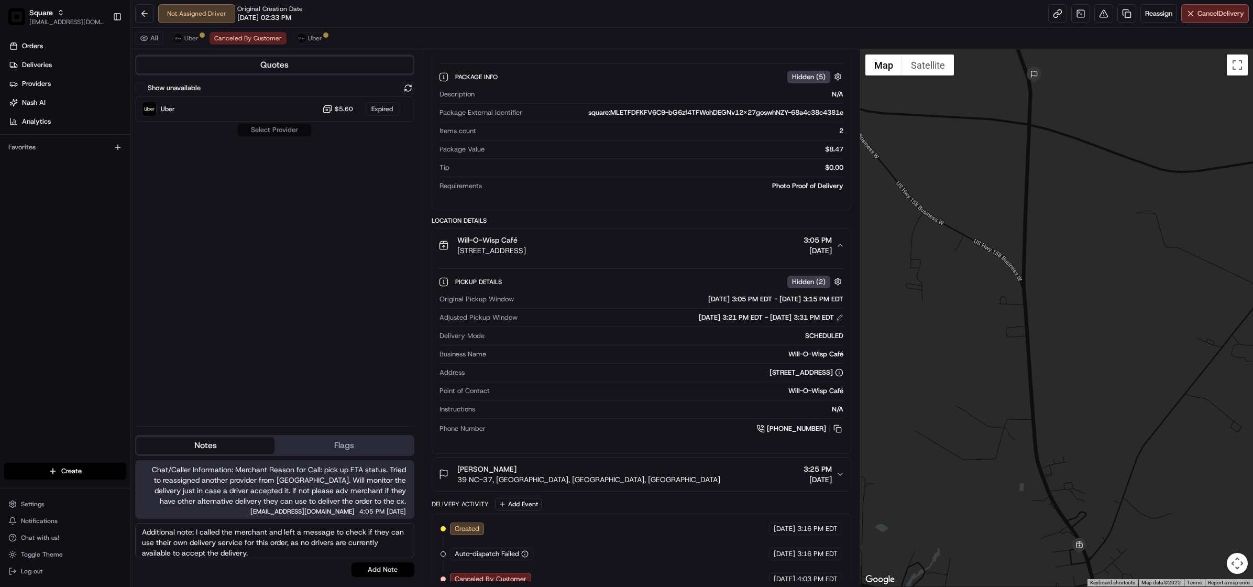
type textarea "Additional note: I called the merchant and left a message to check if they can …"
click at [380, 570] on button "Add Note" at bounding box center [382, 569] width 63 height 15
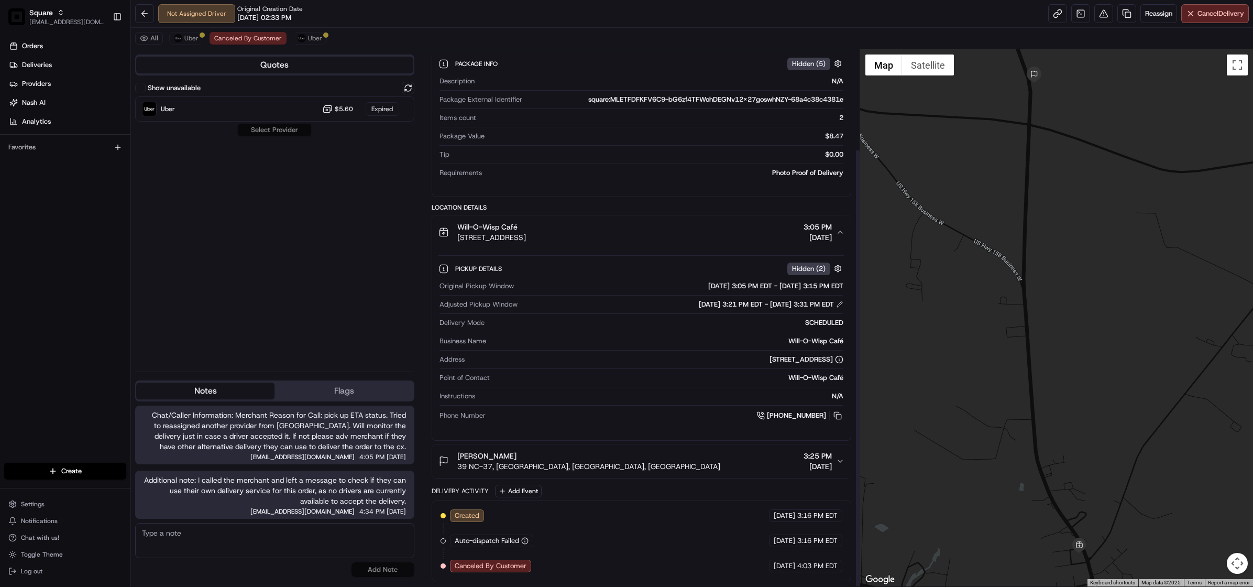
scroll to position [122, 0]
click at [304, 199] on div "Show unavailable Uber $5.60 Expired Select Provider" at bounding box center [274, 222] width 279 height 281
click at [192, 43] on button "Uber" at bounding box center [186, 38] width 34 height 13
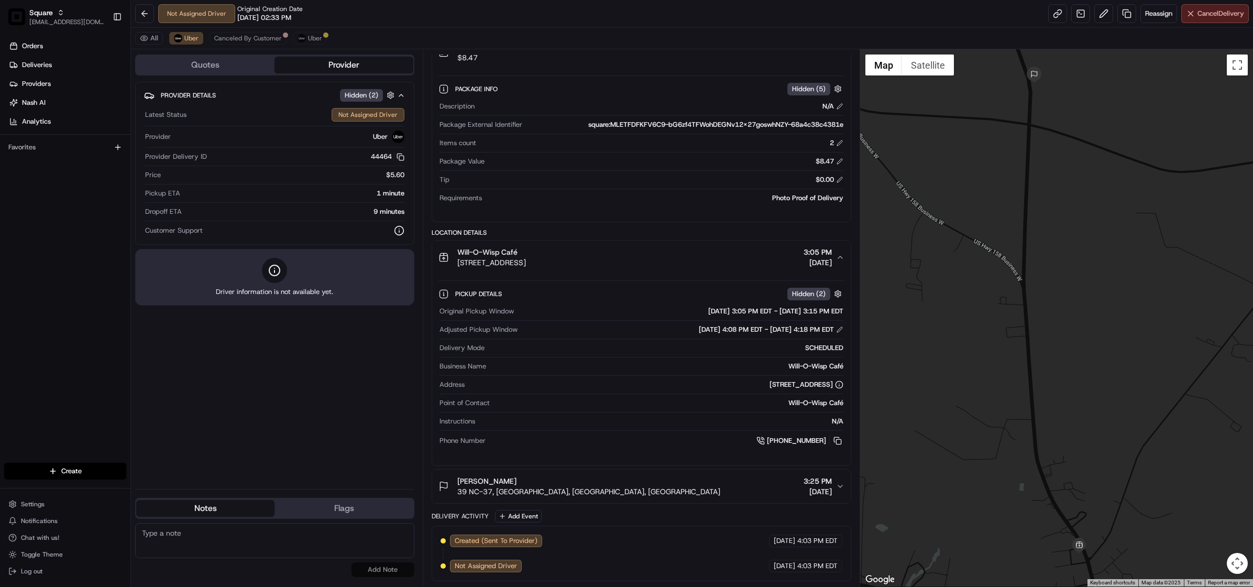
click at [1216, 11] on span "Cancel Delivery" at bounding box center [1220, 13] width 47 height 9
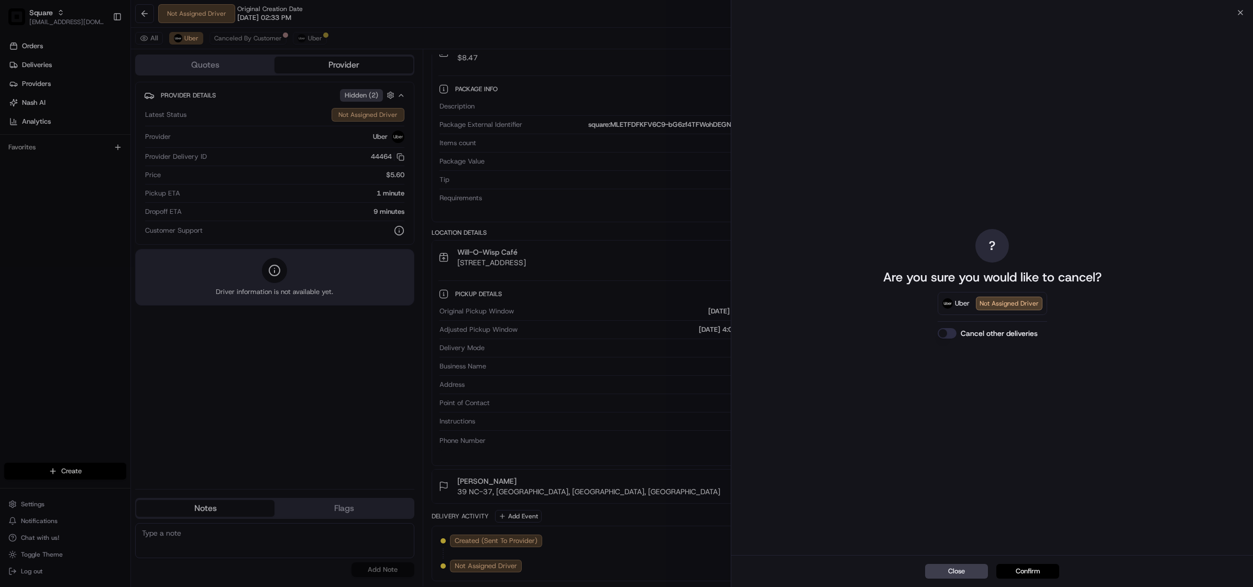
click at [1028, 571] on button "Confirm" at bounding box center [1027, 571] width 63 height 15
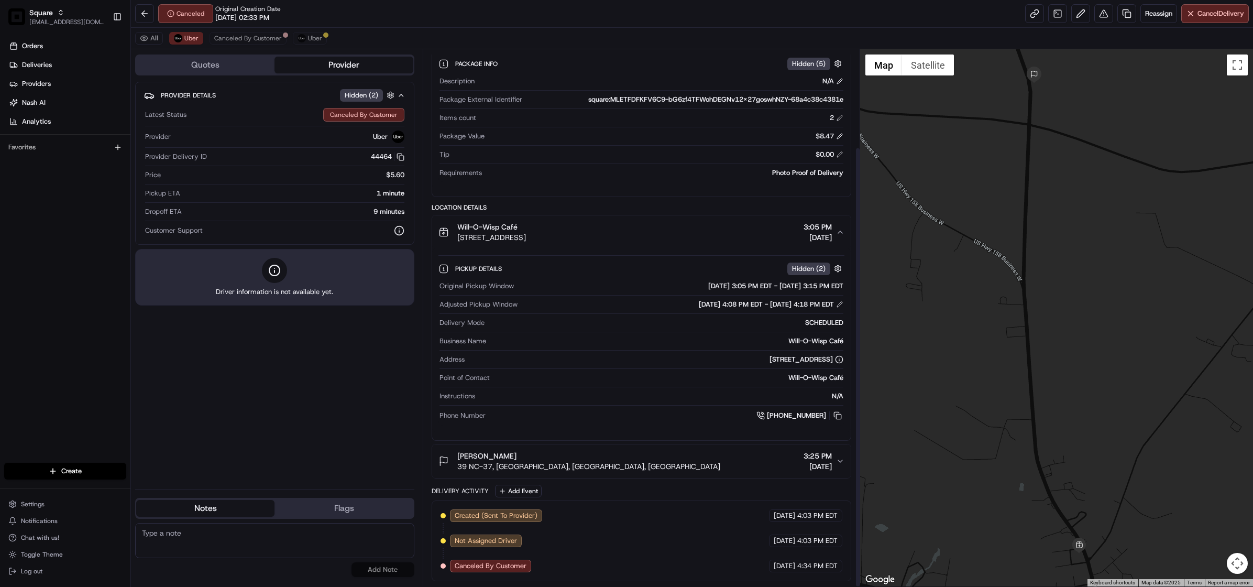
scroll to position [122, 0]
click at [250, 34] on span "Canceled By Customer" at bounding box center [248, 38] width 68 height 8
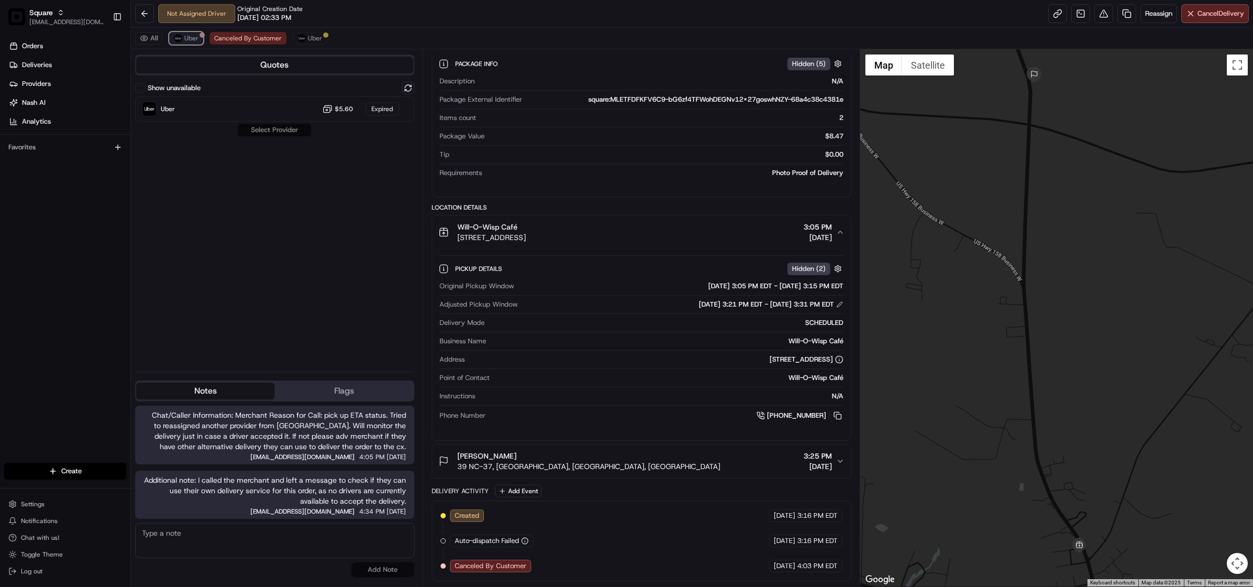
click at [186, 40] on span "Uber" at bounding box center [191, 38] width 14 height 8
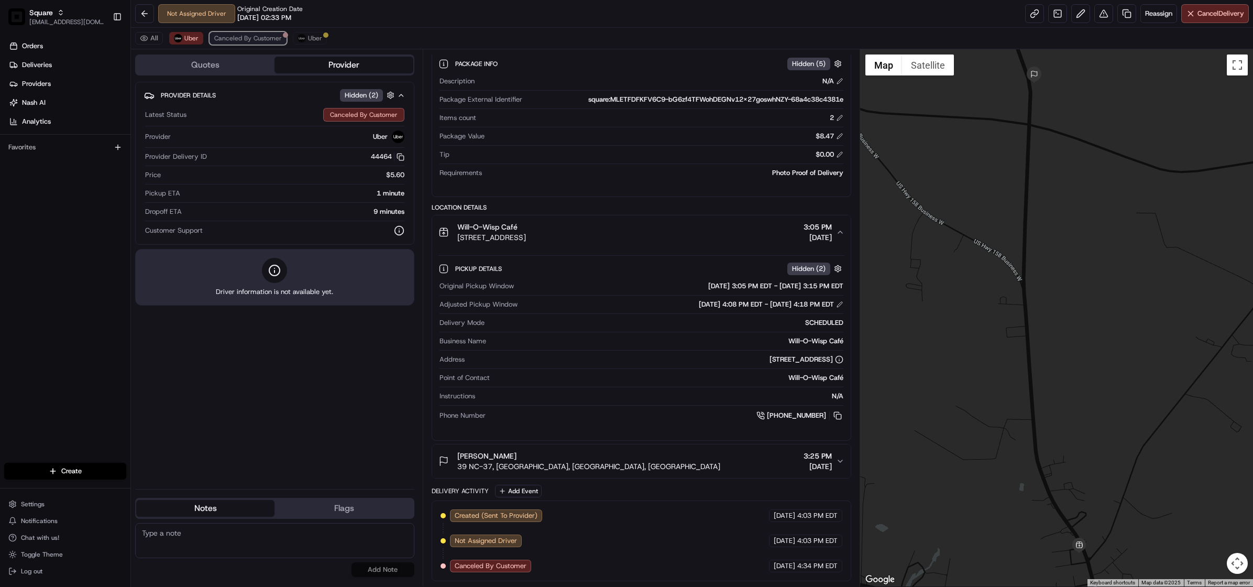
click at [255, 43] on button "Canceled By Customer" at bounding box center [247, 38] width 77 height 13
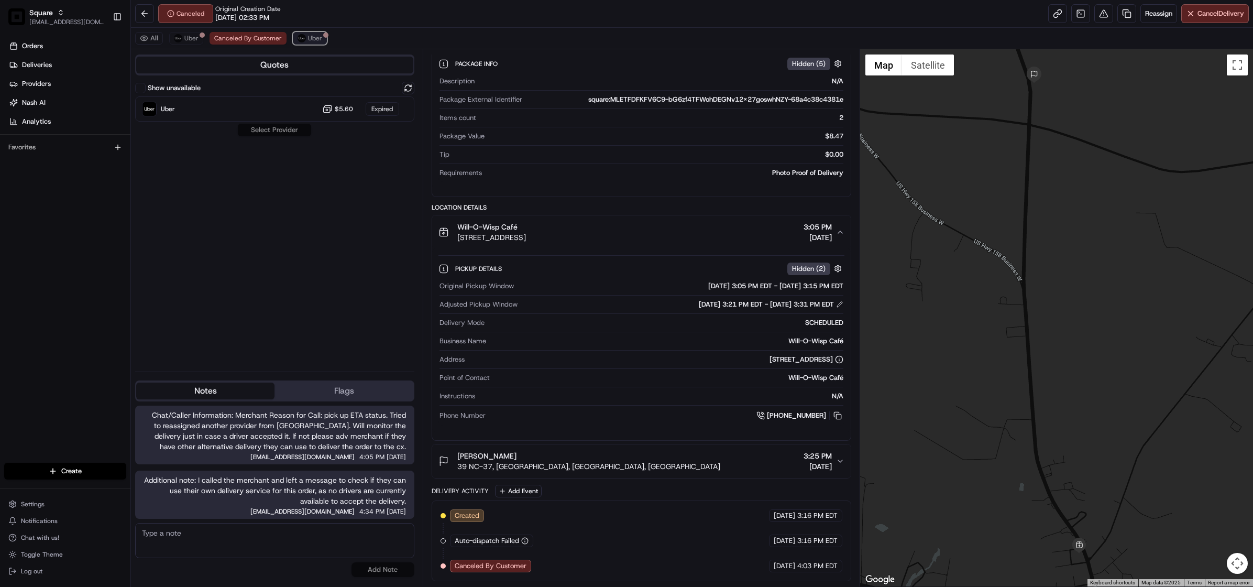
click at [304, 39] on img at bounding box center [301, 38] width 8 height 8
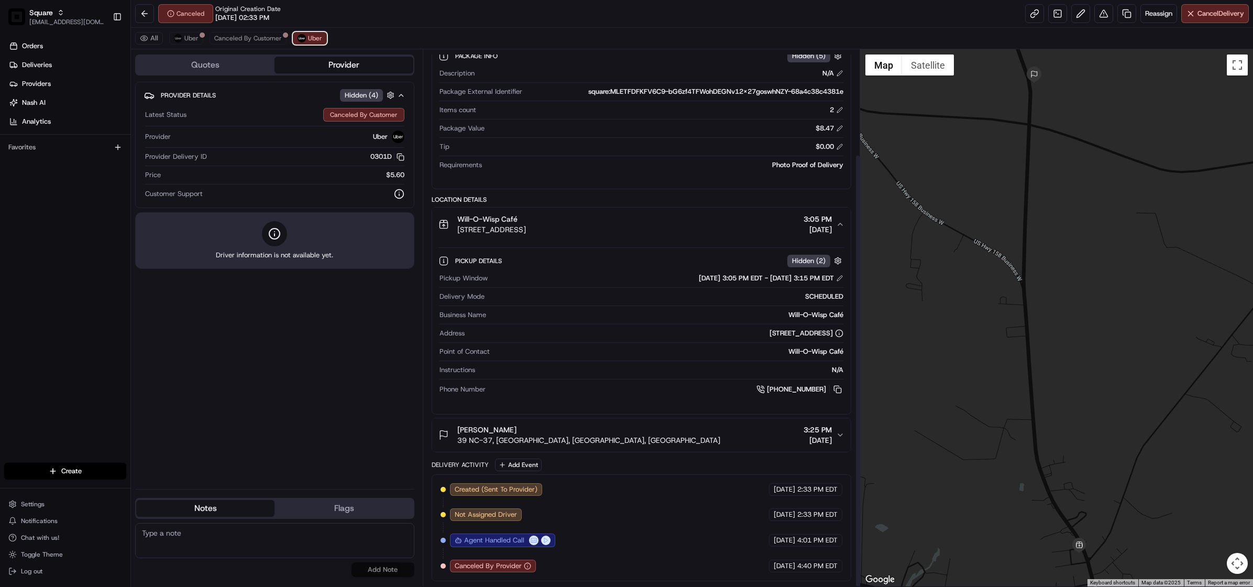
scroll to position [130, 0]
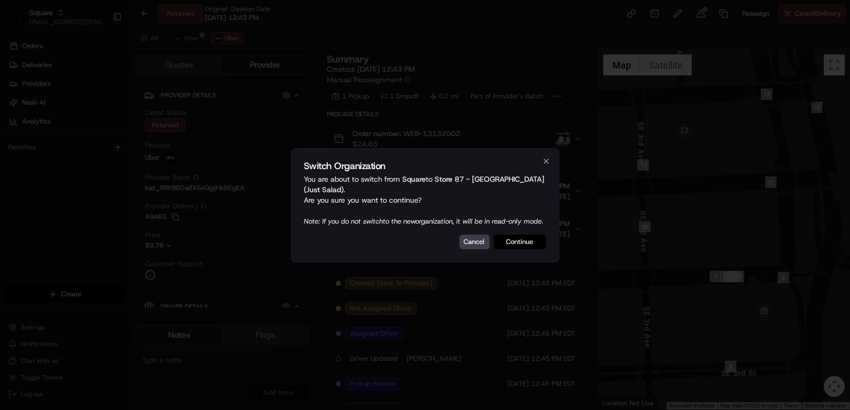
click at [513, 249] on button "Continue" at bounding box center [520, 242] width 52 height 15
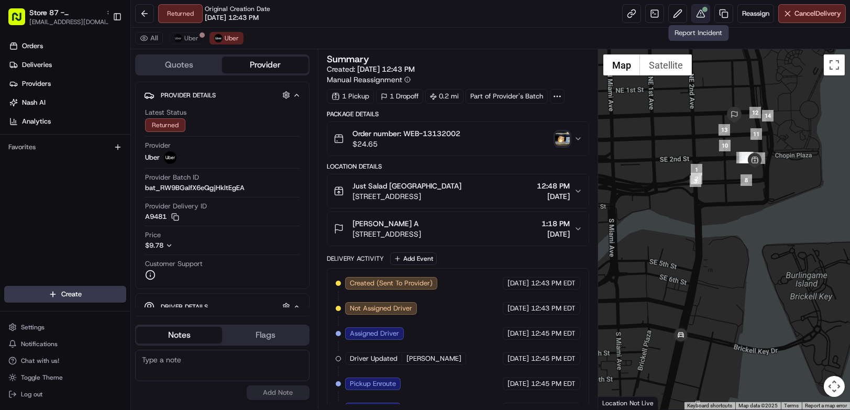
click at [702, 12] on div at bounding box center [704, 9] width 5 height 5
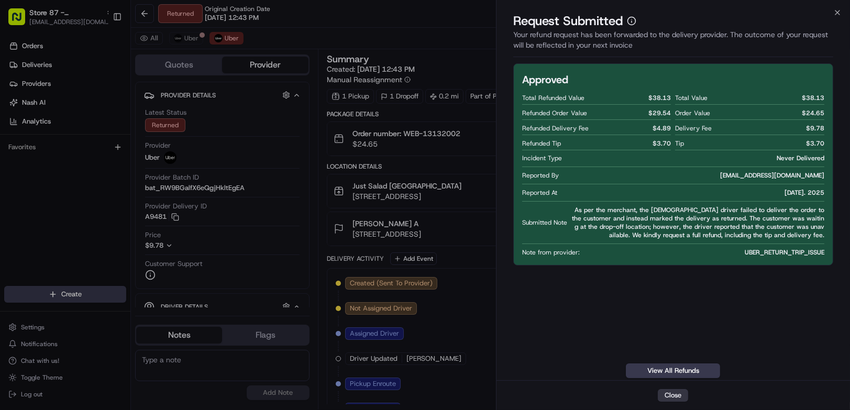
click at [678, 396] on button "Close" at bounding box center [673, 395] width 30 height 13
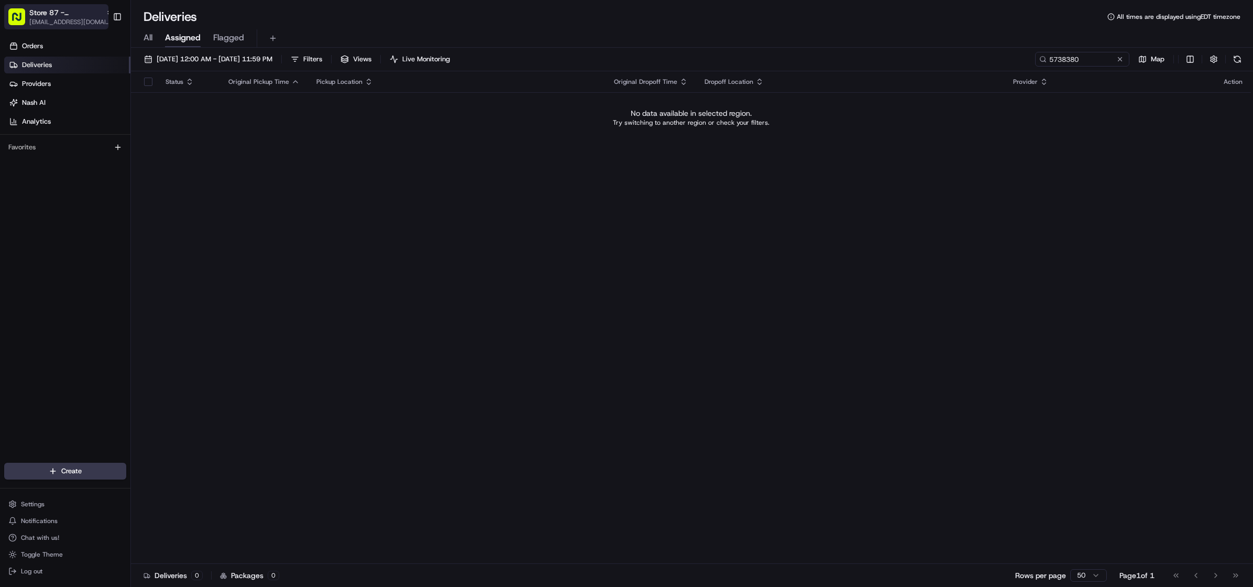
click at [32, 19] on span "[EMAIL_ADDRESS][DOMAIN_NAME]" at bounding box center [71, 22] width 84 height 8
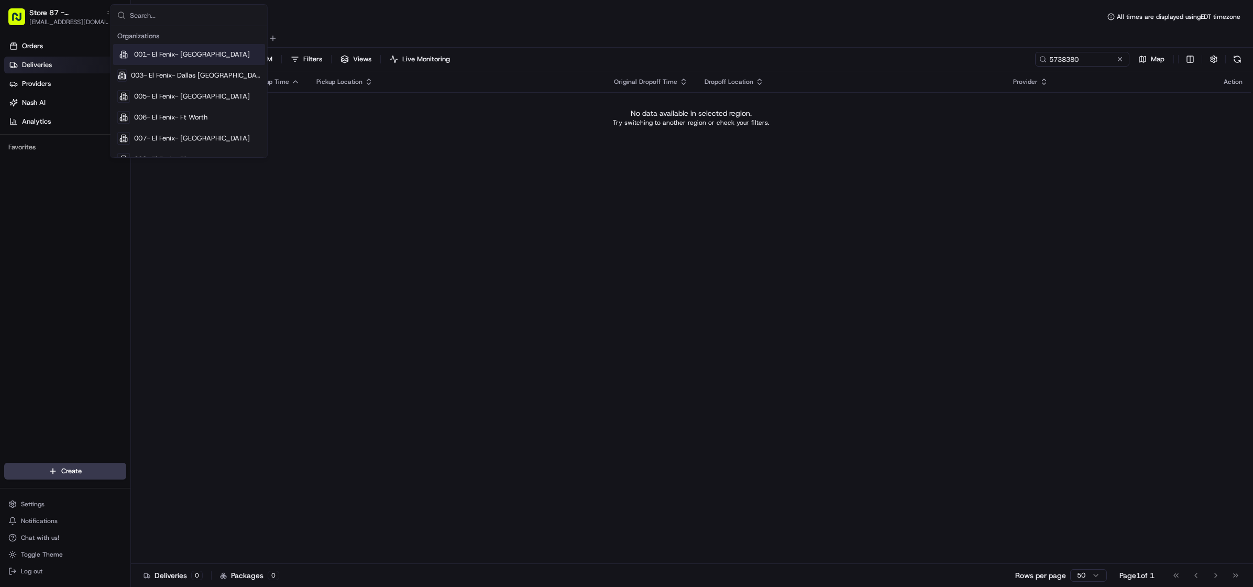
click at [161, 19] on input "text" at bounding box center [195, 15] width 131 height 21
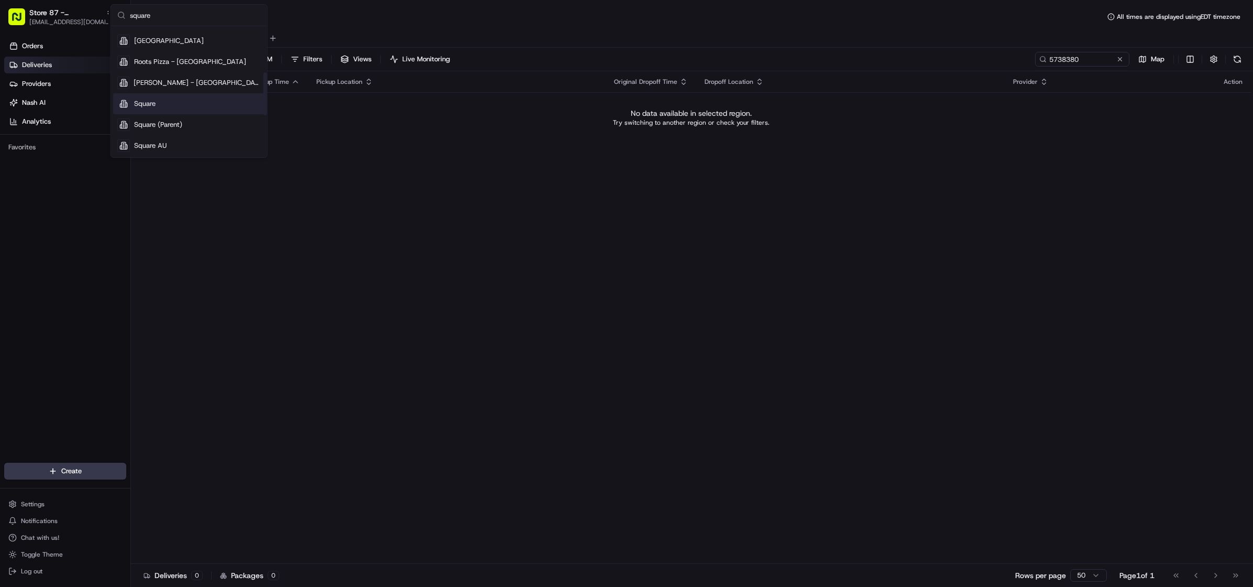
type input "square"
click at [163, 97] on div "Square" at bounding box center [189, 103] width 152 height 21
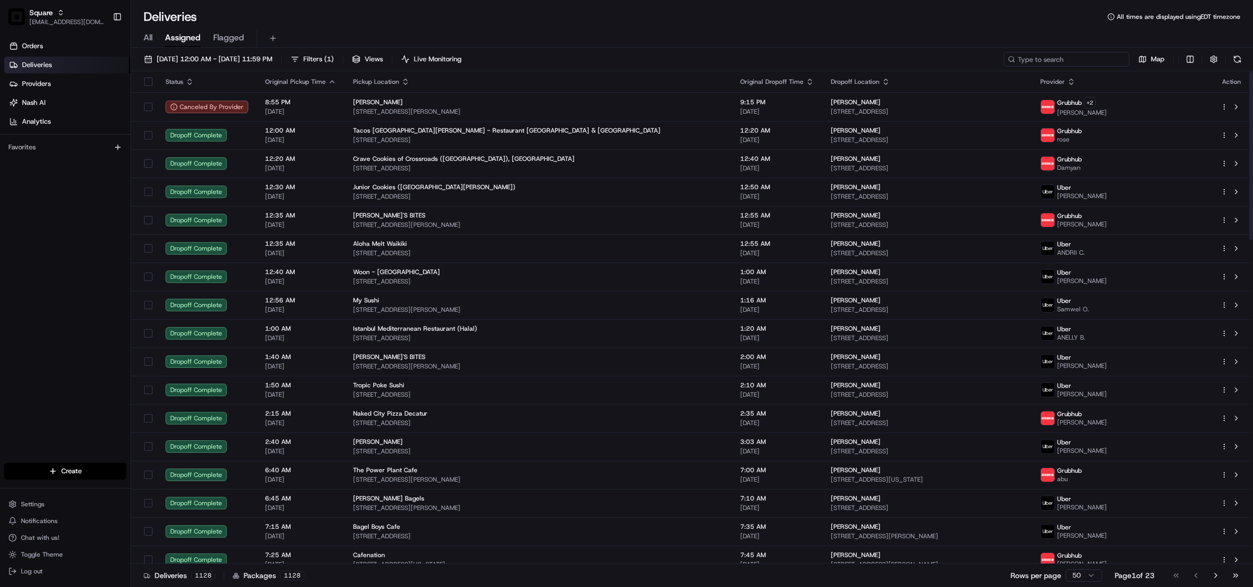
click at [1087, 53] on input at bounding box center [1066, 59] width 126 height 15
paste input "5738380"
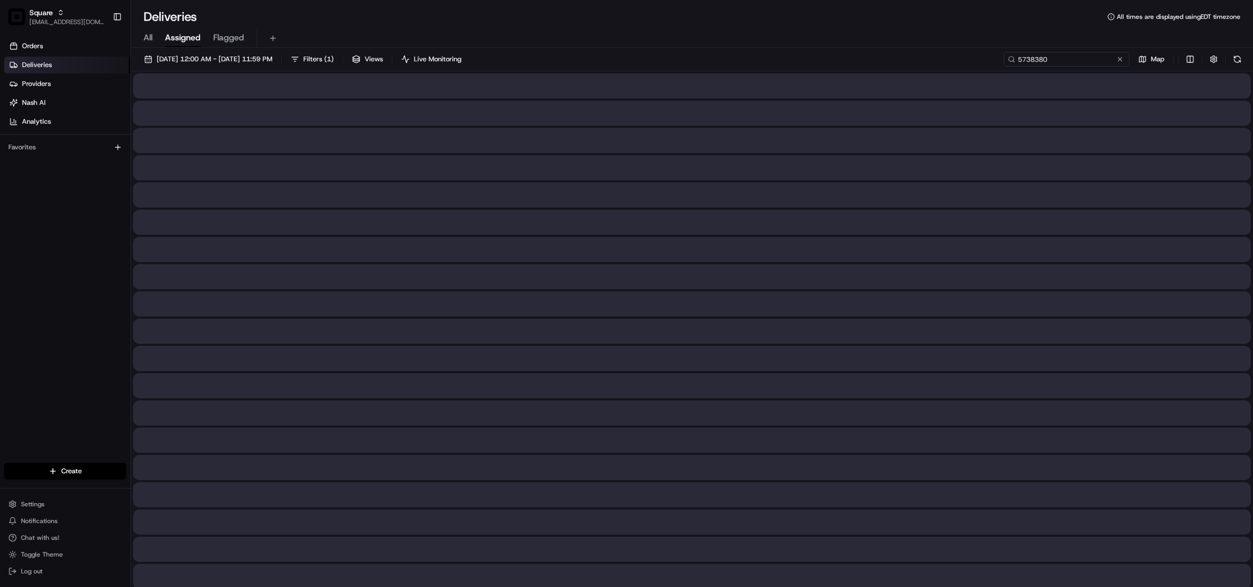
type input "5738380"
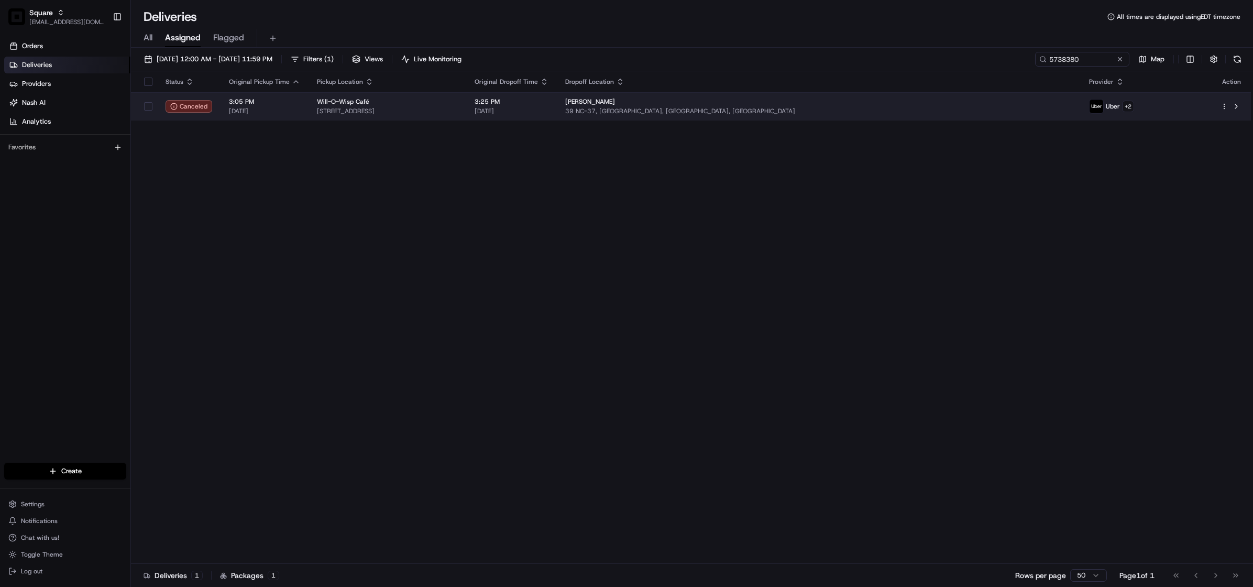
click at [466, 116] on td "Will-O-Wisp Café 504 Main St, Gatesville, NC 27938, USA" at bounding box center [387, 106] width 158 height 28
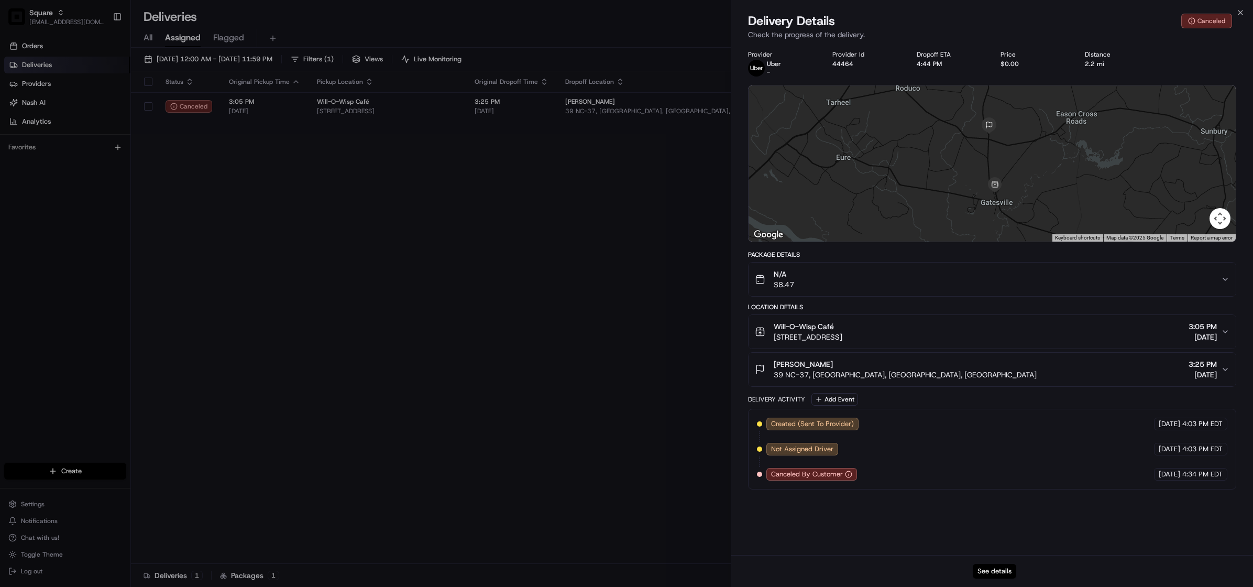
click at [997, 564] on button "See details" at bounding box center [994, 571] width 43 height 15
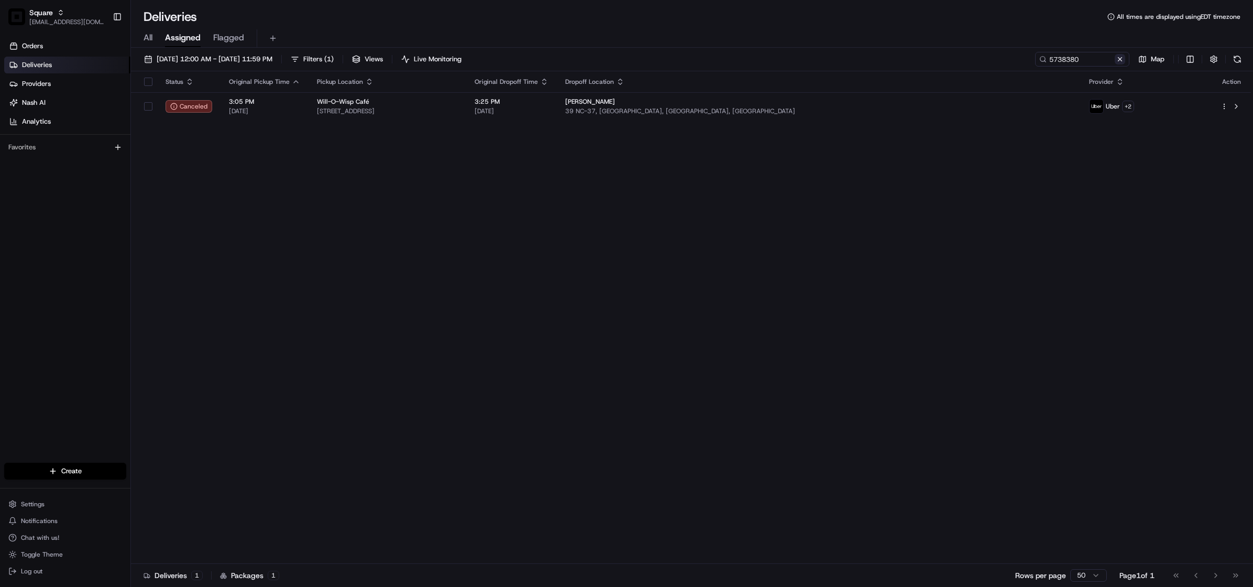
click at [1118, 63] on button at bounding box center [1120, 59] width 10 height 10
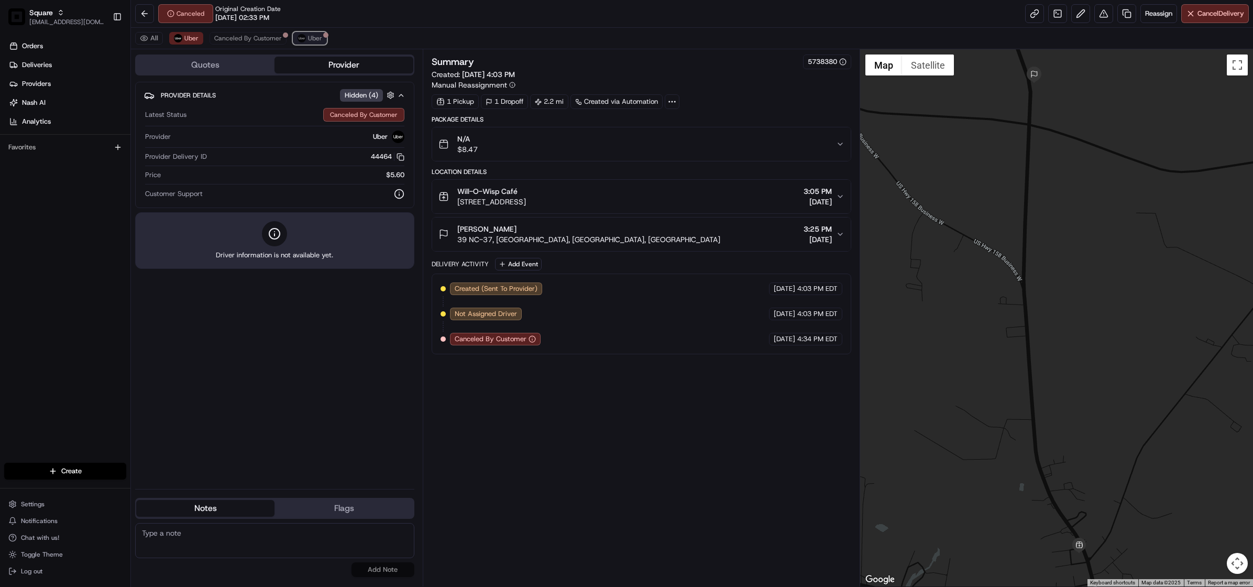
click at [308, 35] on span "Uber" at bounding box center [315, 38] width 14 height 8
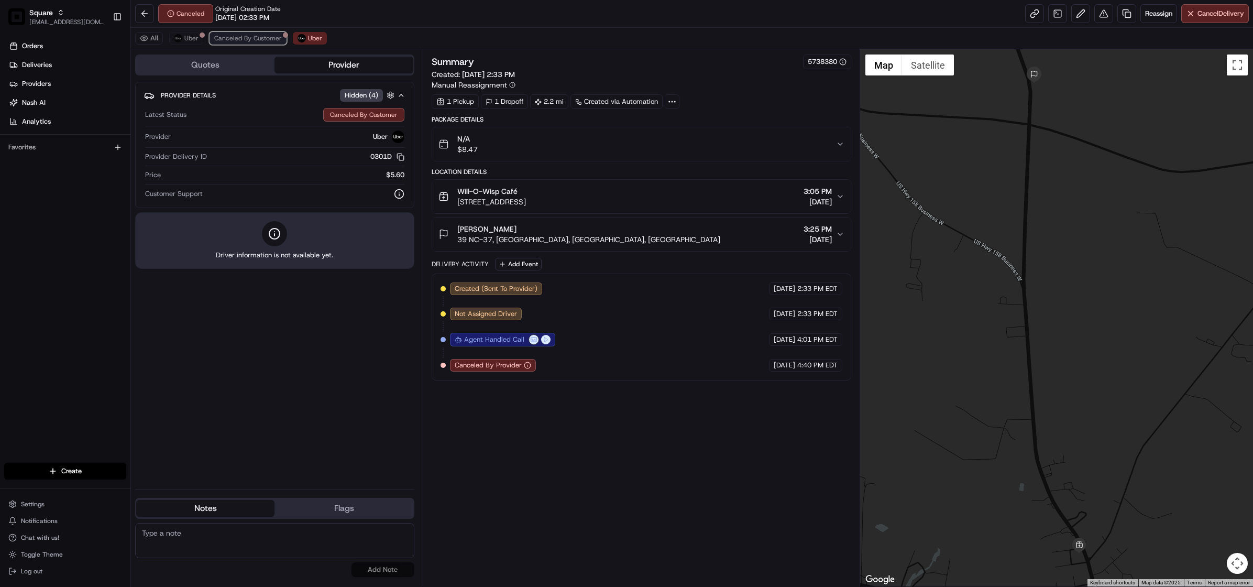
click at [254, 42] on span "Canceled By Customer" at bounding box center [248, 38] width 68 height 8
